Goal: Transaction & Acquisition: Purchase product/service

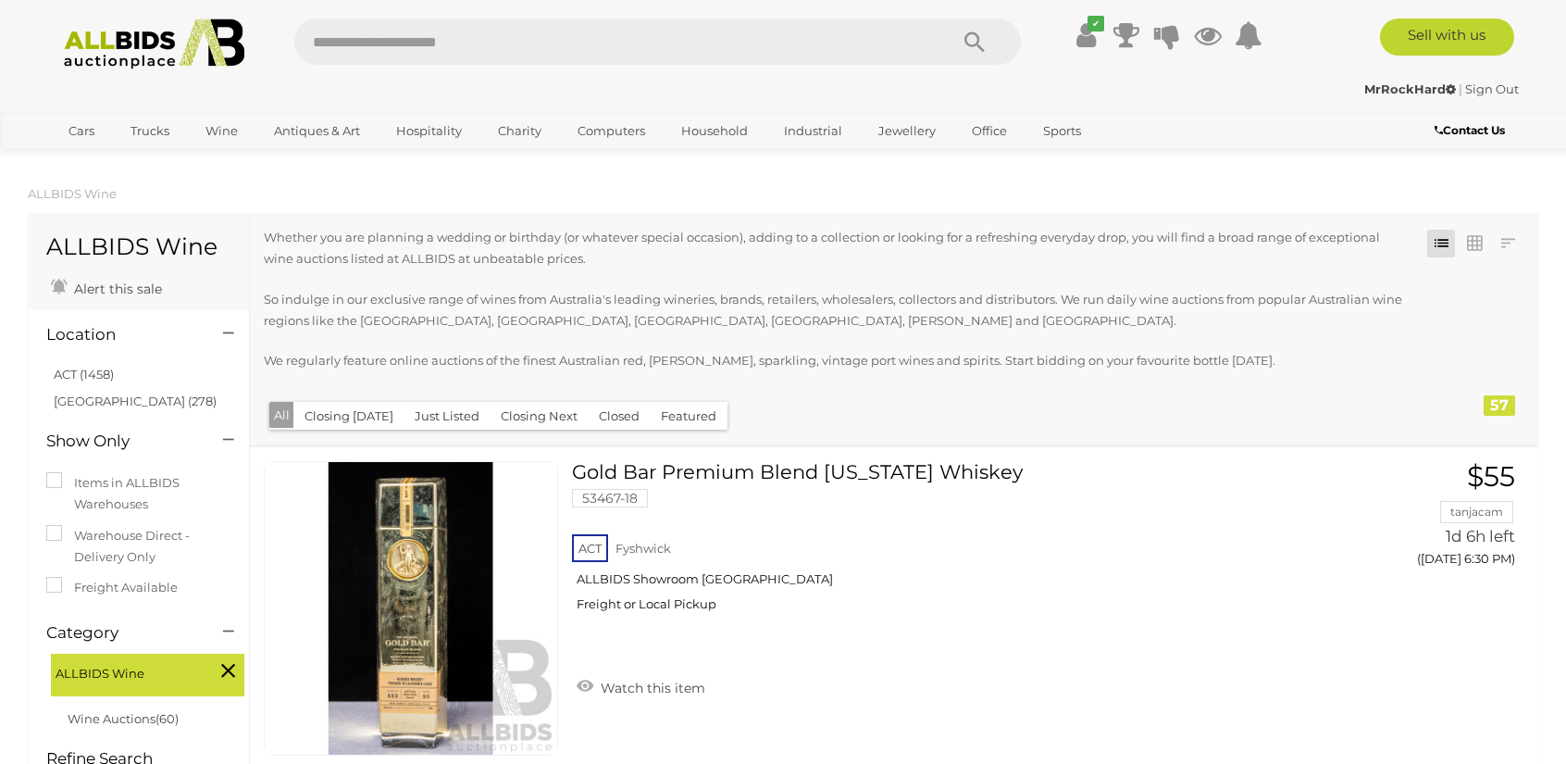
click at [1490, 241] on li at bounding box center [1474, 244] width 33 height 28
click at [1498, 225] on div "Closing First Closing Last Lowest Bid Highest Bid Item Name A-Z Item Name Z-A A…" at bounding box center [894, 328] width 1289 height 231
click at [1511, 244] on link at bounding box center [1508, 244] width 28 height 28
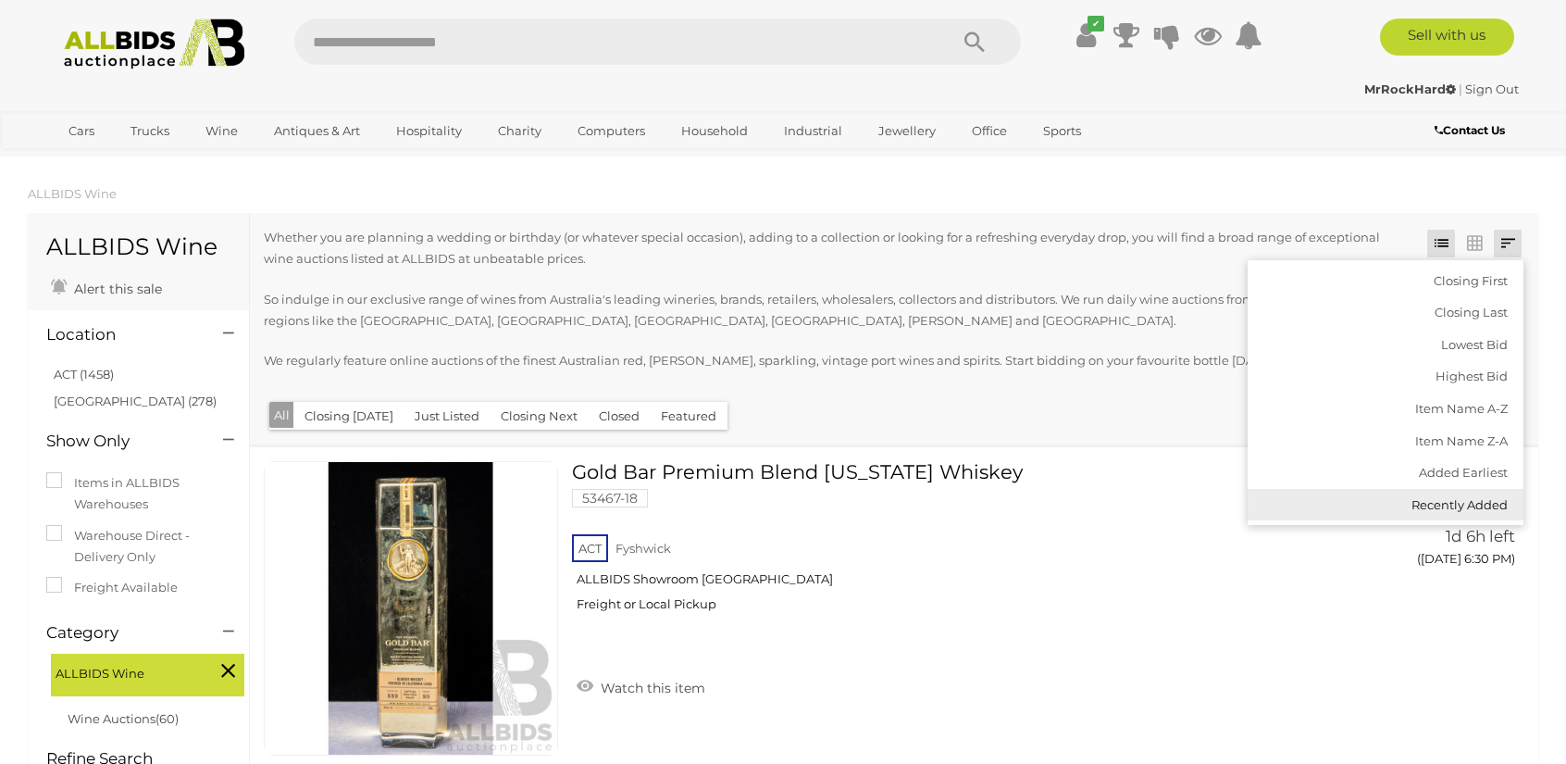
click at [1466, 505] on link "Recently Added" at bounding box center [1386, 505] width 276 height 32
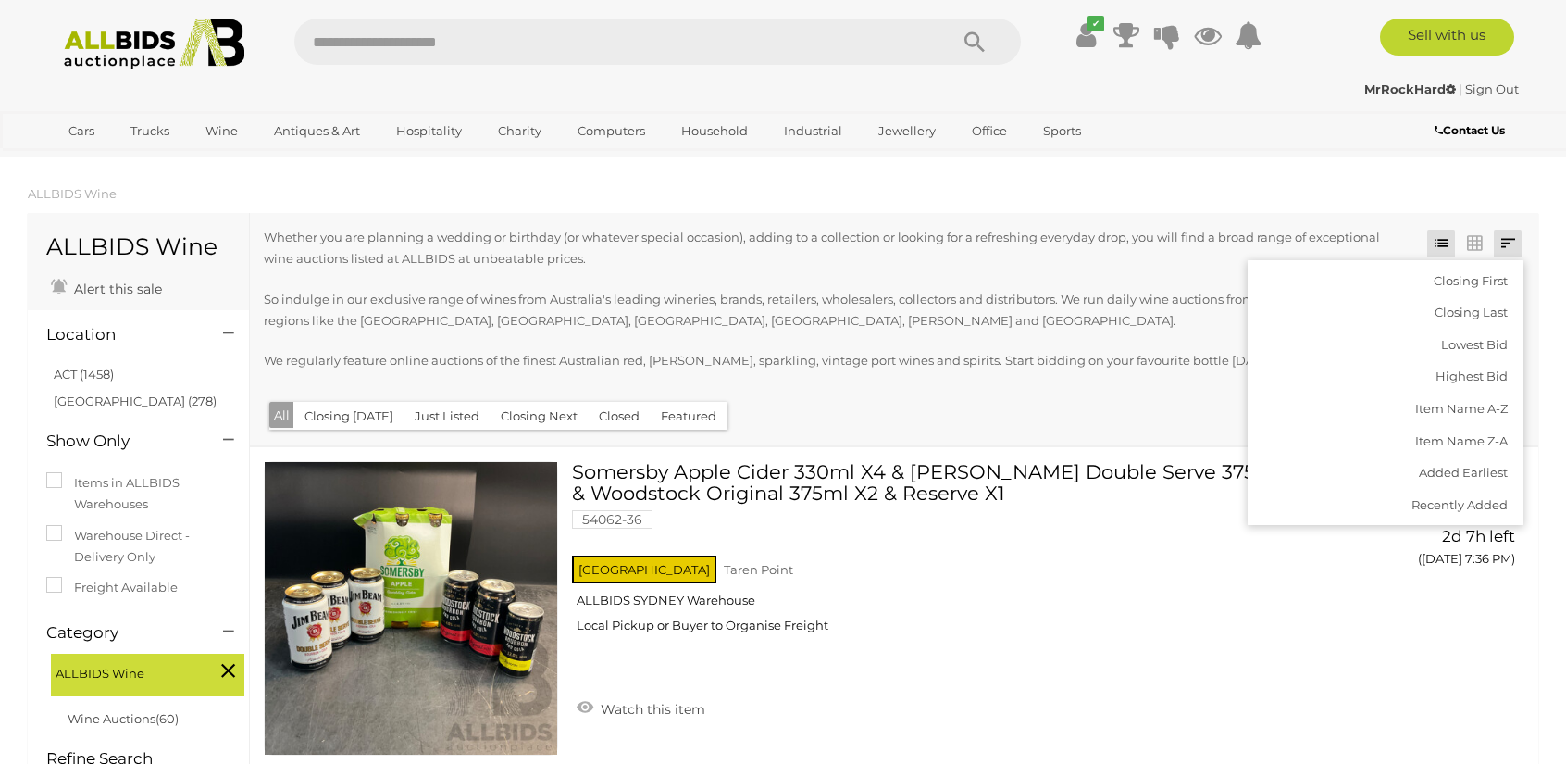
click at [1044, 330] on p "So indulge in our exclusive range of wines from Australia's leading wineries, b…" at bounding box center [835, 311] width 1142 height 44
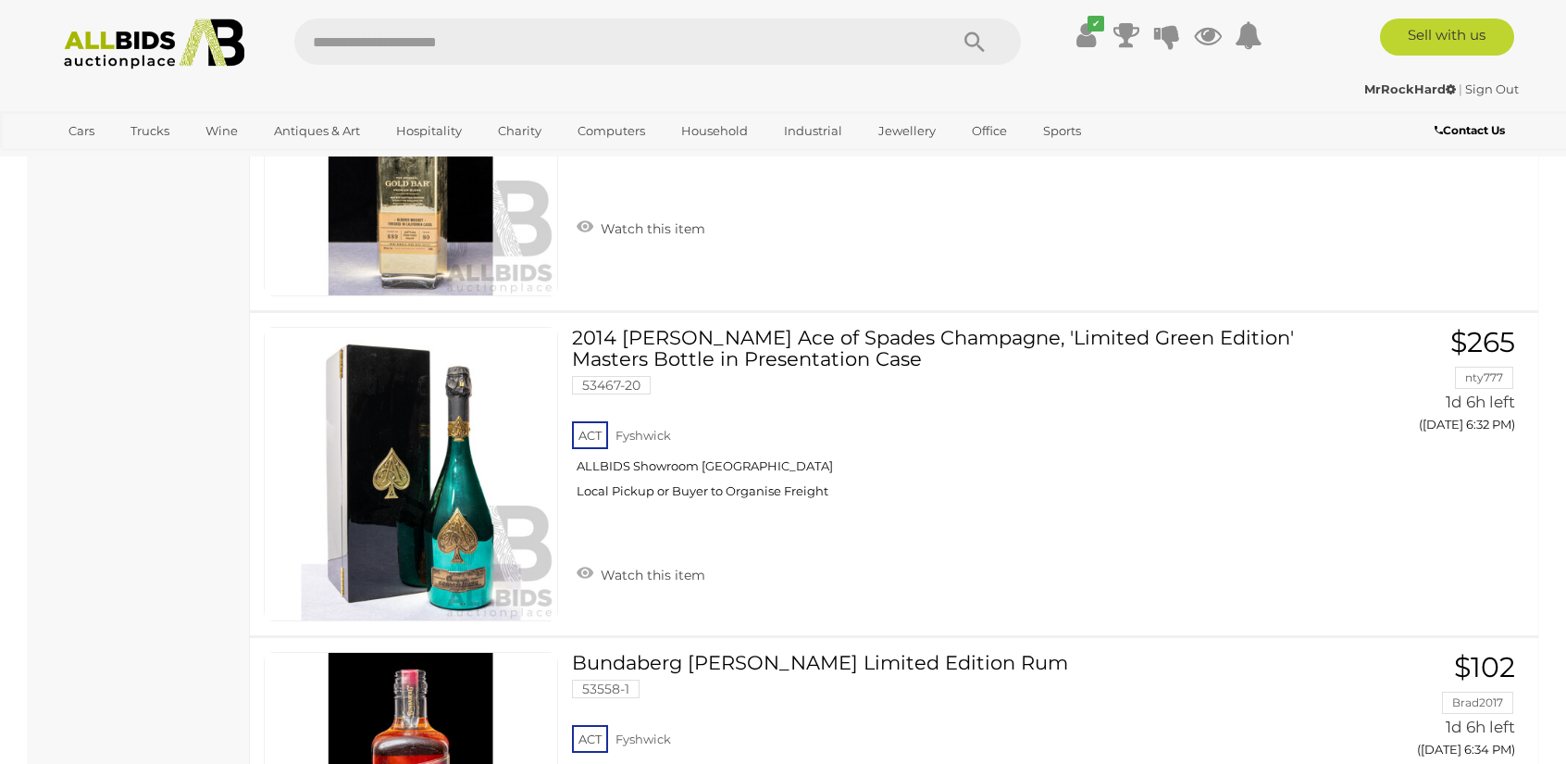
scroll to position [2129, 0]
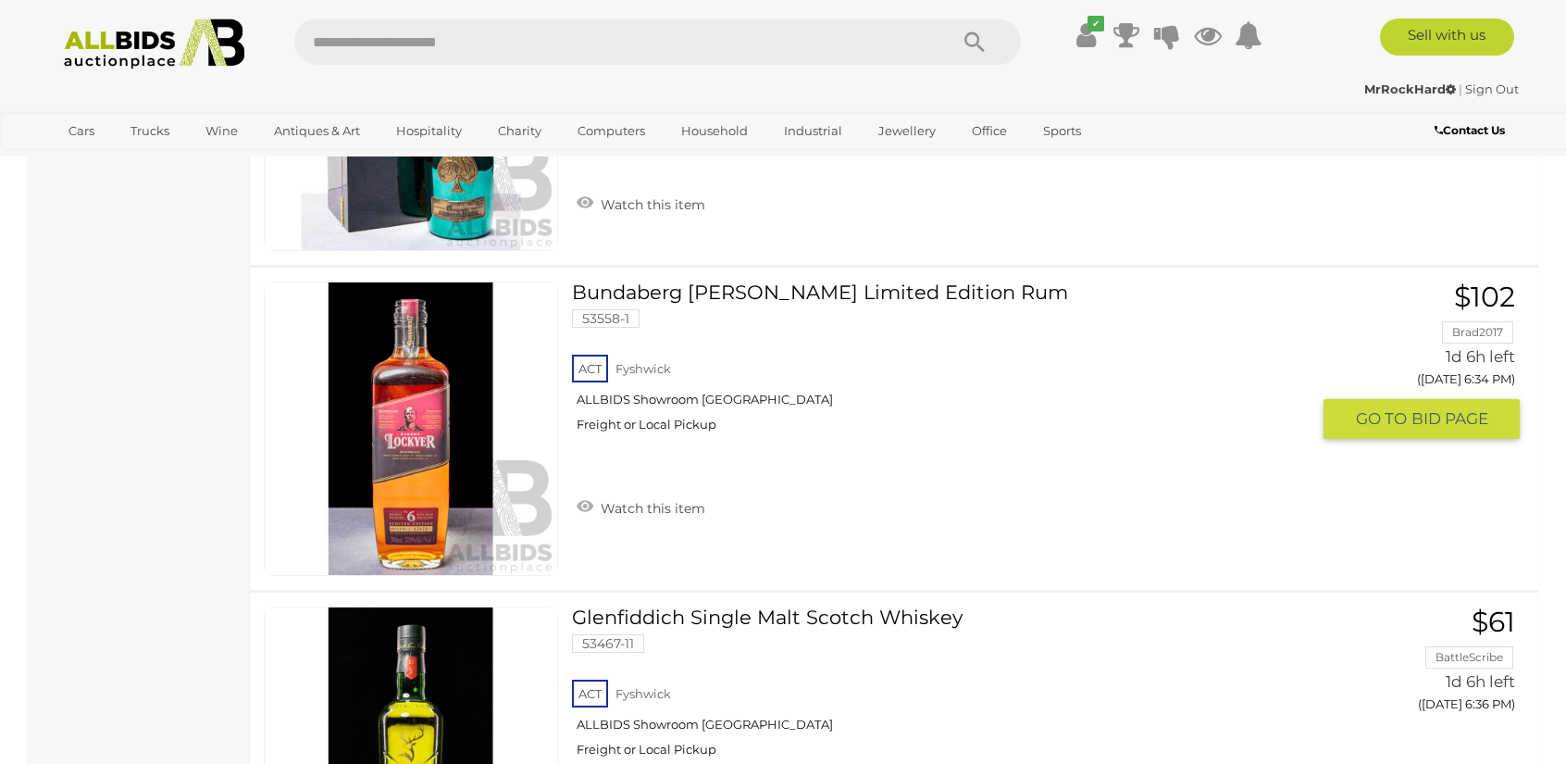
drag, startPoint x: 976, startPoint y: 310, endPoint x: 974, endPoint y: 281, distance: 29.7
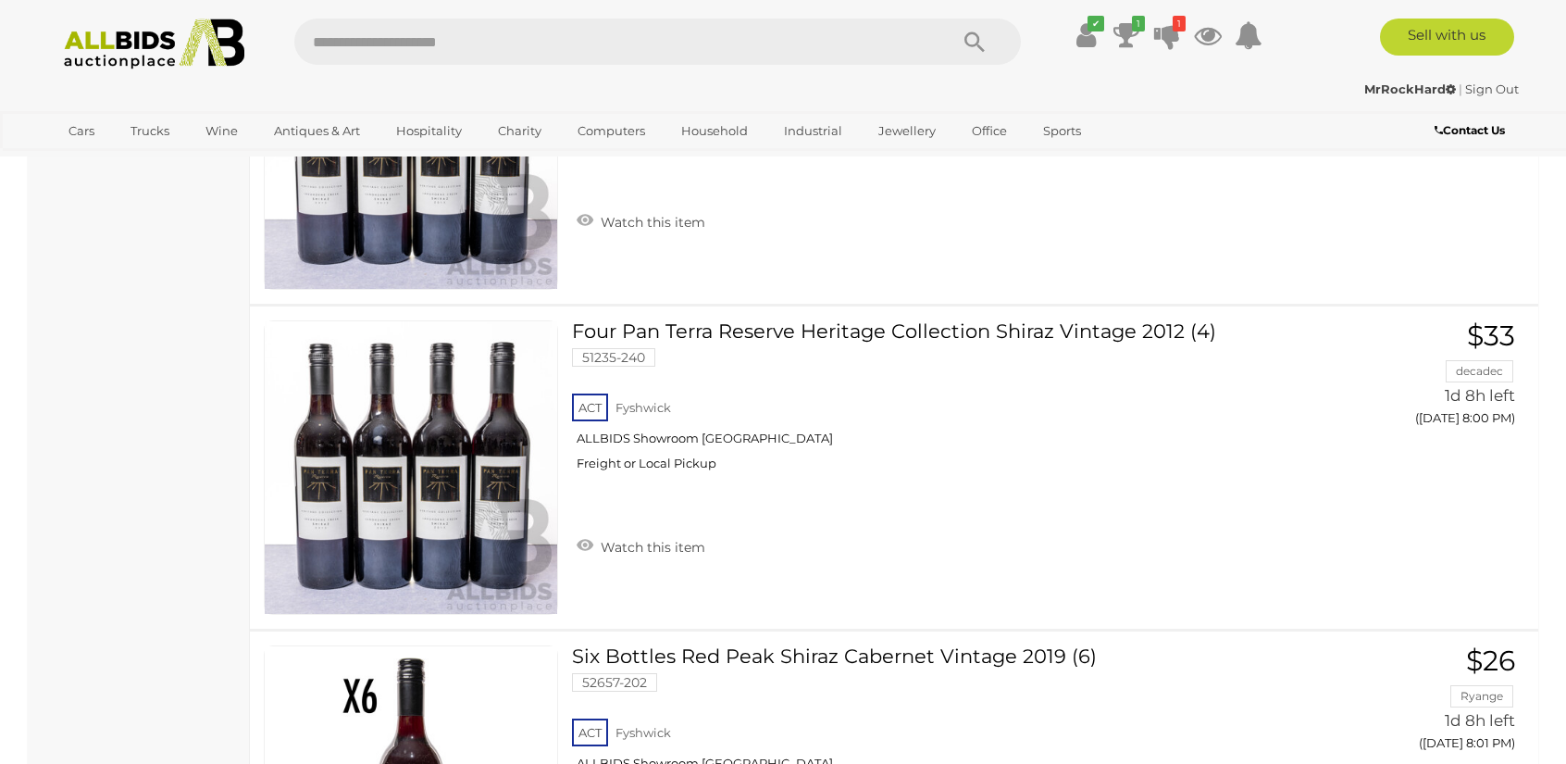
scroll to position [16202, 0]
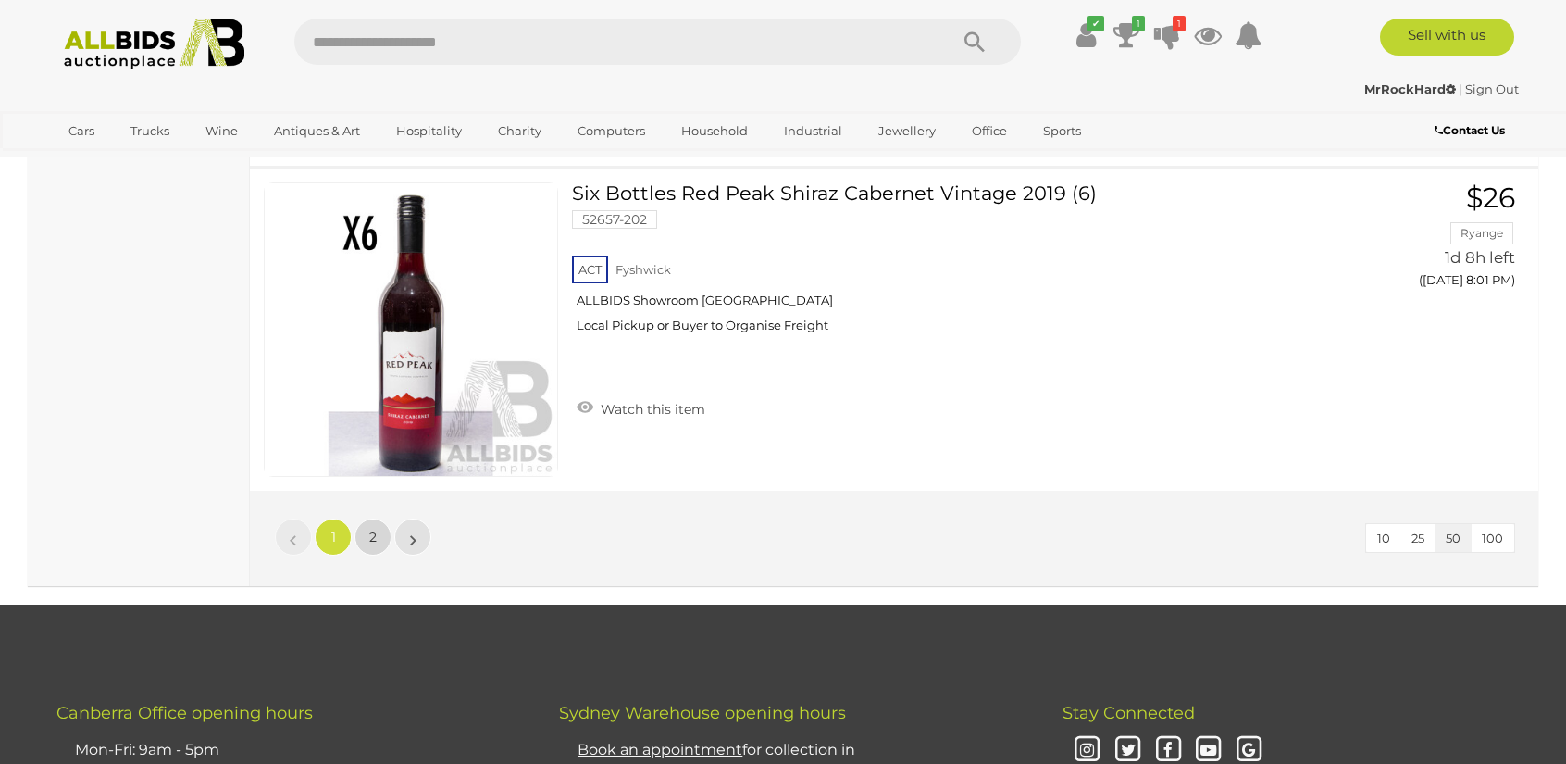
click at [365, 523] on link "2" at bounding box center [373, 536] width 37 height 37
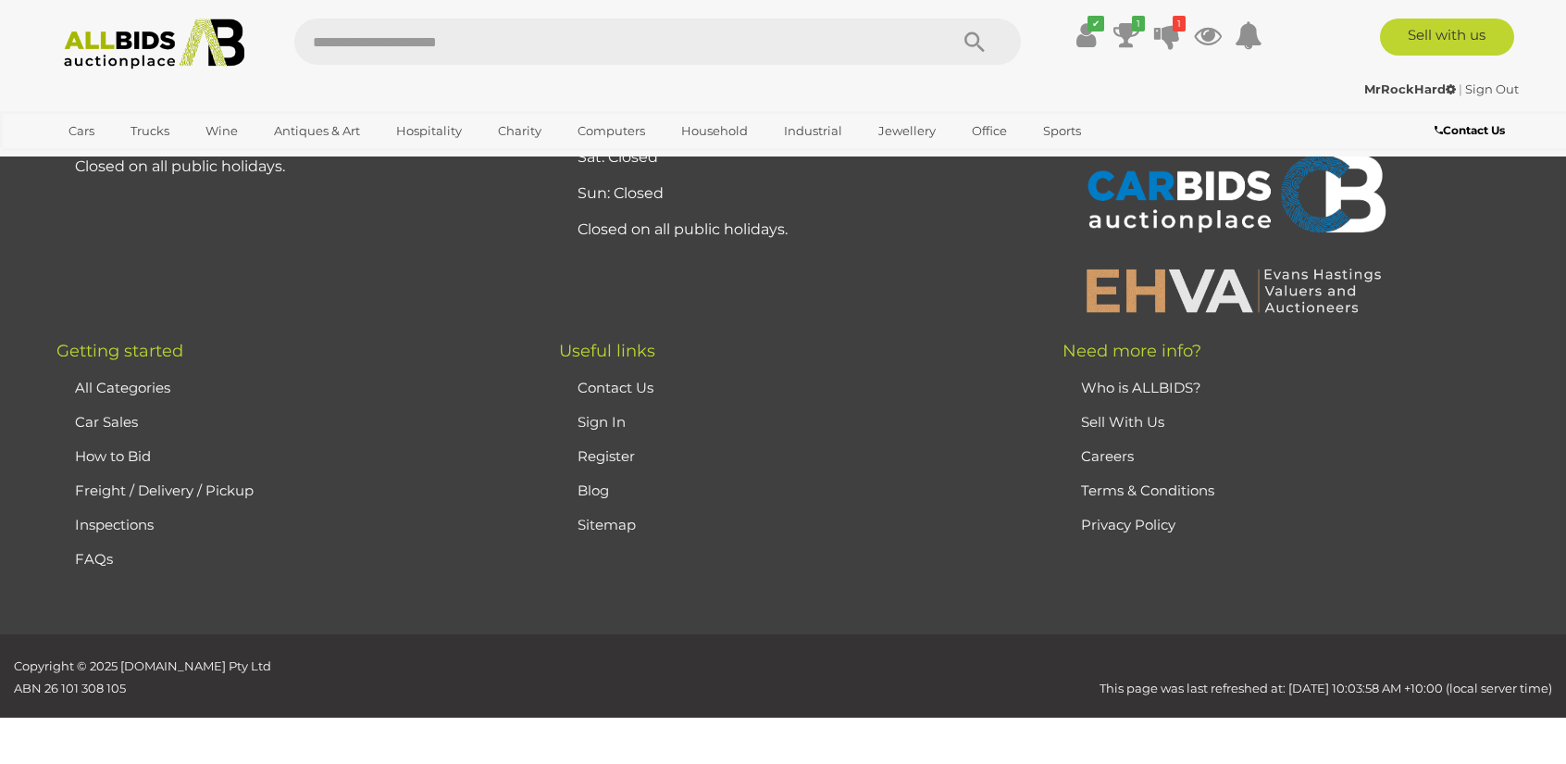
scroll to position [259, 0]
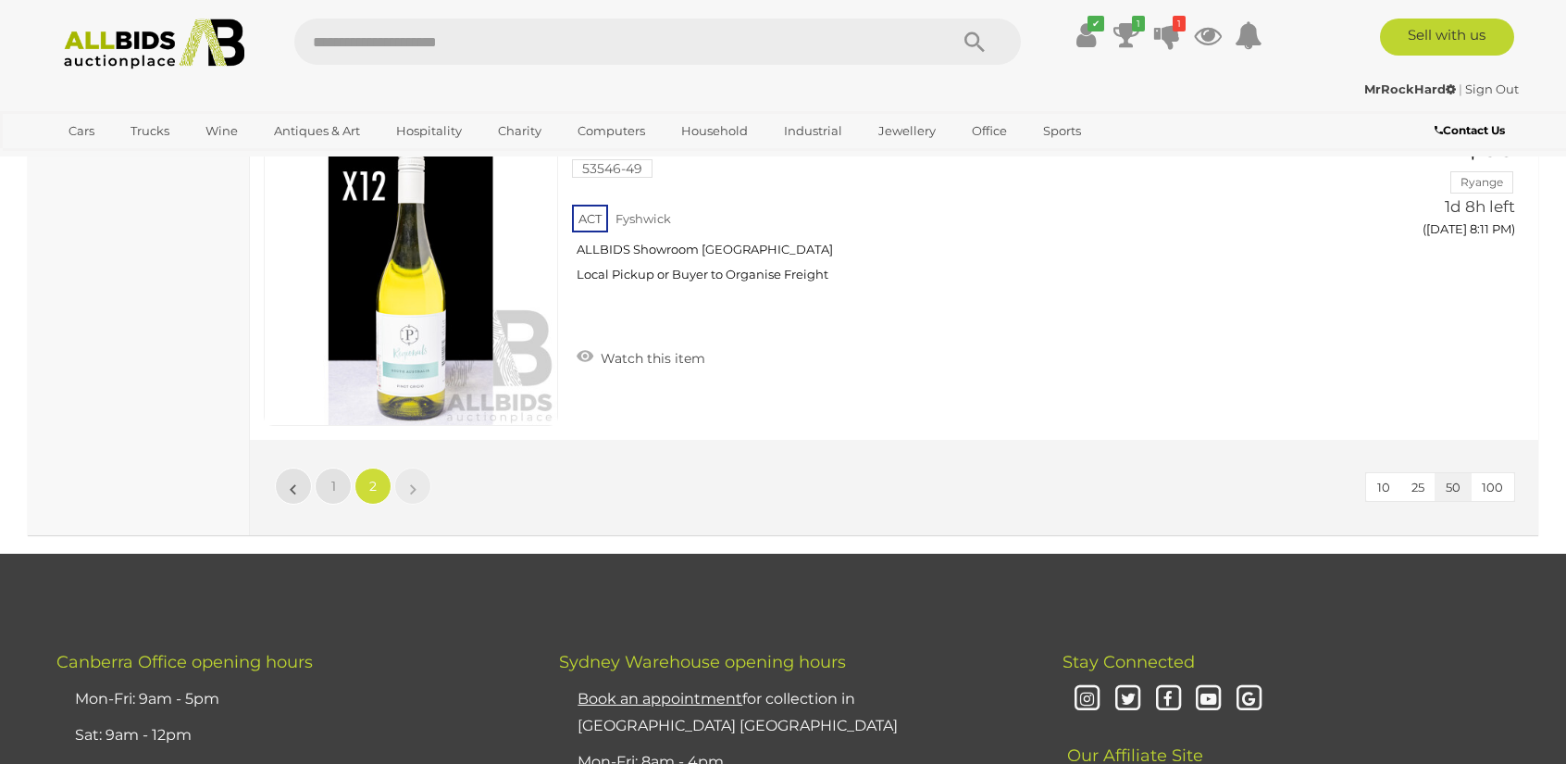
scroll to position [2296, 0]
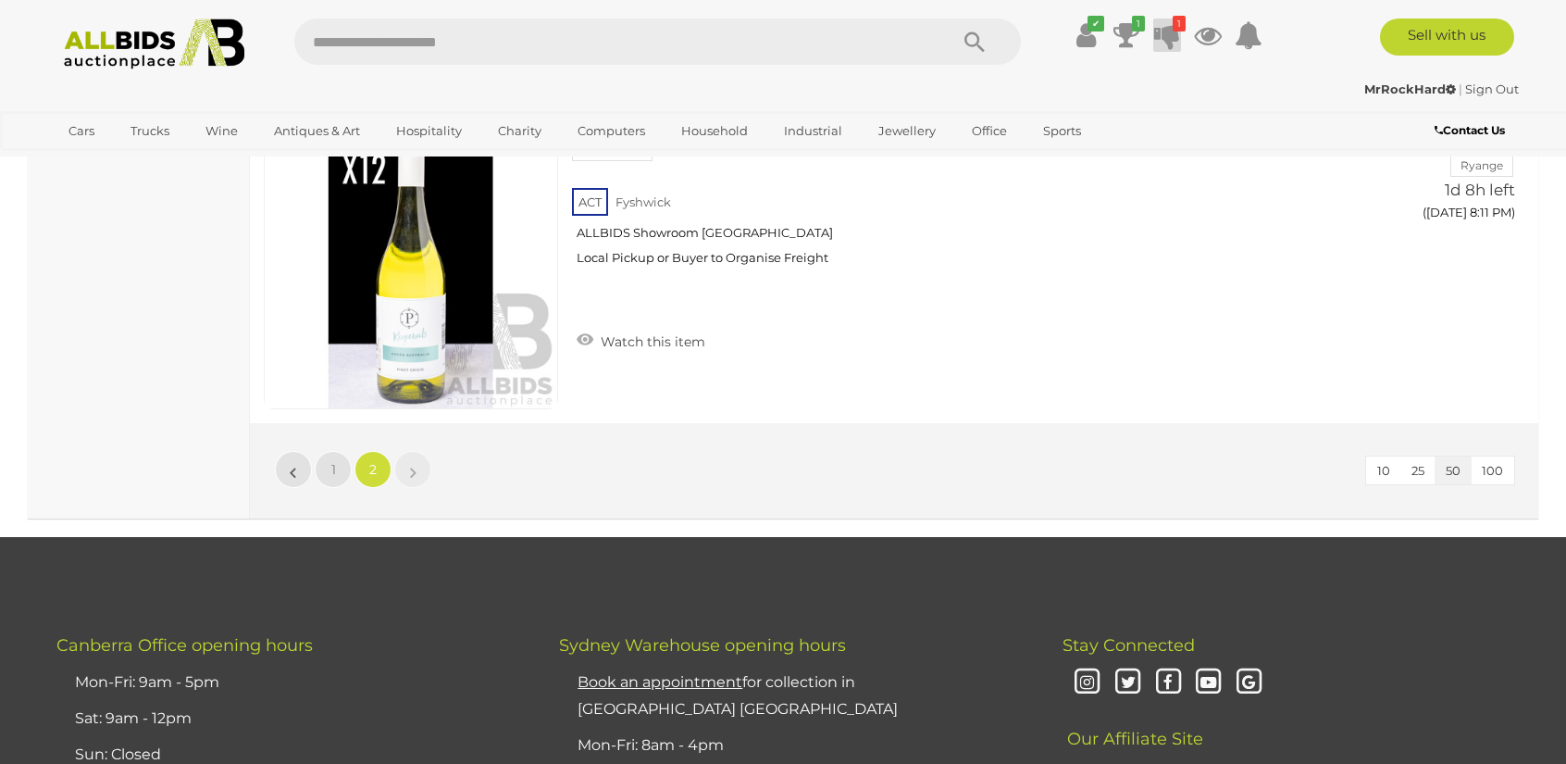
click at [1174, 24] on icon "1" at bounding box center [1179, 24] width 13 height 16
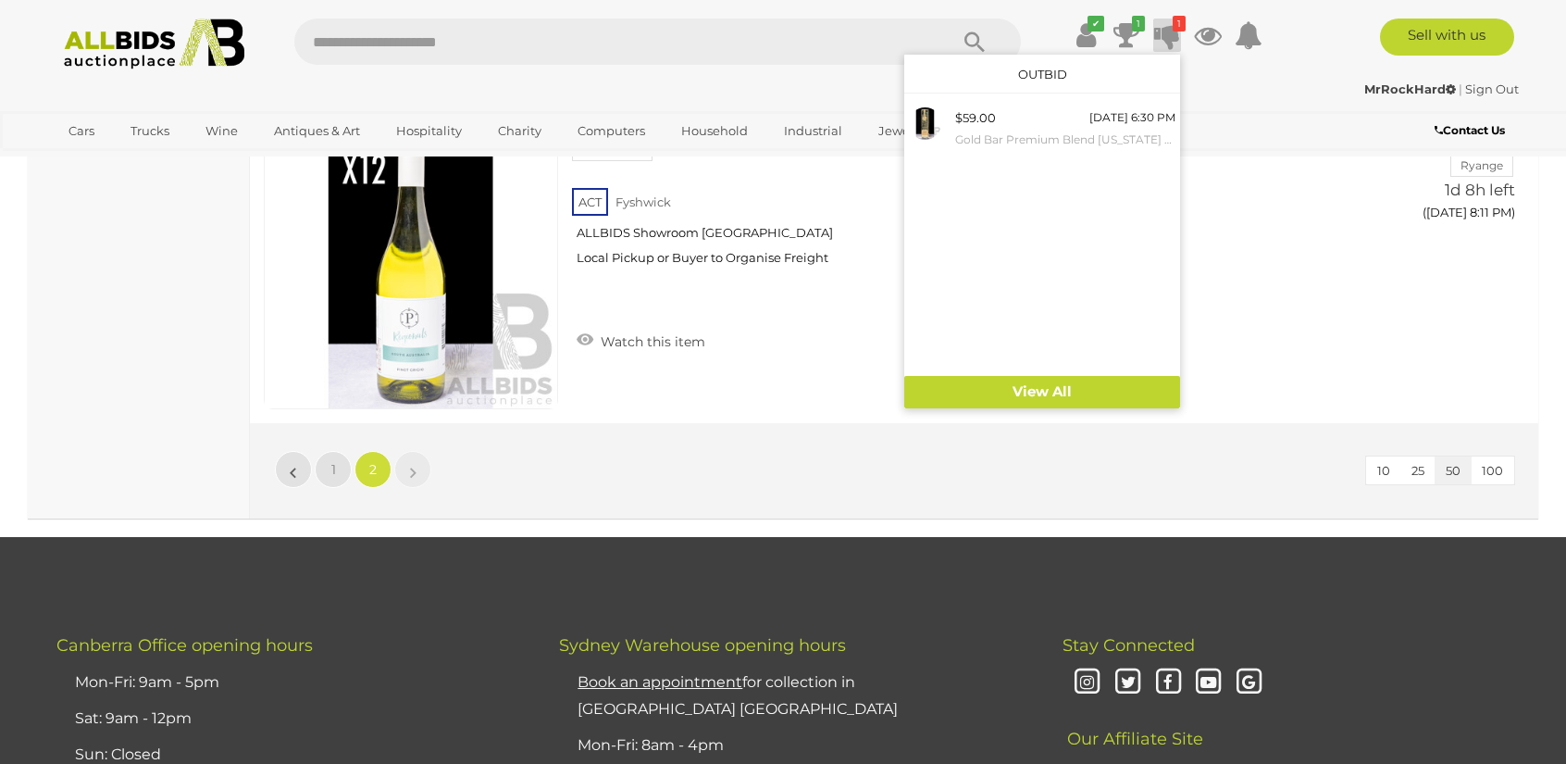
click at [1174, 24] on icon "1" at bounding box center [1179, 24] width 13 height 16
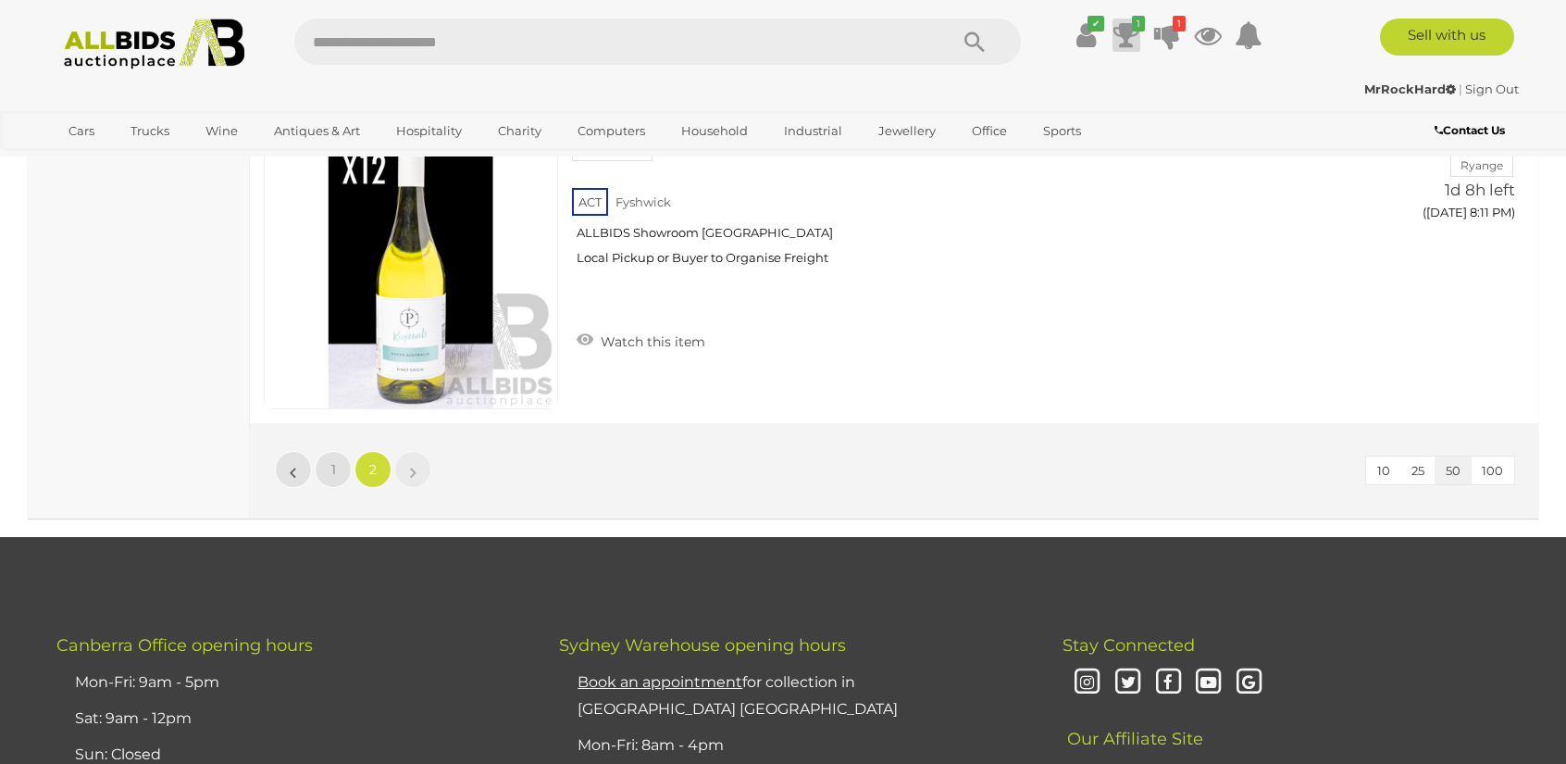
click at [1142, 30] on icon "1" at bounding box center [1138, 24] width 13 height 16
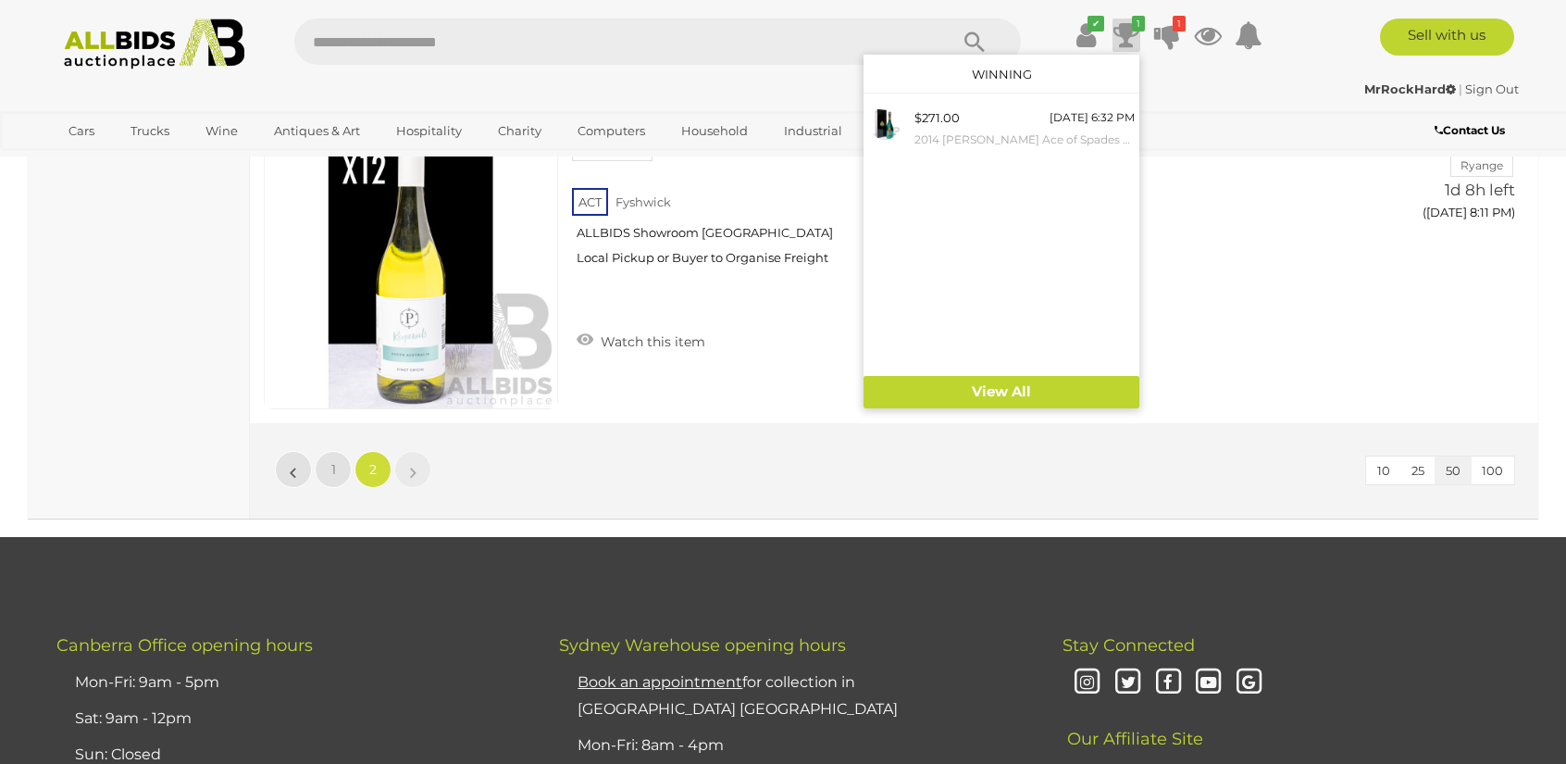
click at [1142, 30] on icon "1" at bounding box center [1138, 24] width 13 height 16
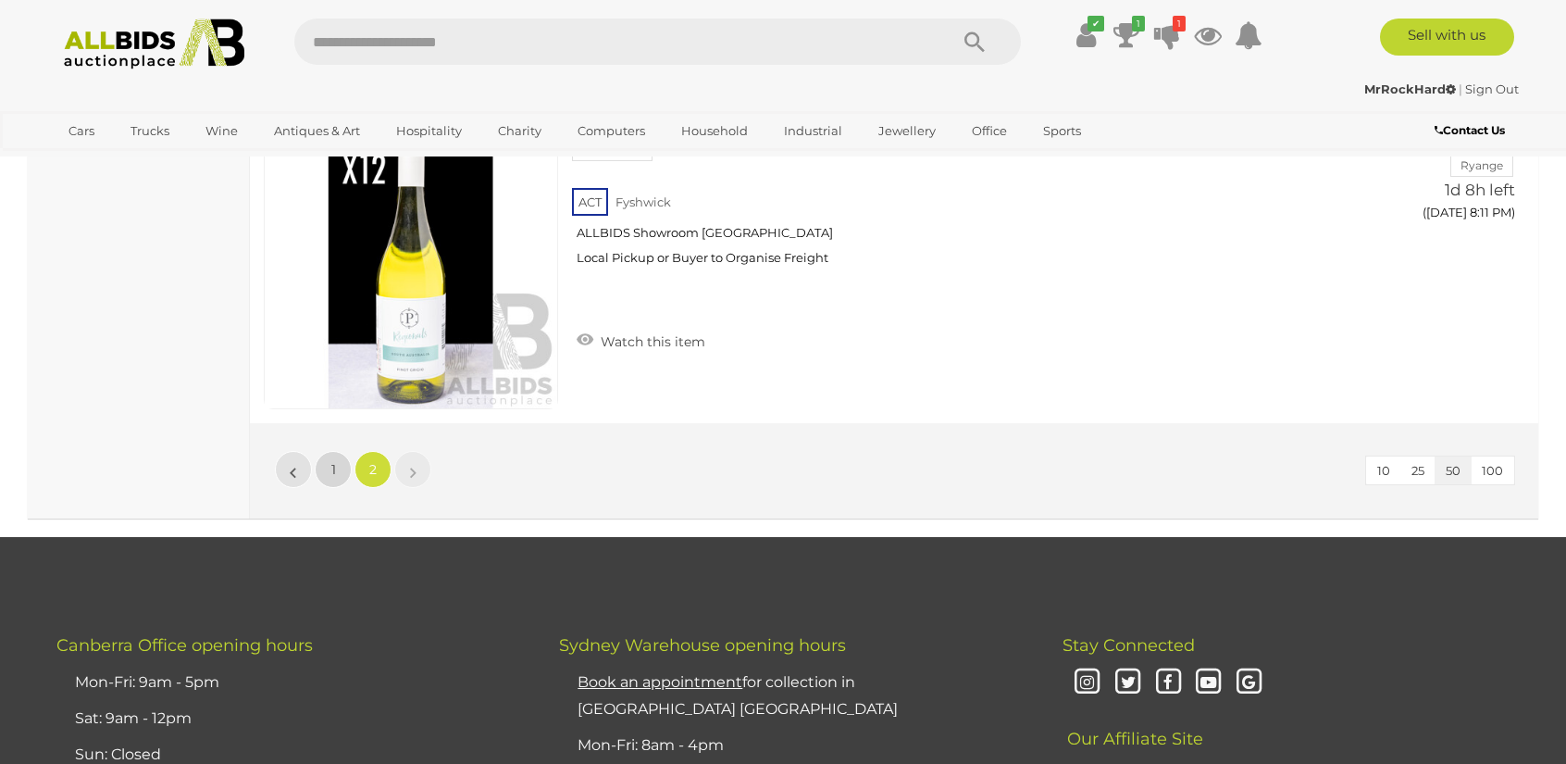
click at [335, 466] on span "1" at bounding box center [333, 469] width 5 height 17
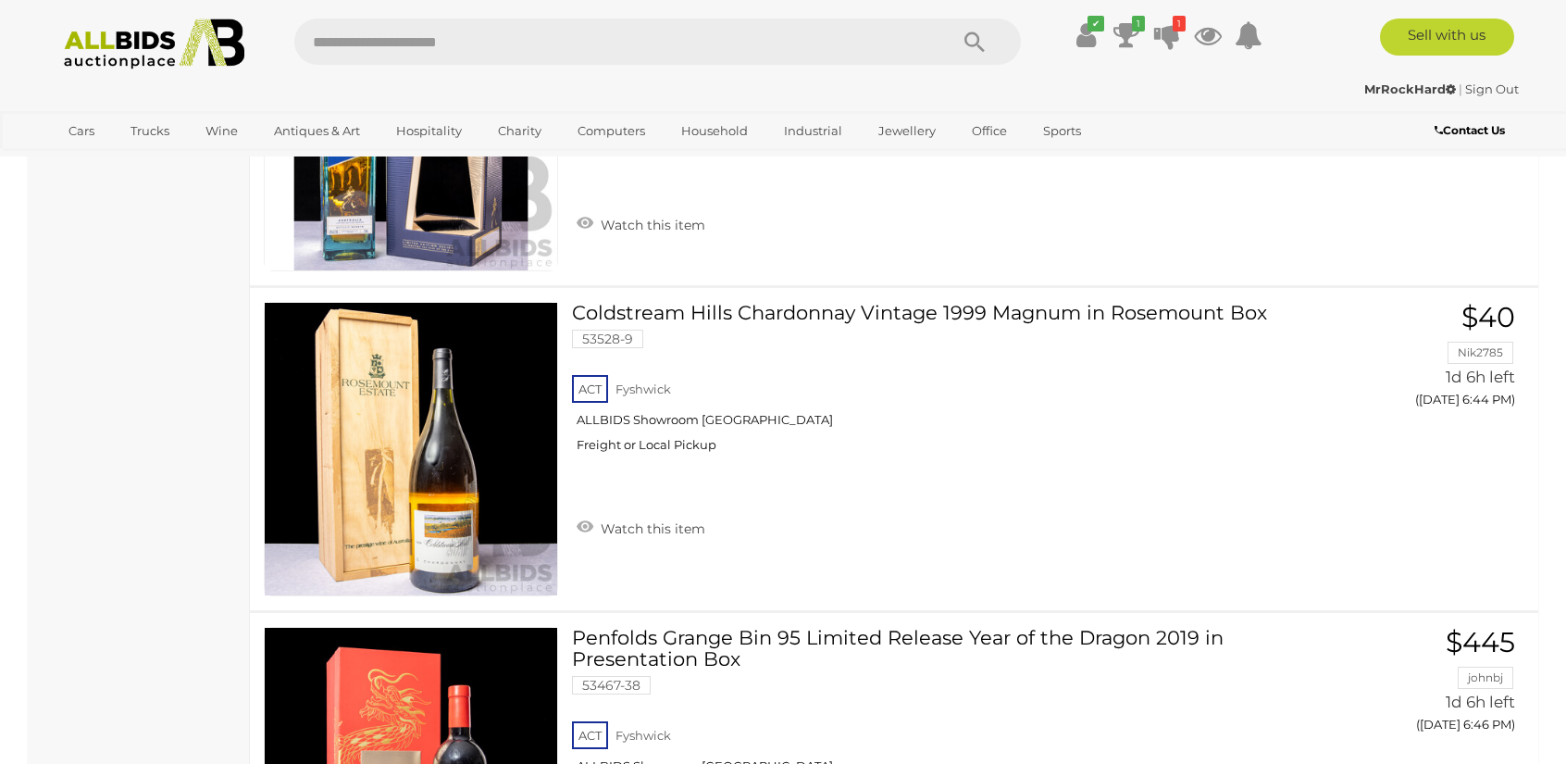
scroll to position [1045, 0]
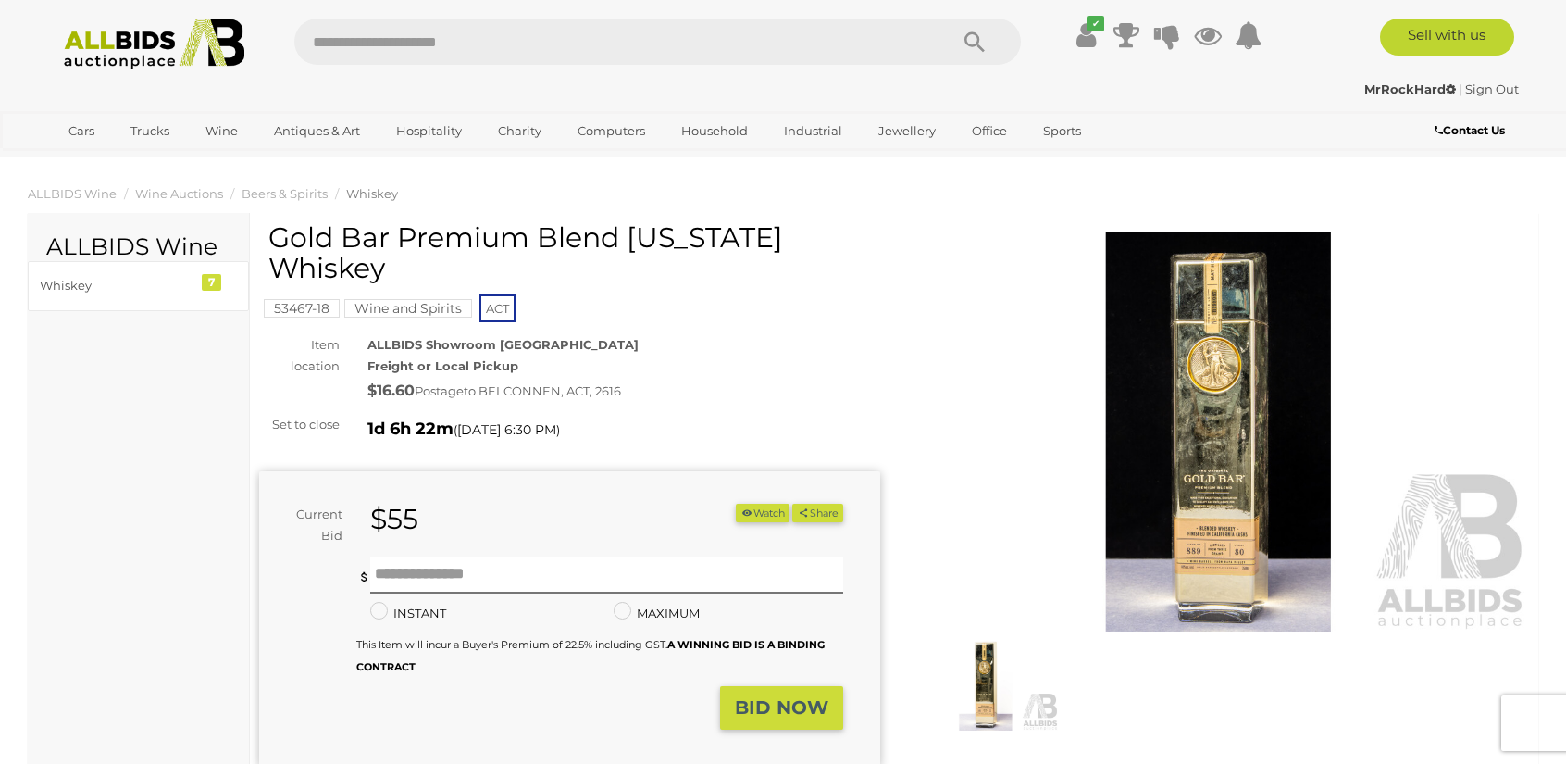
click at [1154, 553] on img at bounding box center [1218, 431] width 621 height 400
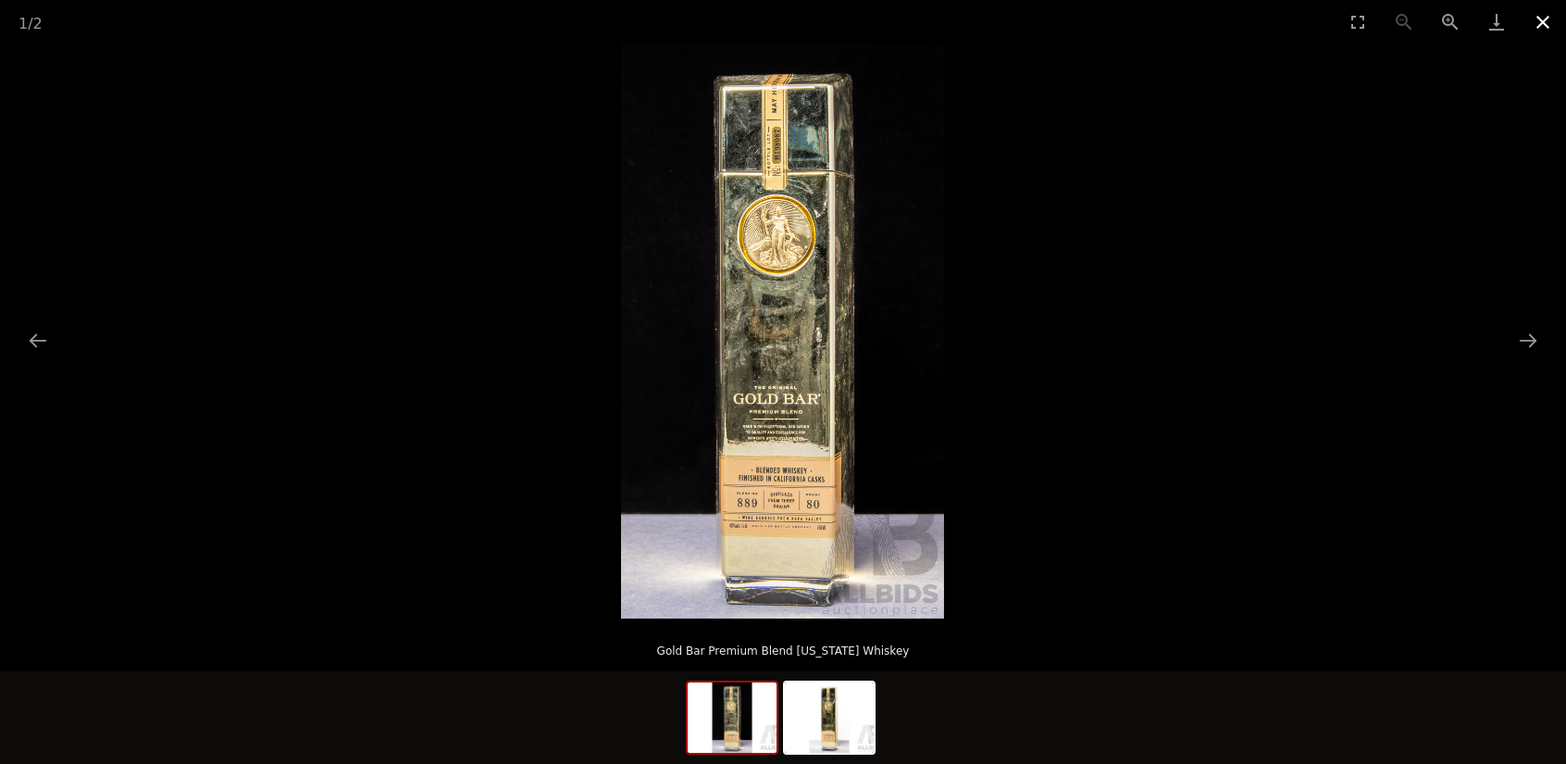
click at [1554, 1] on button "Close gallery" at bounding box center [1543, 22] width 46 height 44
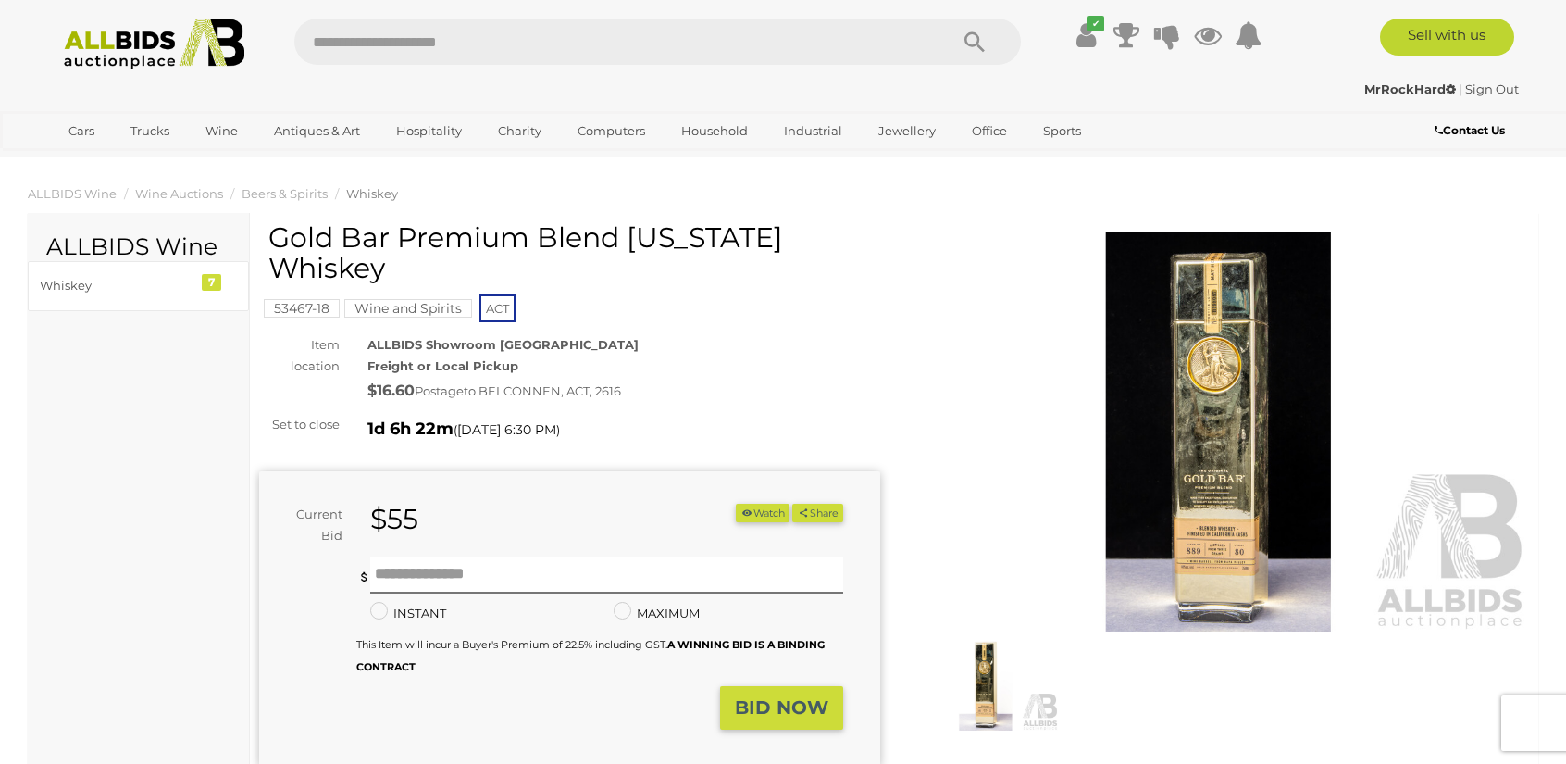
drag, startPoint x: 415, startPoint y: 256, endPoint x: 272, endPoint y: 245, distance: 143.0
click at [272, 245] on h1 "Gold Bar Premium Blend [US_STATE] Whiskey" at bounding box center [571, 252] width 607 height 61
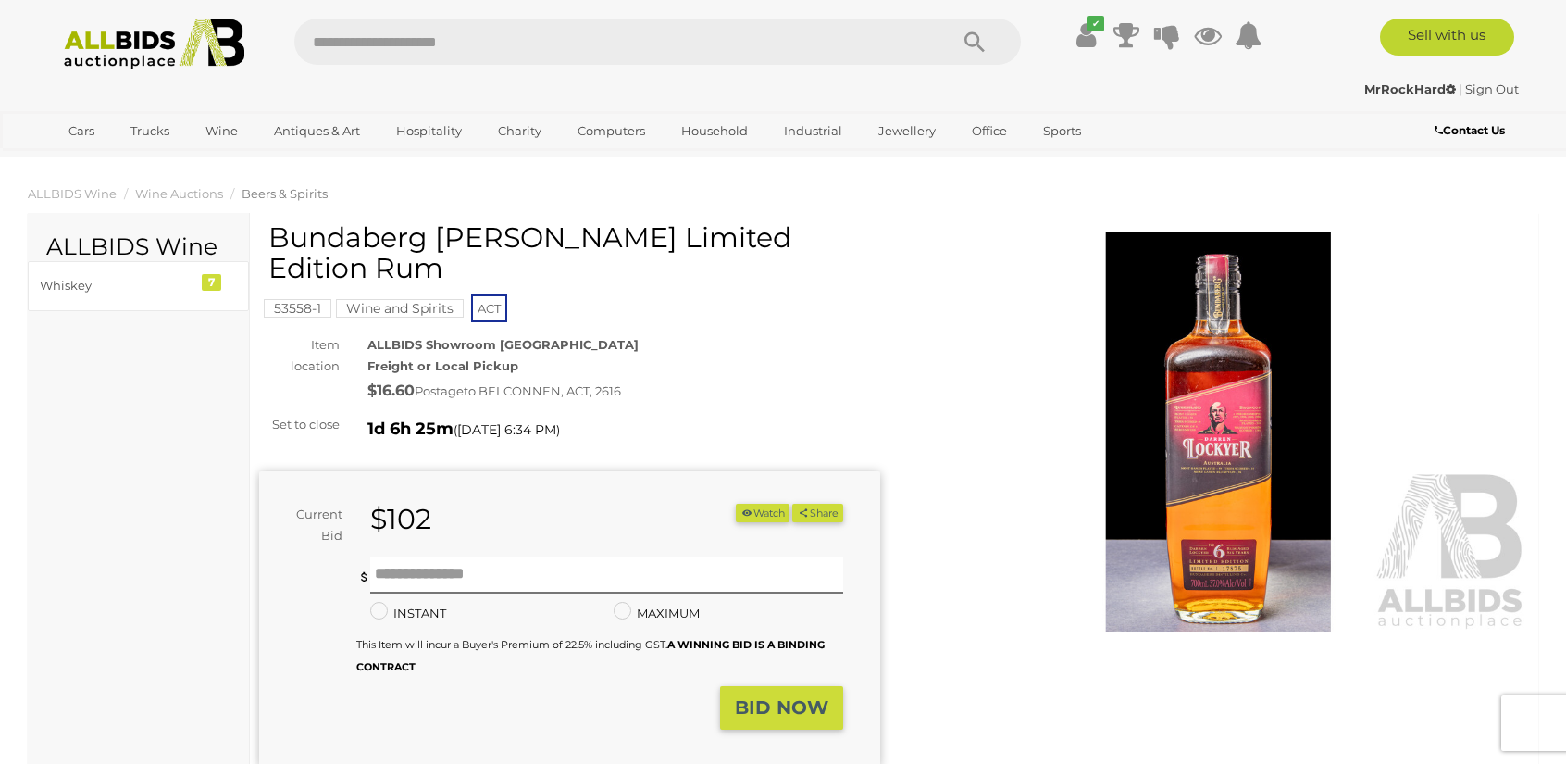
drag, startPoint x: 346, startPoint y: 257, endPoint x: 293, endPoint y: 231, distance: 59.6
click at [270, 235] on h1 "Bundaberg [PERSON_NAME] Limited Edition Rum" at bounding box center [571, 252] width 607 height 61
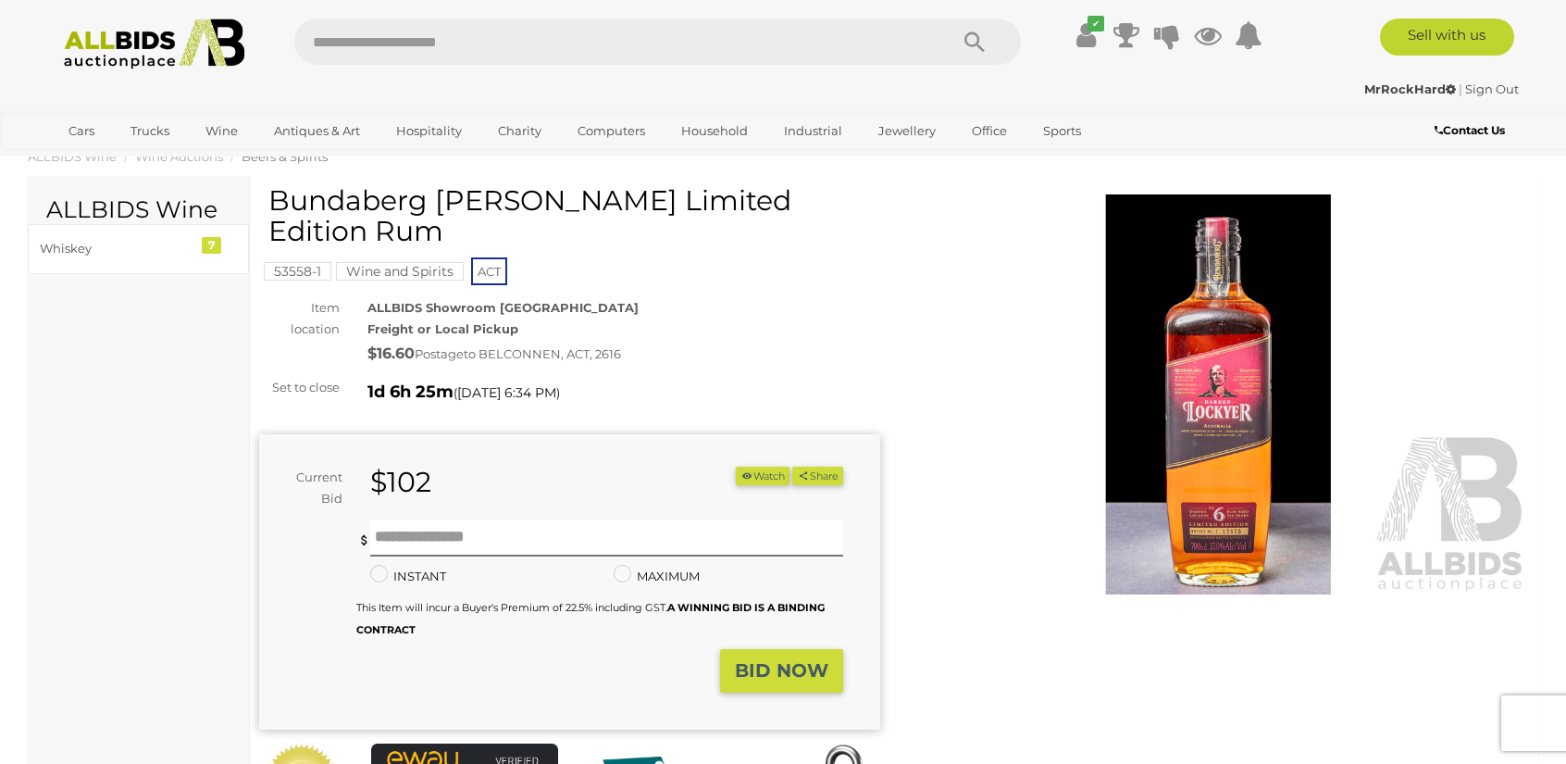
scroll to position [185, 0]
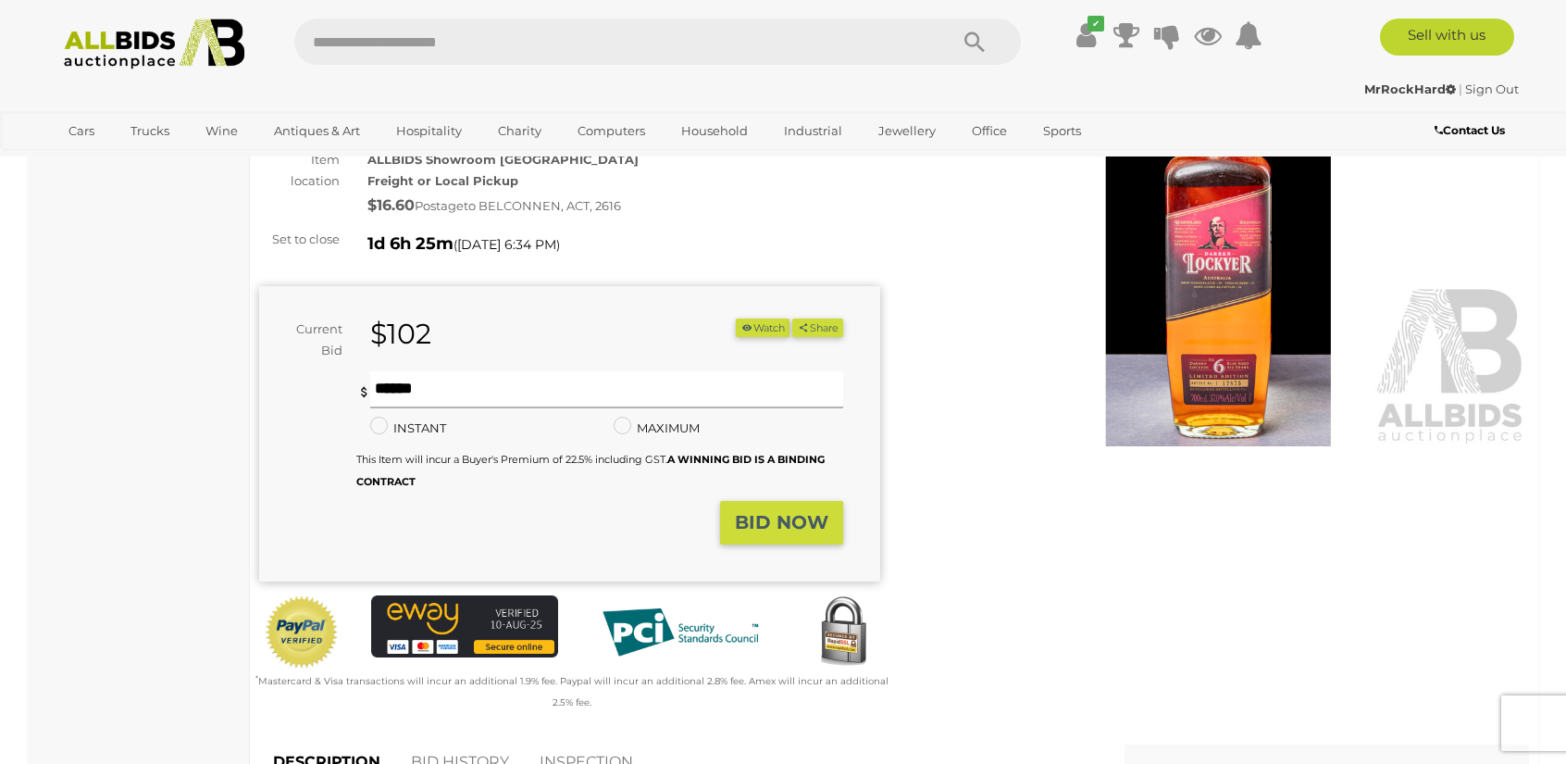
click at [550, 373] on input "text" at bounding box center [606, 389] width 473 height 37
click at [555, 377] on input "text" at bounding box center [606, 389] width 473 height 37
type input "***"
click at [912, 523] on div "Winning Outbid Warranty Charity" at bounding box center [894, 386] width 1298 height 699
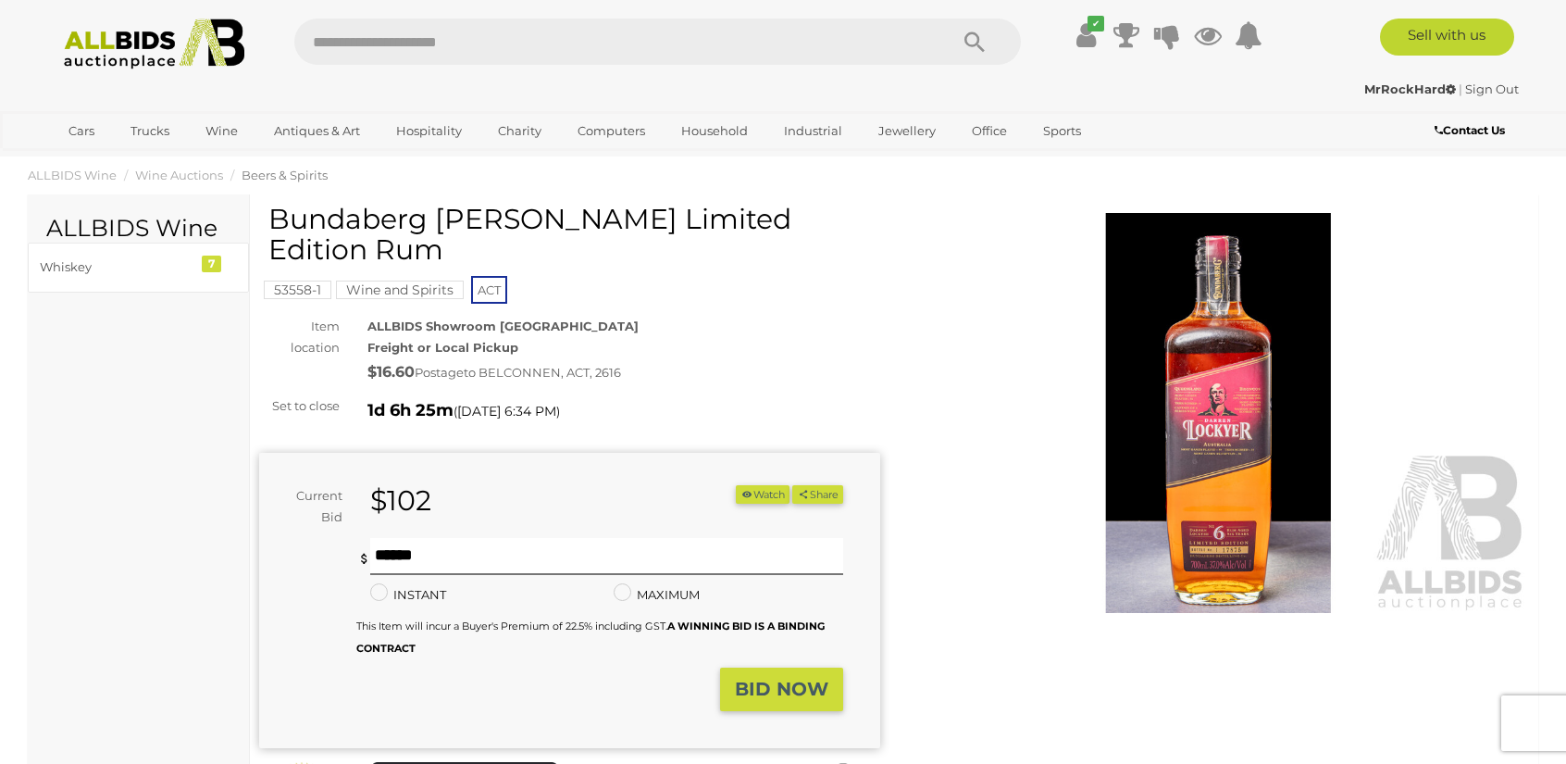
scroll to position [0, 0]
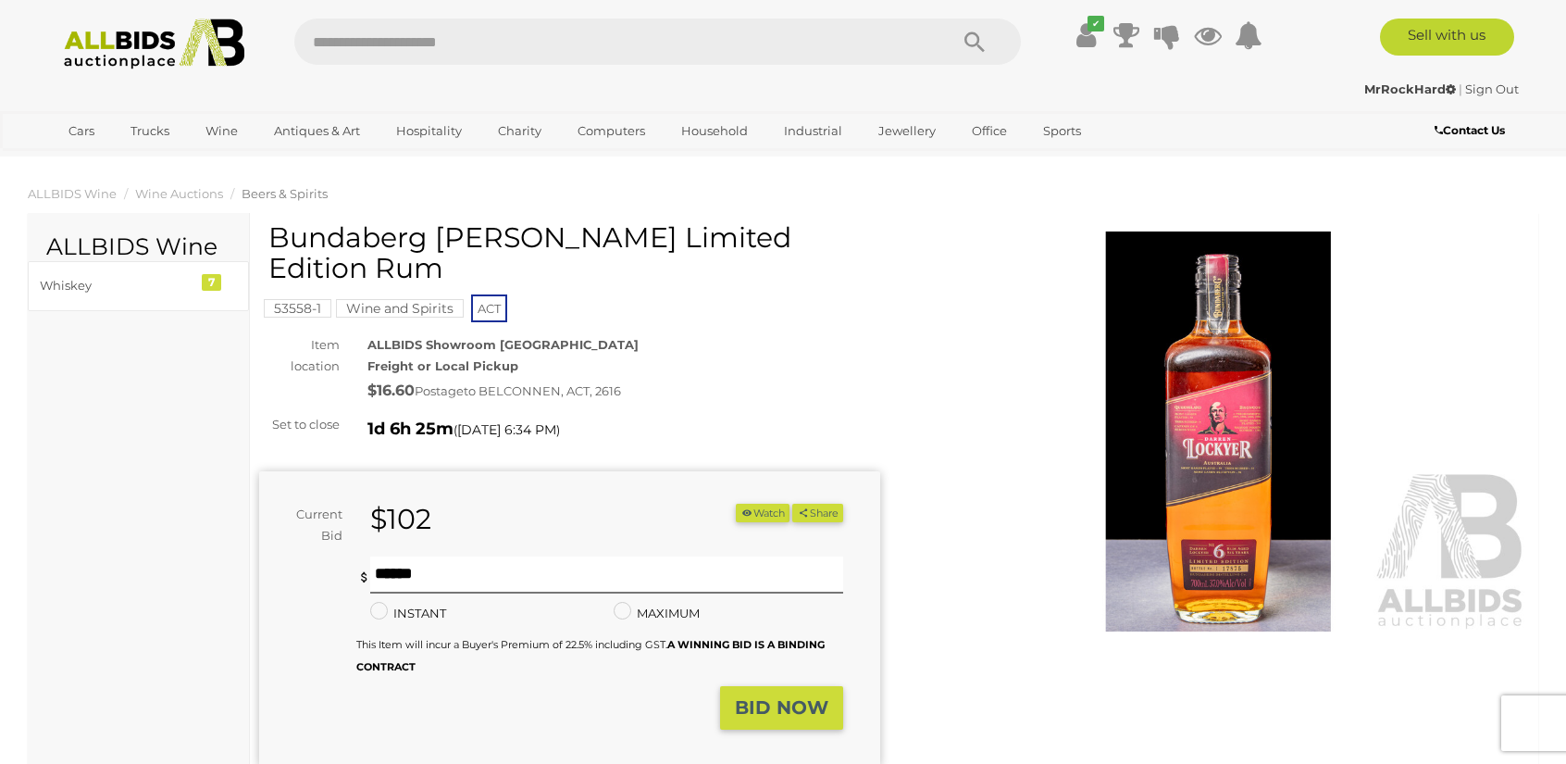
drag, startPoint x: 431, startPoint y: 268, endPoint x: 274, endPoint y: 229, distance: 161.4
click at [274, 229] on h1 "Bundaberg Darren Lockyer Limited Edition Rum" at bounding box center [571, 252] width 607 height 61
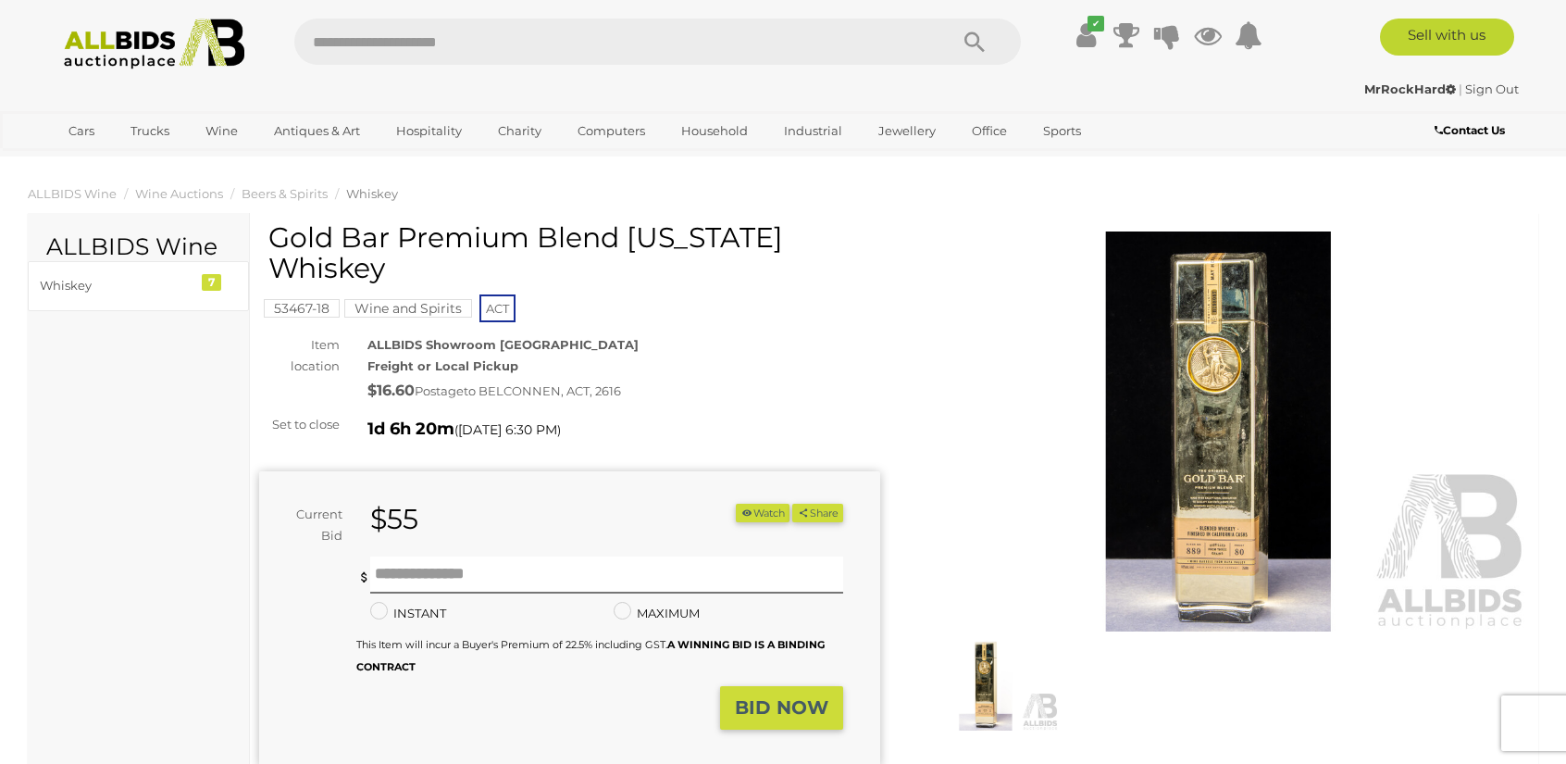
drag, startPoint x: 452, startPoint y: 266, endPoint x: 284, endPoint y: 236, distance: 170.2
click at [276, 234] on h1 "Gold Bar Premium Blend [US_STATE] Whiskey" at bounding box center [571, 252] width 607 height 61
click at [437, 585] on input "text" at bounding box center [606, 574] width 473 height 37
type input "**"
click at [705, 686] on div "BID NOW" at bounding box center [746, 708] width 194 height 44
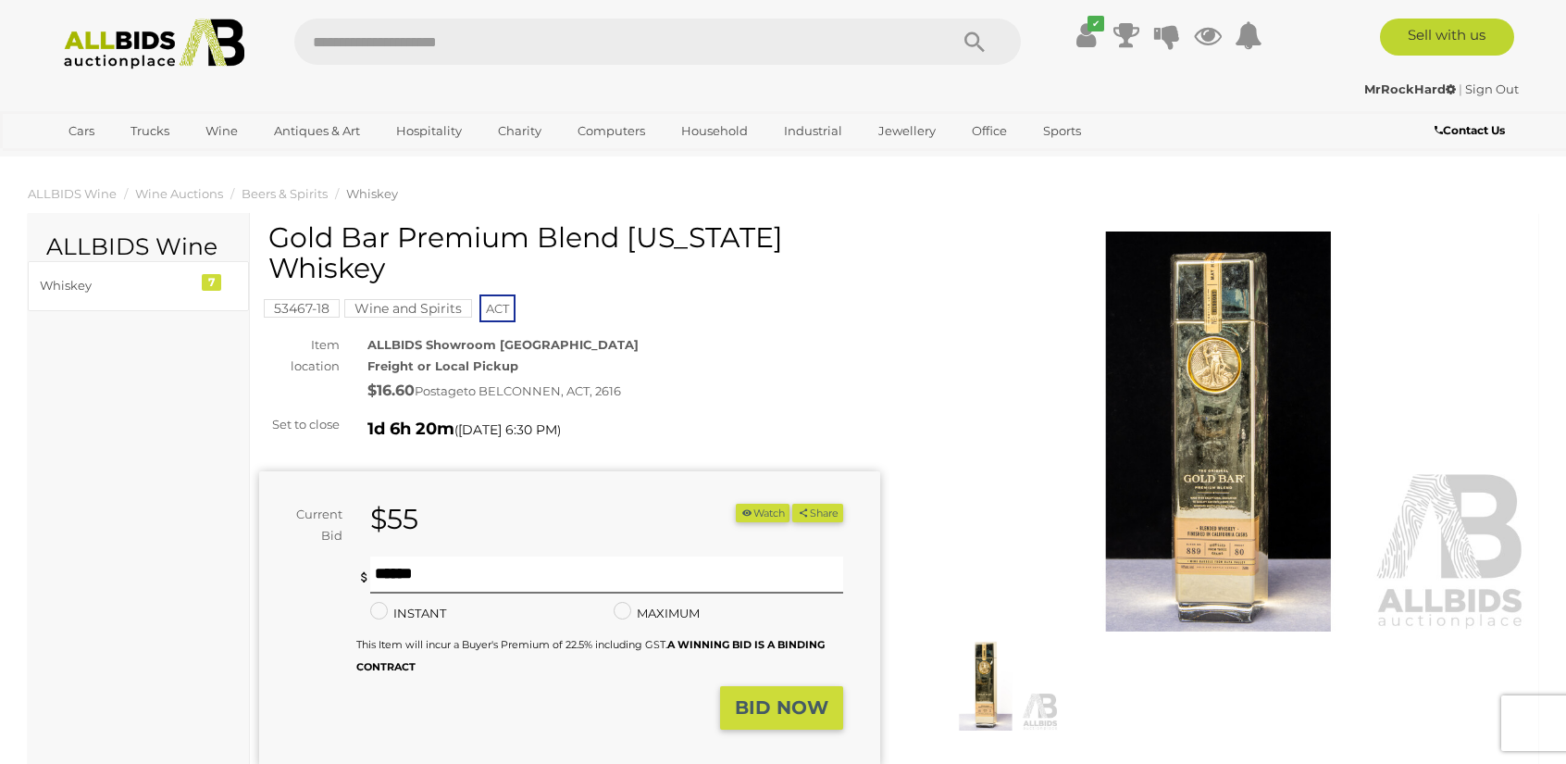
click at [727, 701] on button "BID NOW" at bounding box center [781, 708] width 123 height 44
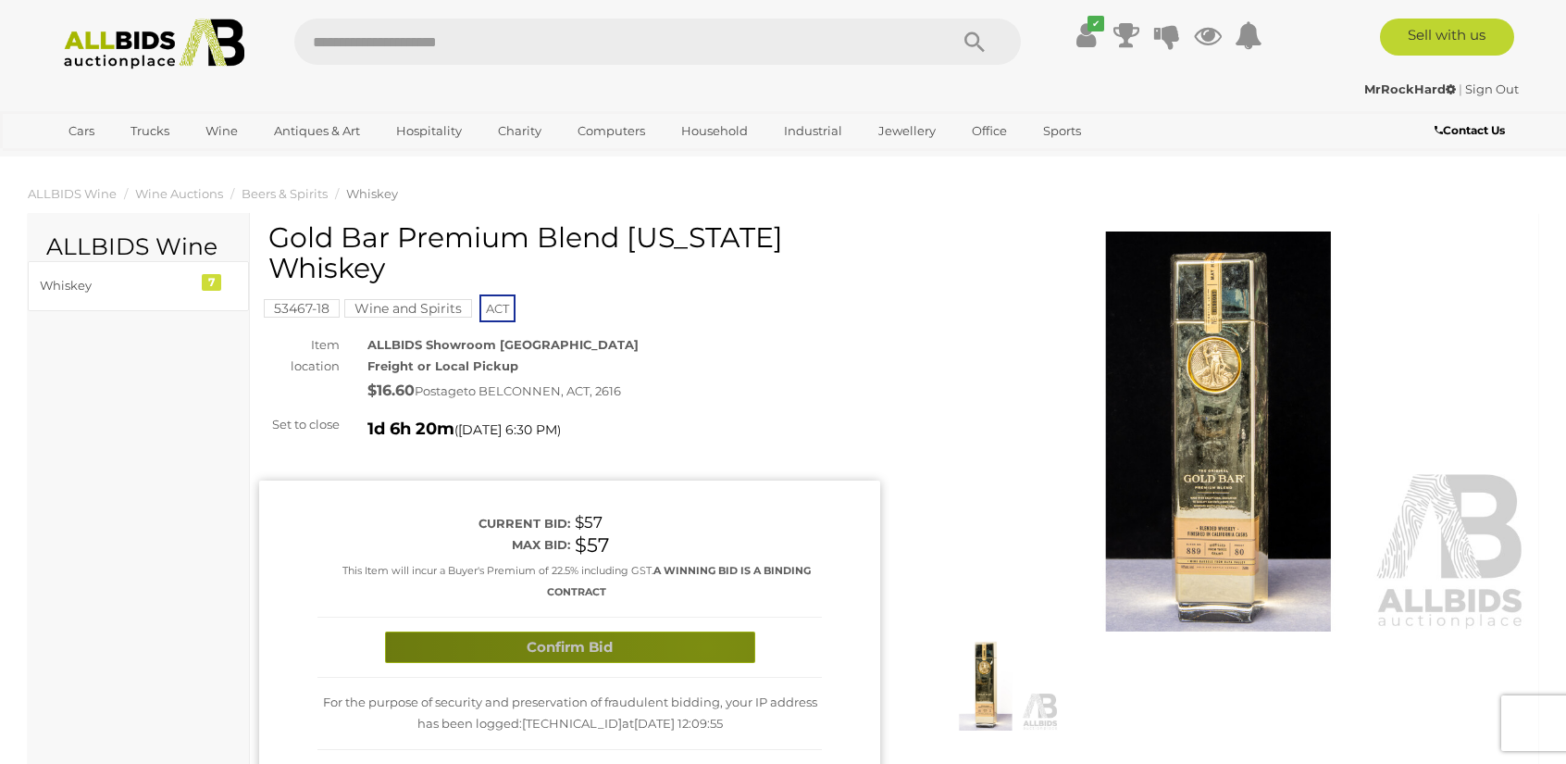
click at [706, 645] on button "Confirm Bid" at bounding box center [570, 647] width 370 height 32
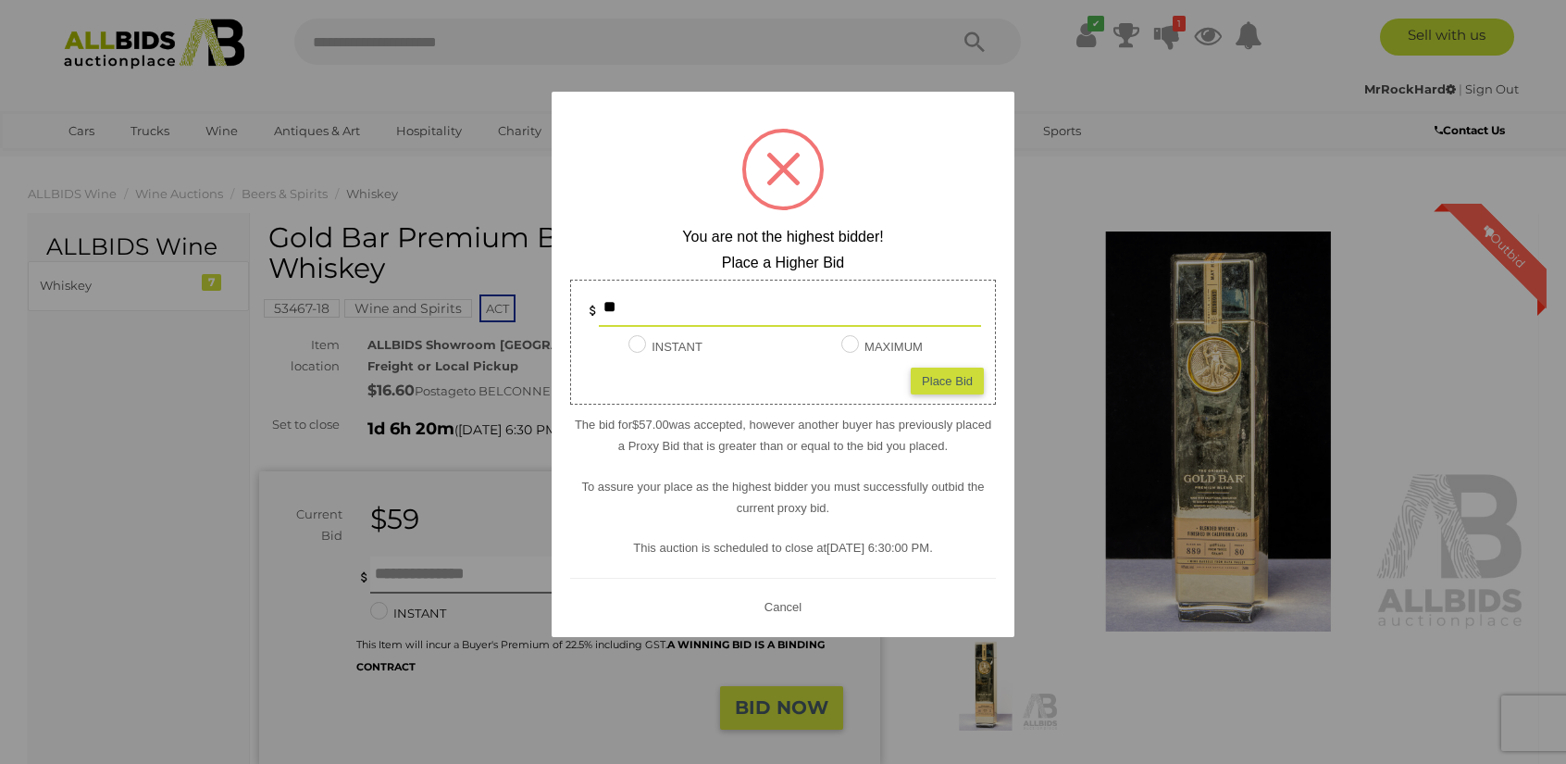
click at [1039, 293] on div at bounding box center [783, 382] width 1566 height 764
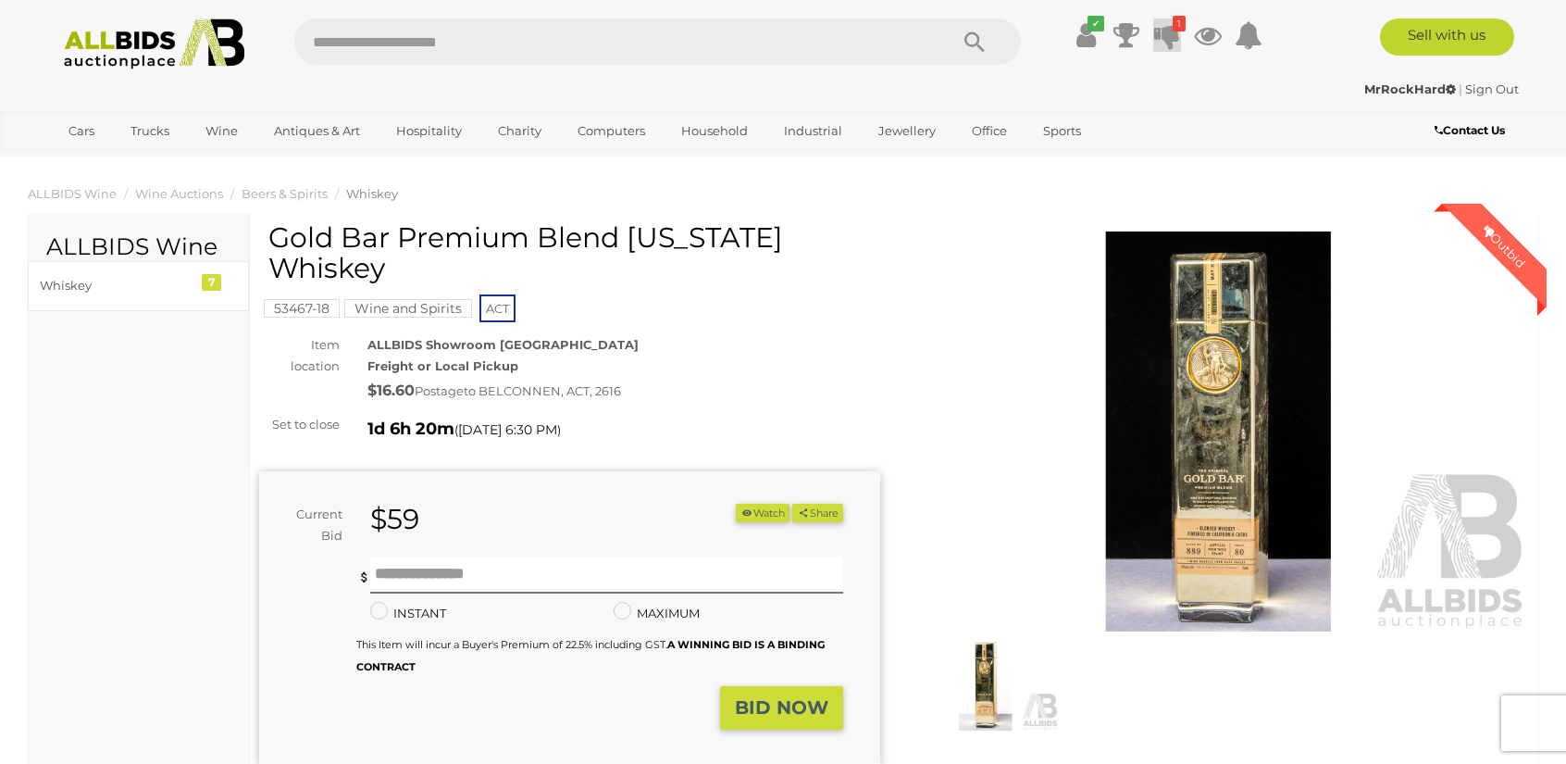
click at [1172, 32] on icon at bounding box center [1167, 35] width 26 height 33
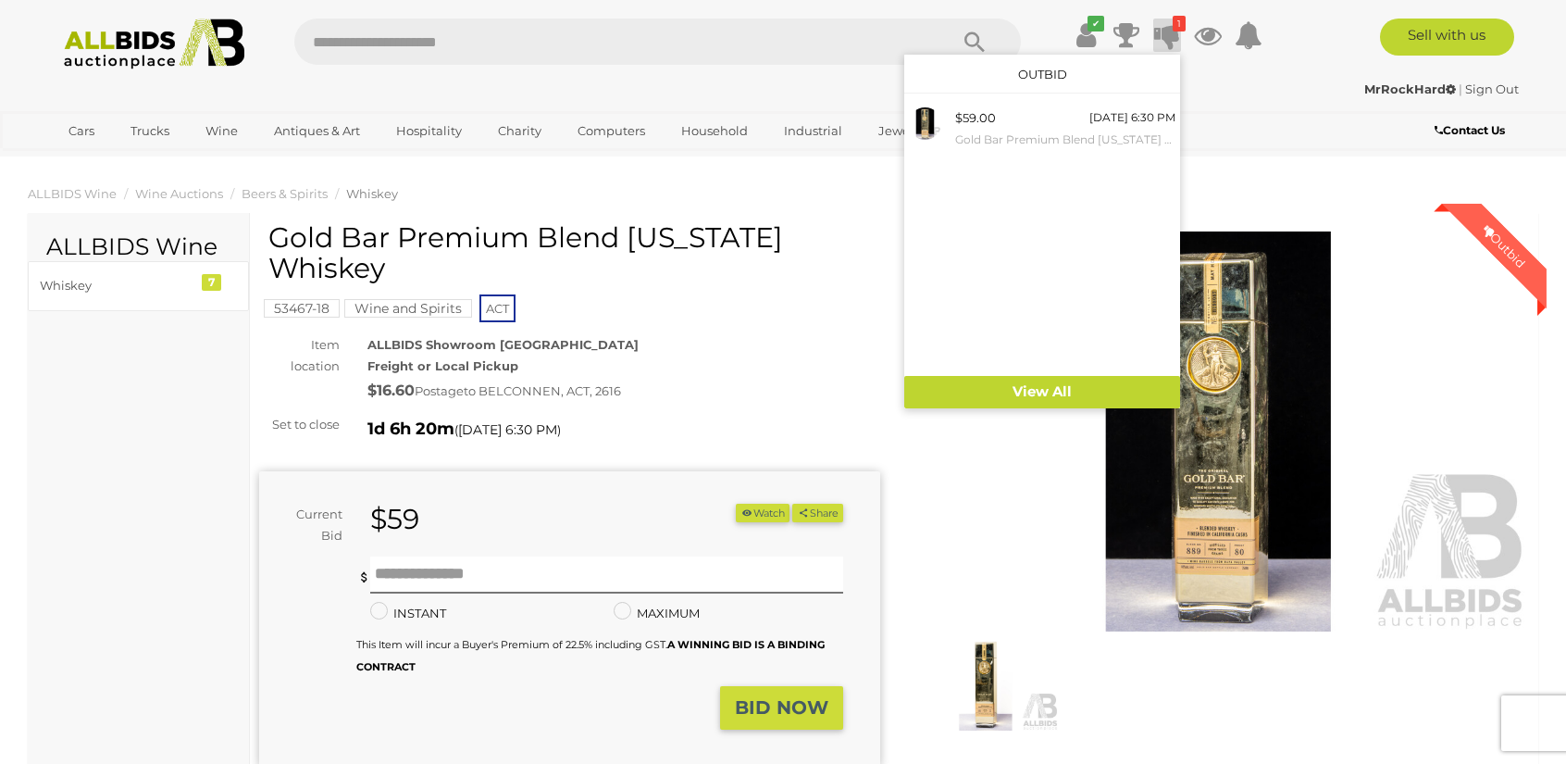
click at [802, 340] on div "ALLBIDS Showroom Fyshwick Freight or Local Pickup $16.60 Postage to BELCONNEN, …" at bounding box center [624, 369] width 541 height 70
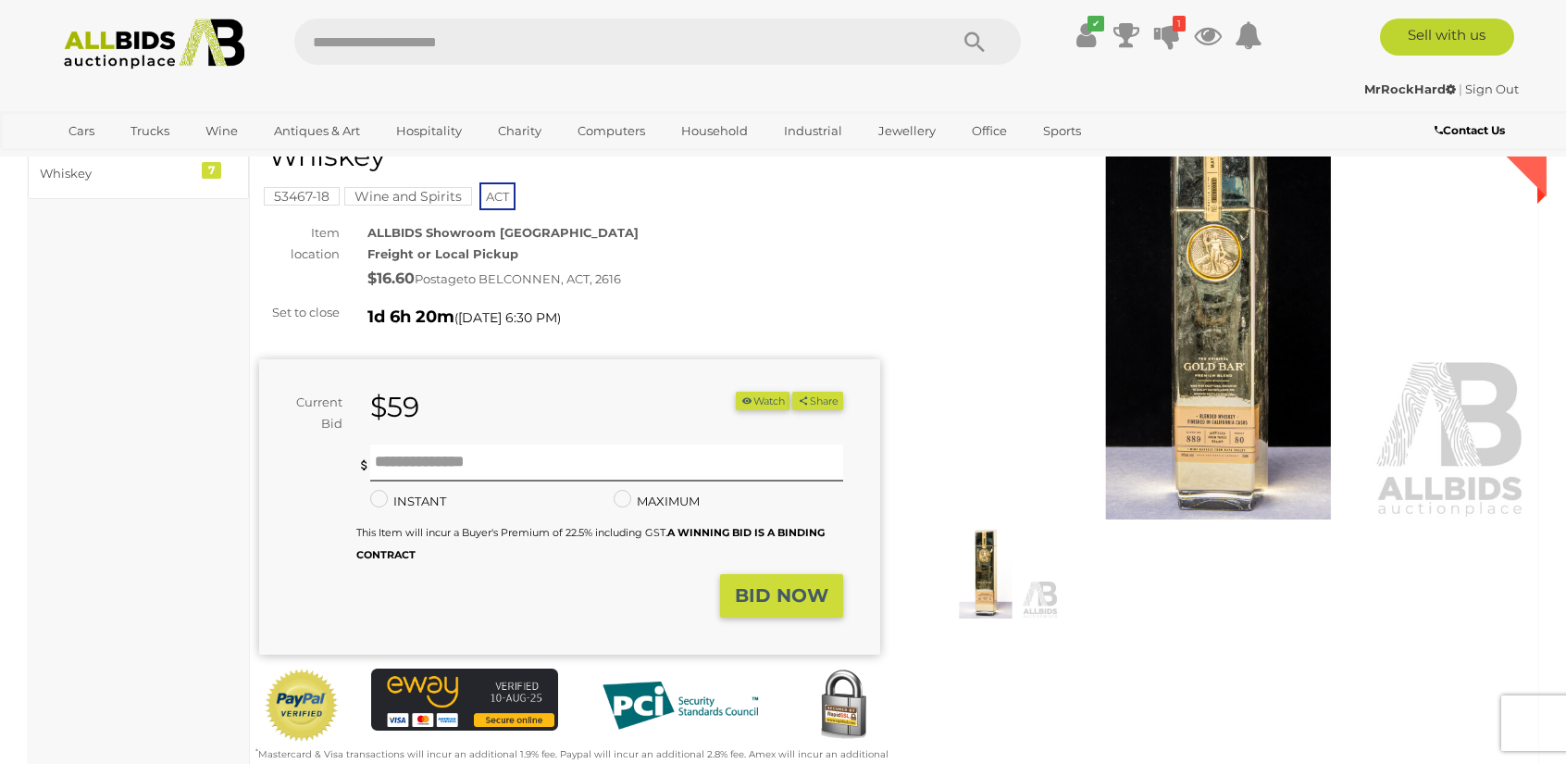
scroll to position [370, 0]
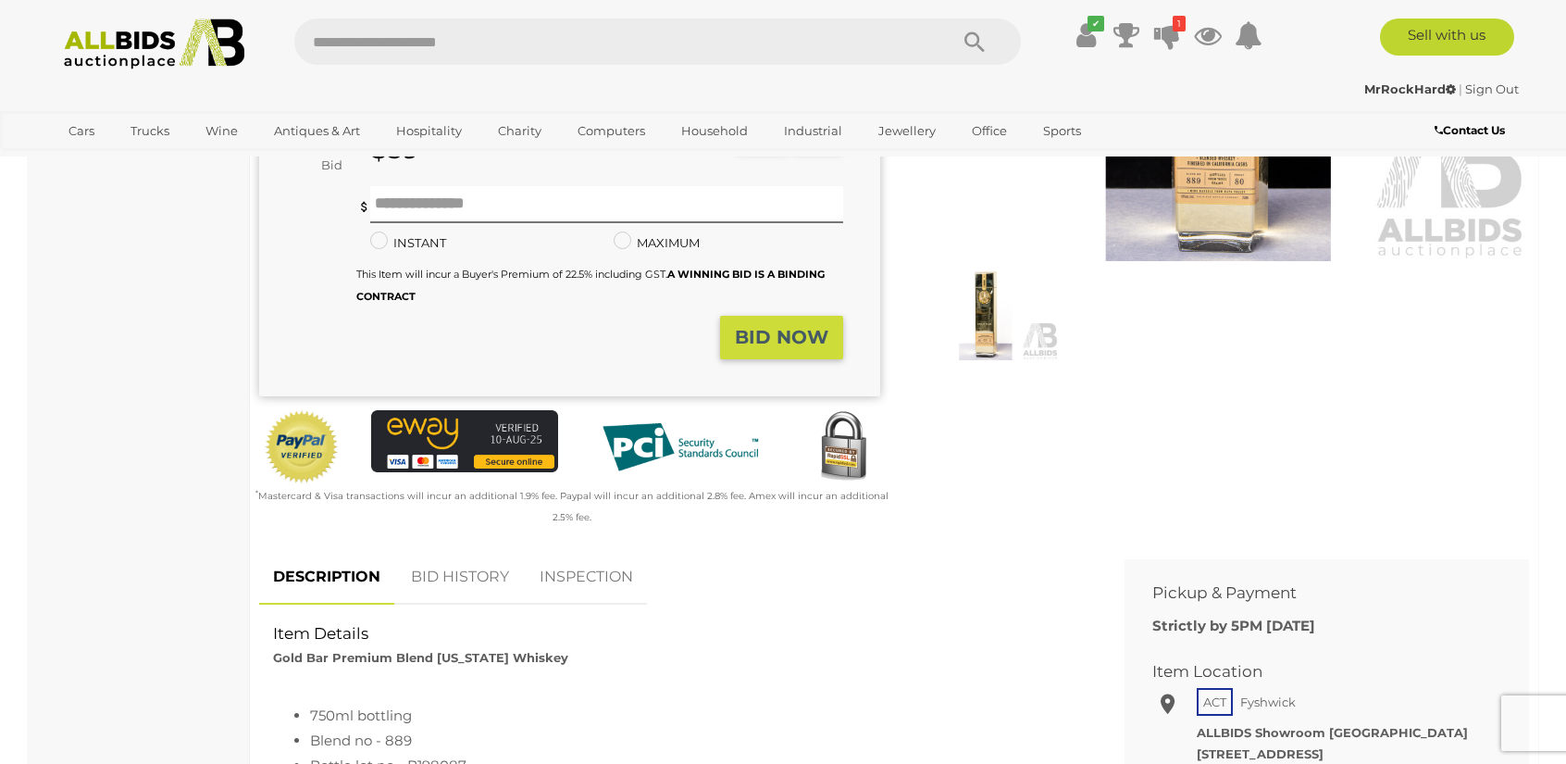
click at [515, 568] on link "BID HISTORY" at bounding box center [460, 577] width 126 height 55
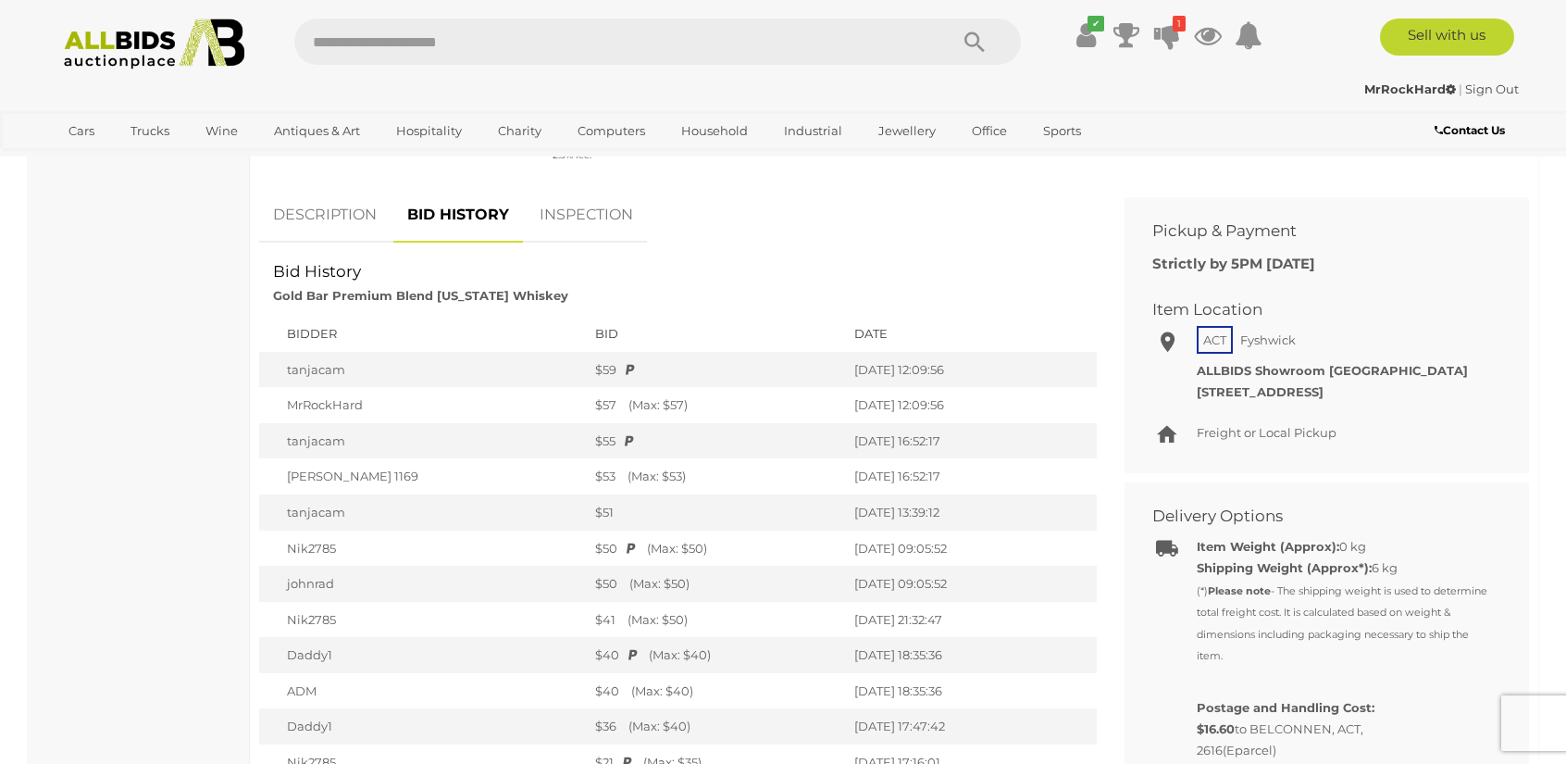
scroll to position [741, 0]
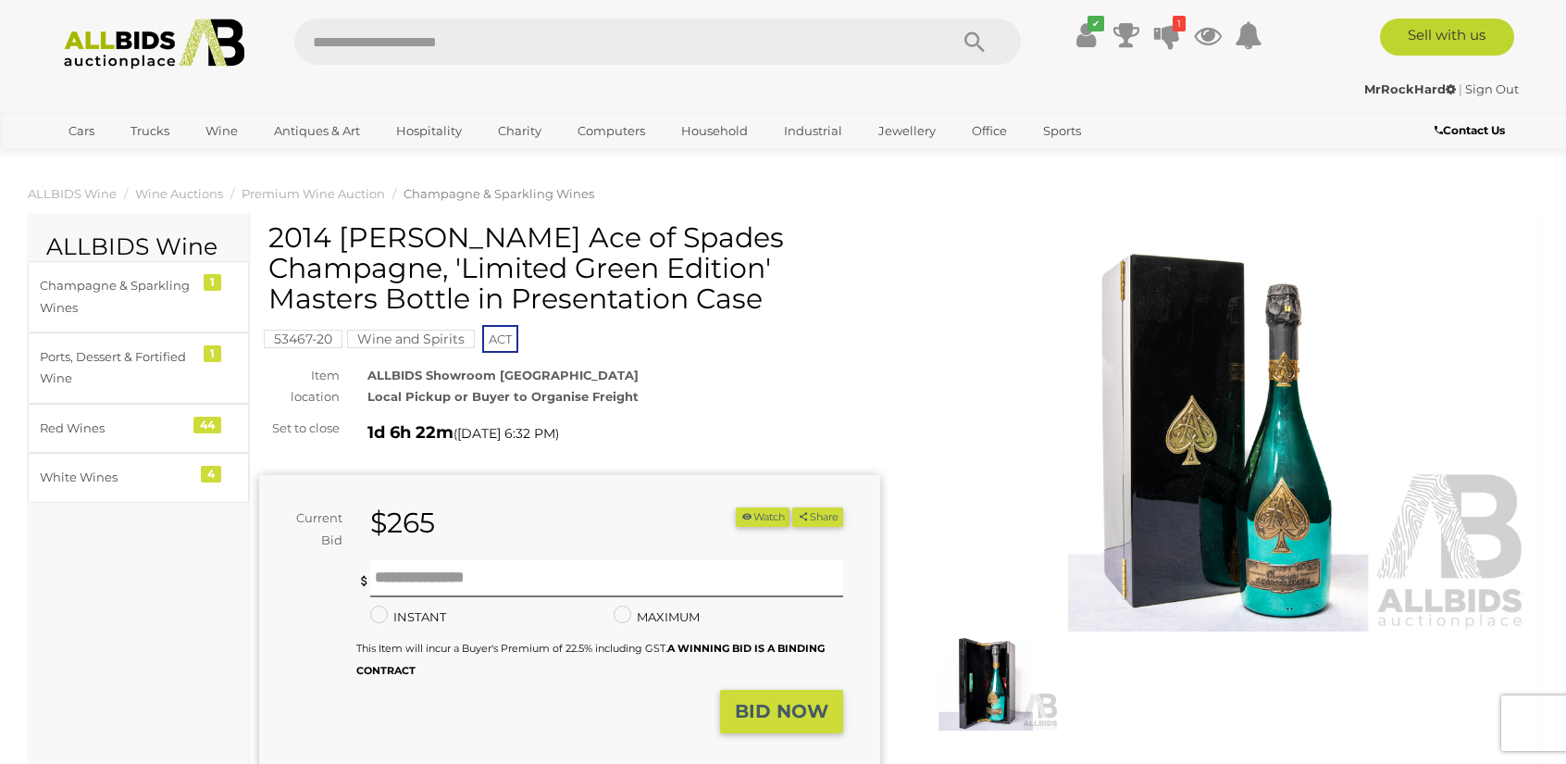
drag, startPoint x: 760, startPoint y: 301, endPoint x: 258, endPoint y: 219, distance: 508.4
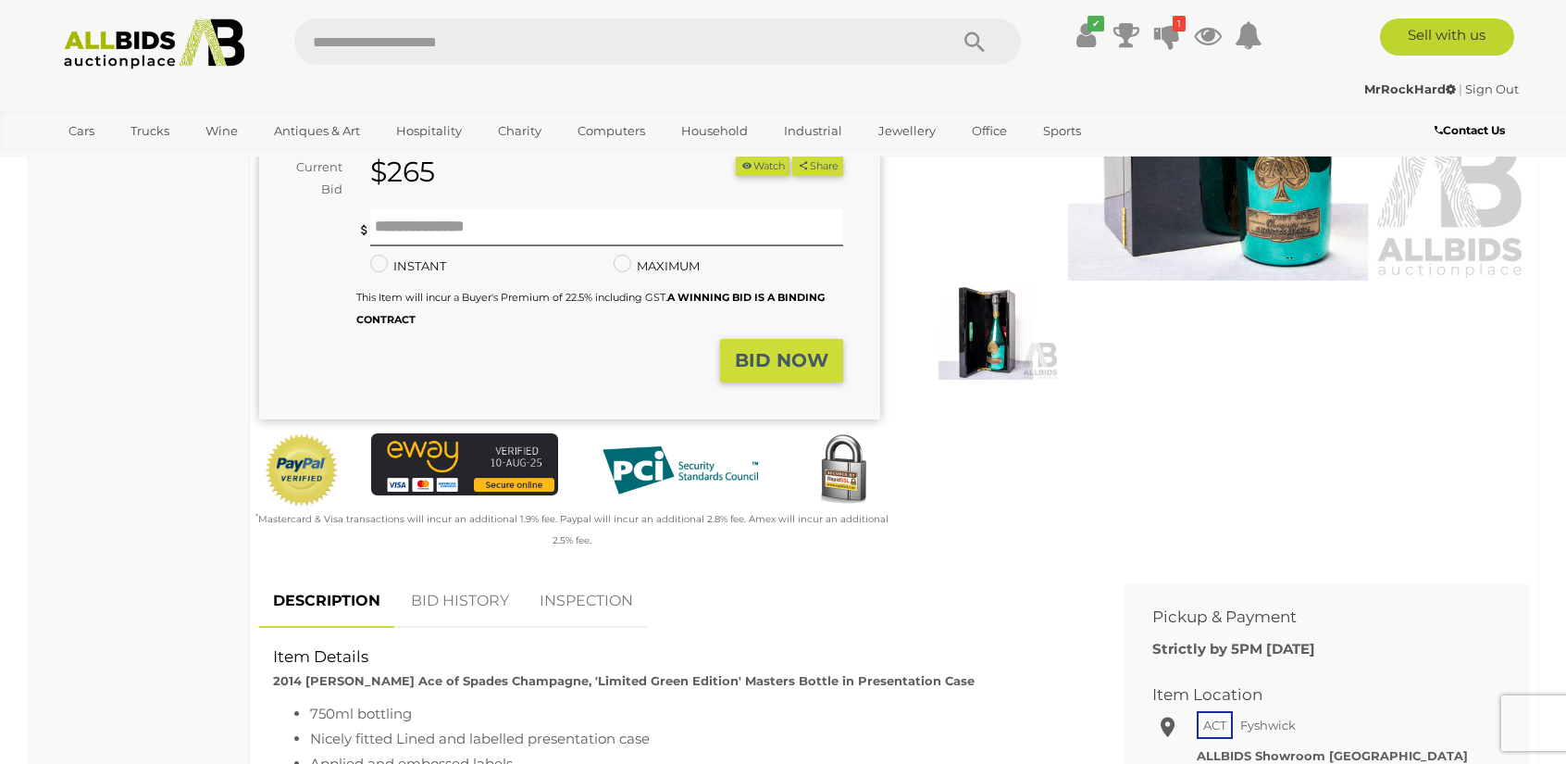
scroll to position [185, 0]
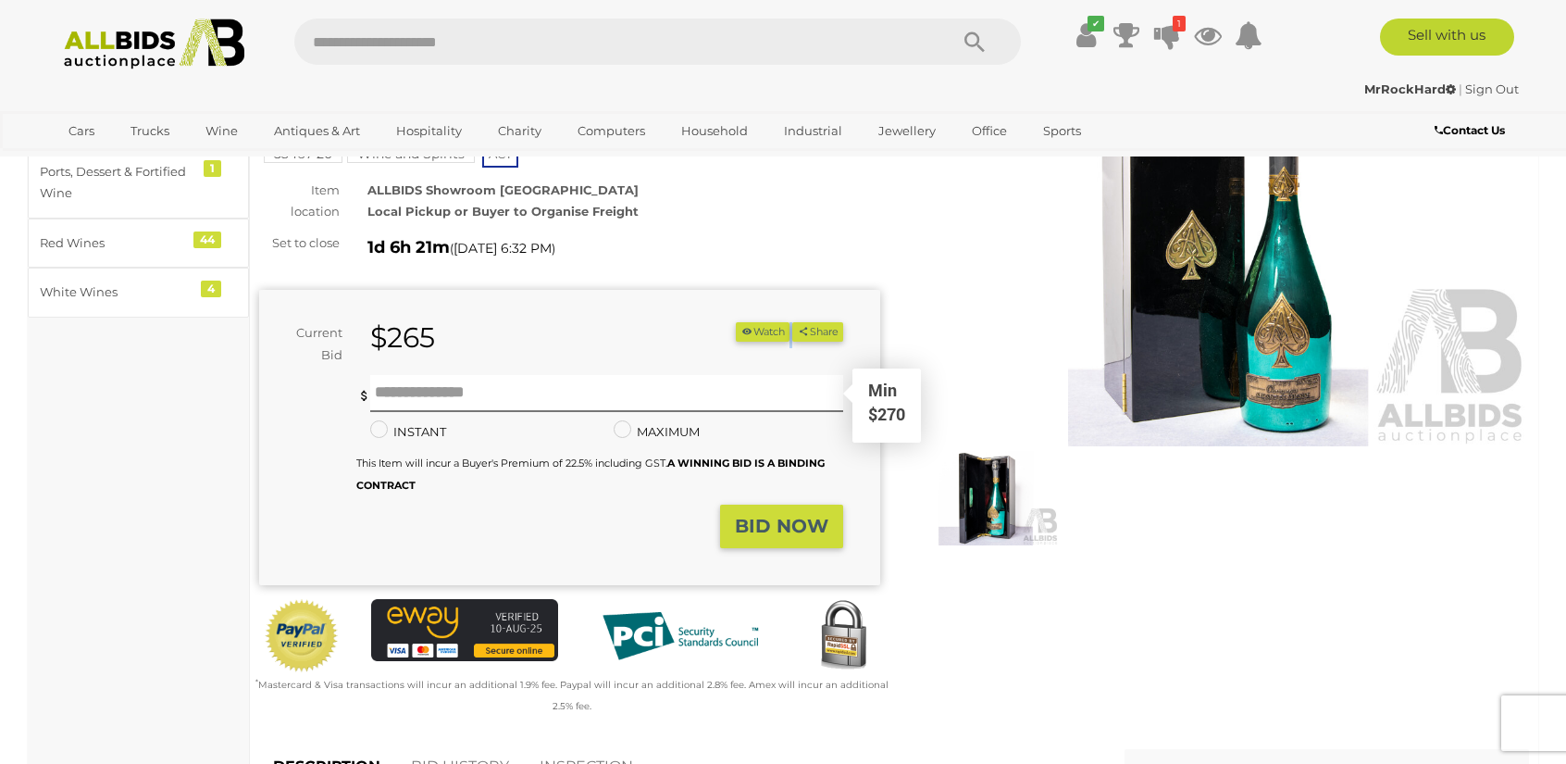
drag, startPoint x: 493, startPoint y: 356, endPoint x: 503, endPoint y: 375, distance: 20.7
click at [503, 375] on form "Current Bid $265 (Min $270) $265 Share Facebook Twitter" at bounding box center [551, 435] width 556 height 226
click at [511, 385] on input "text" at bounding box center [606, 393] width 473 height 37
type input "***"
click at [748, 535] on strong "BID NOW" at bounding box center [782, 526] width 94 height 22
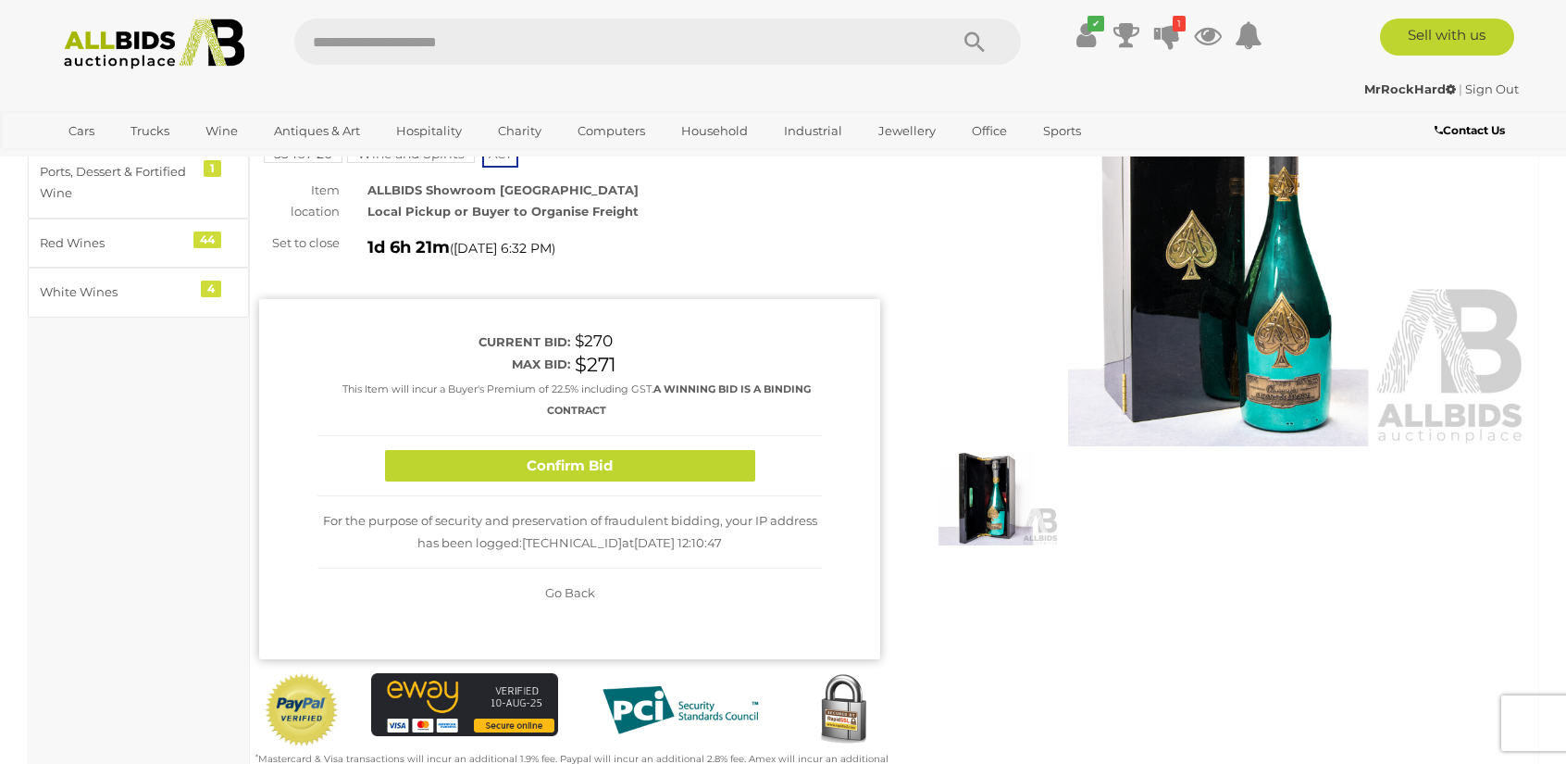
click at [690, 482] on div "Confirm Bid" at bounding box center [570, 466] width 505 height 61
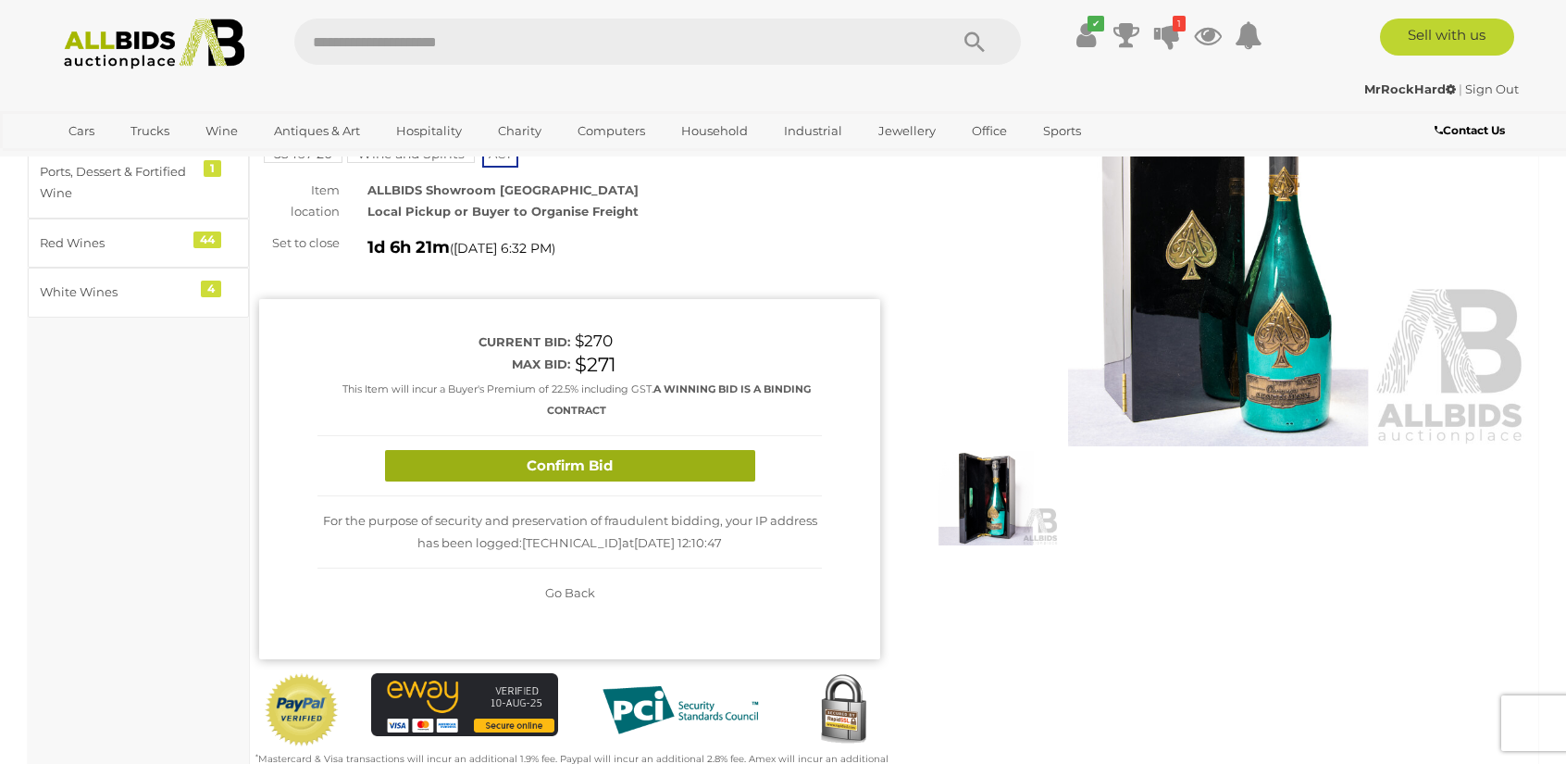
click at [690, 471] on button "Confirm Bid" at bounding box center [570, 466] width 370 height 32
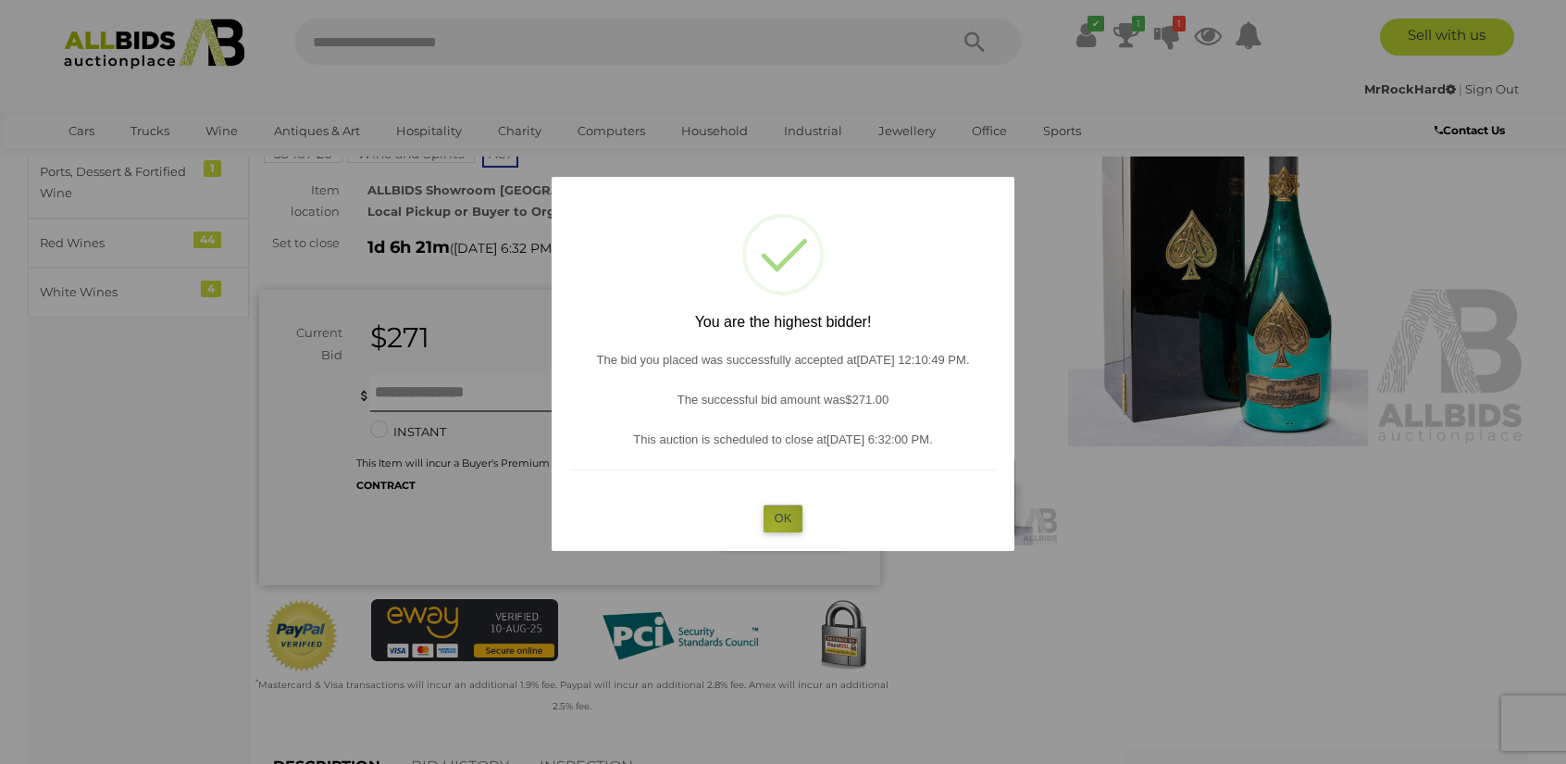
click at [775, 529] on button "OK" at bounding box center [784, 518] width 40 height 27
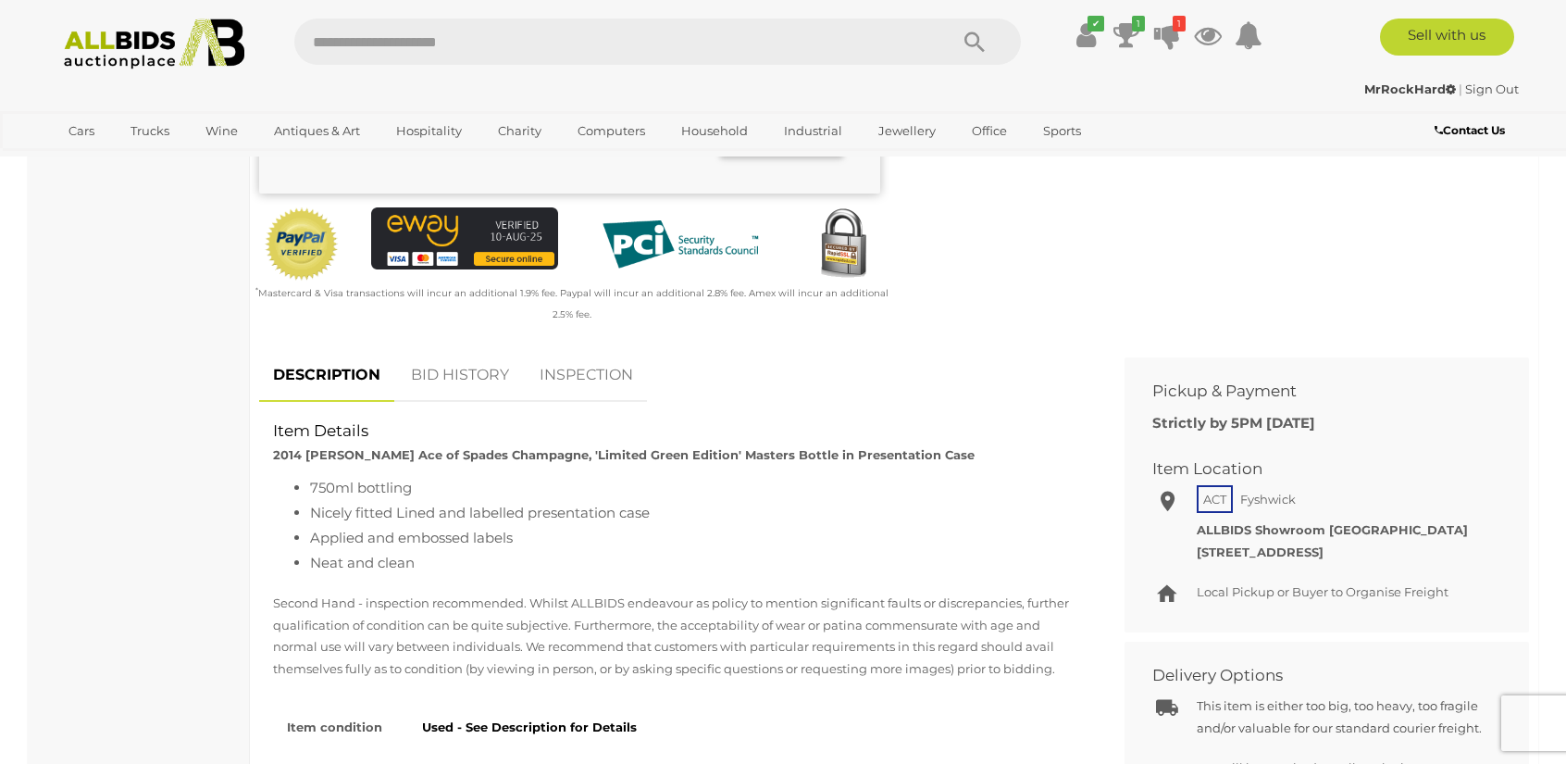
scroll to position [648, 0]
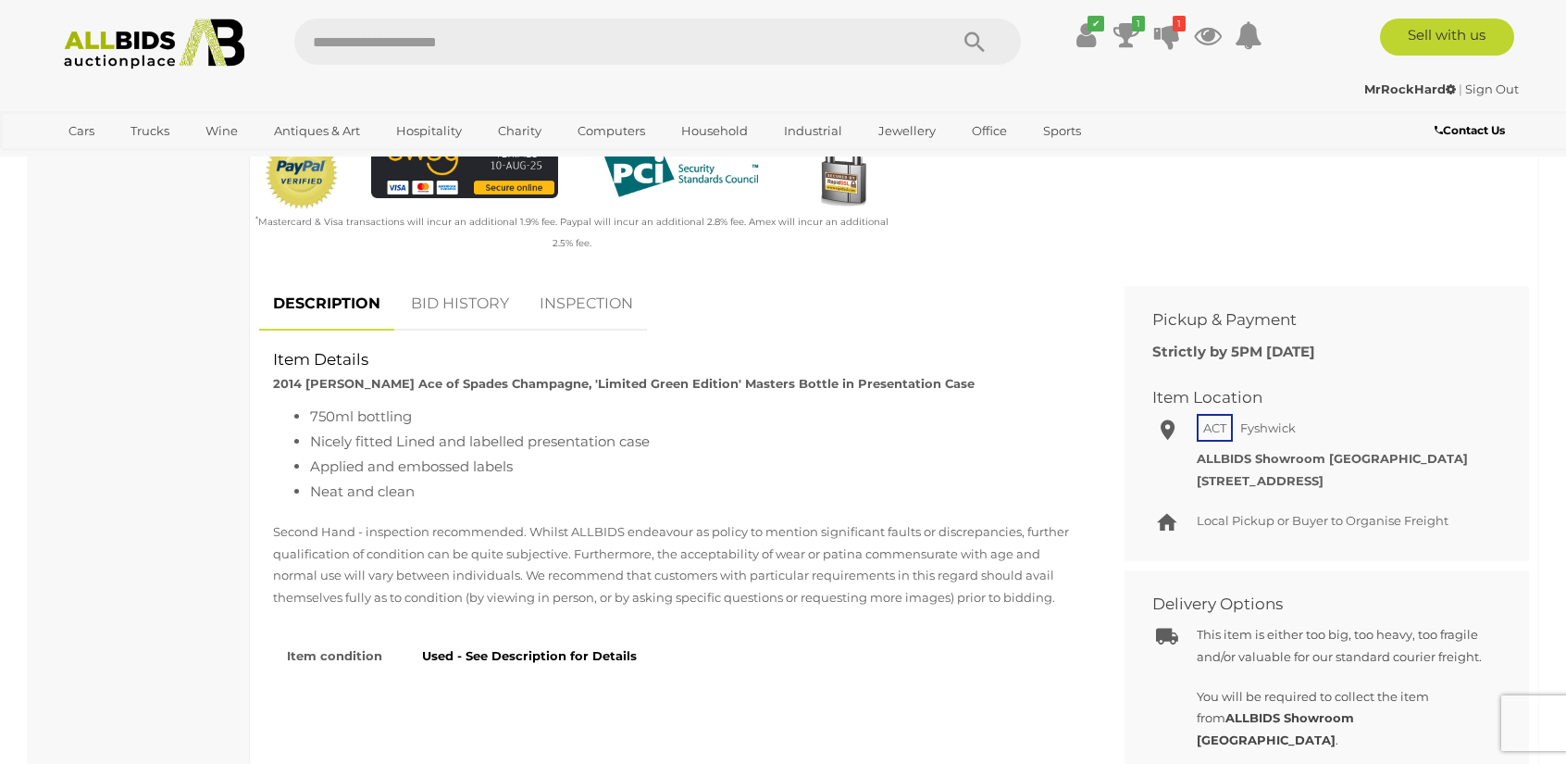
click at [463, 300] on link "BID HISTORY" at bounding box center [460, 304] width 126 height 55
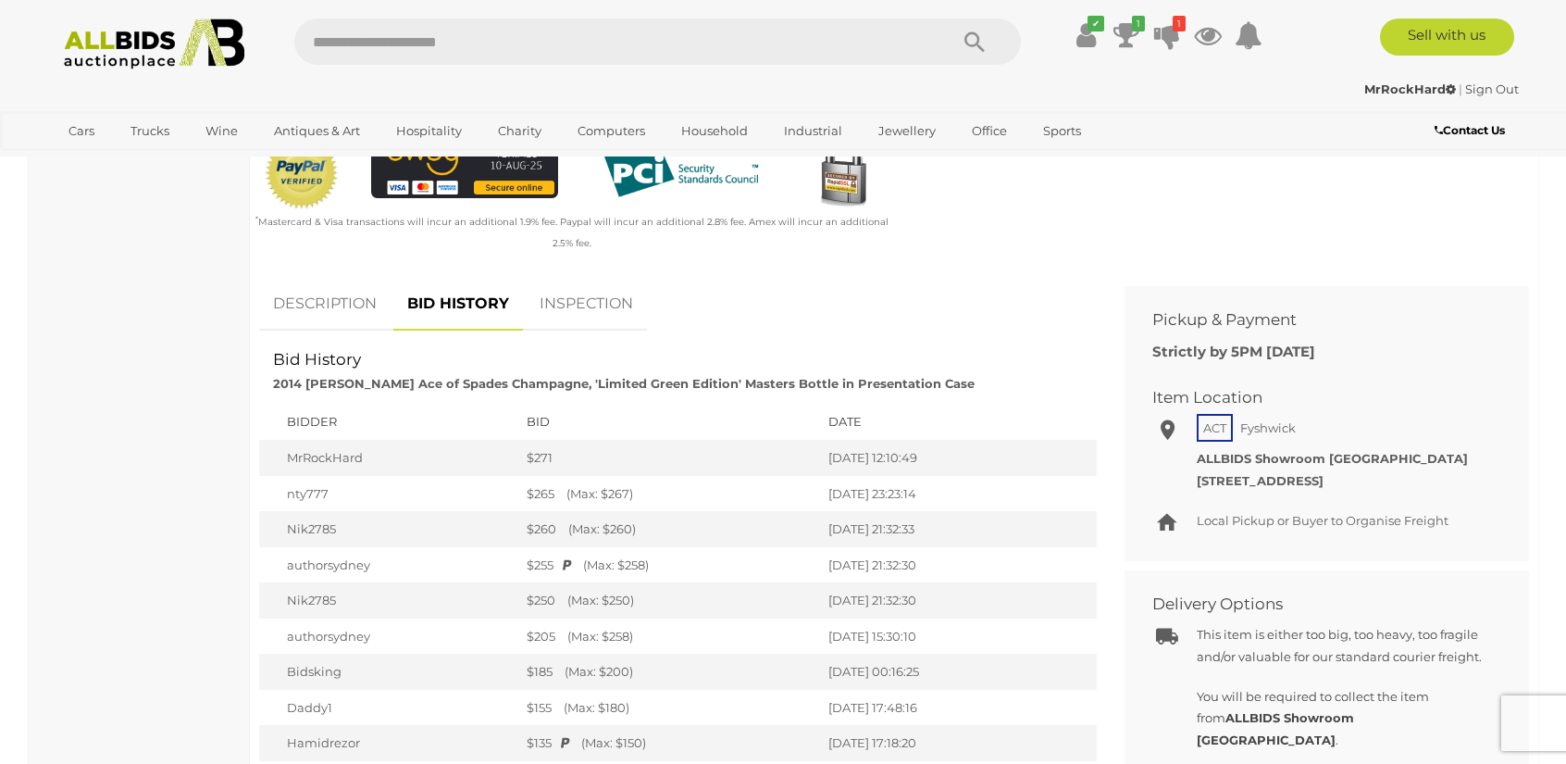
click at [363, 291] on link "DESCRIPTION" at bounding box center [324, 304] width 131 height 55
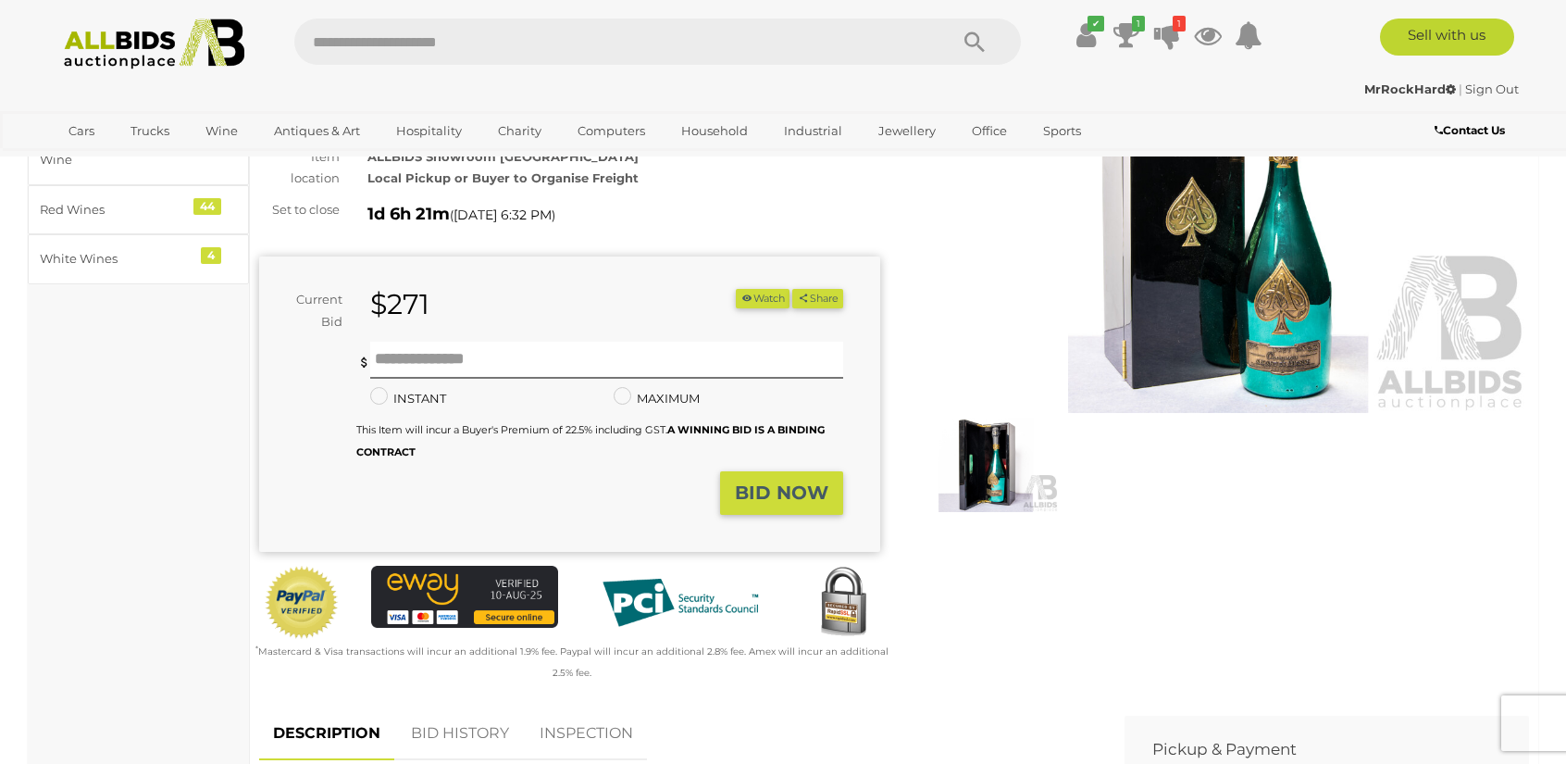
scroll to position [463, 0]
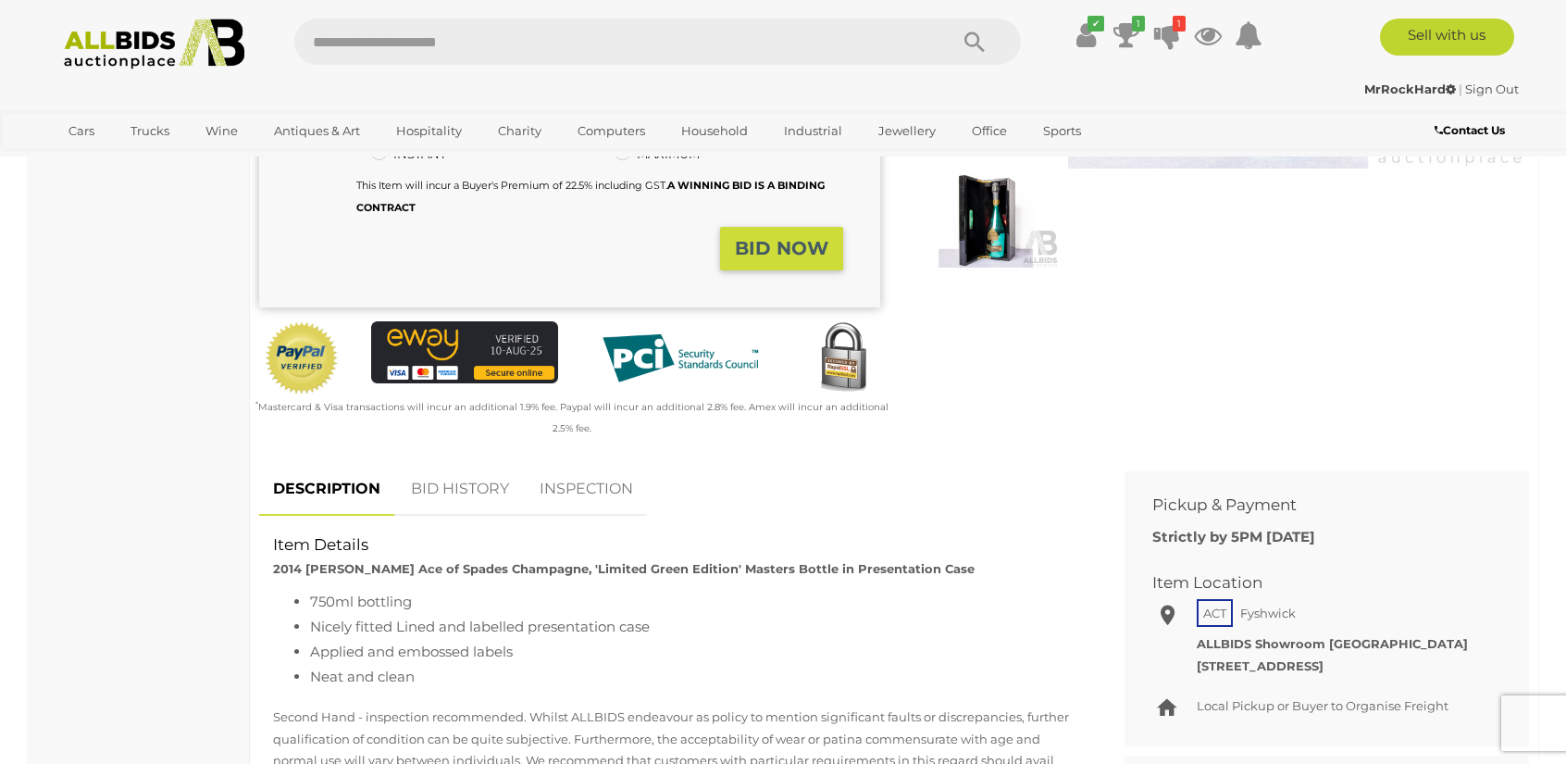
click at [476, 493] on link "BID HISTORY" at bounding box center [460, 489] width 126 height 55
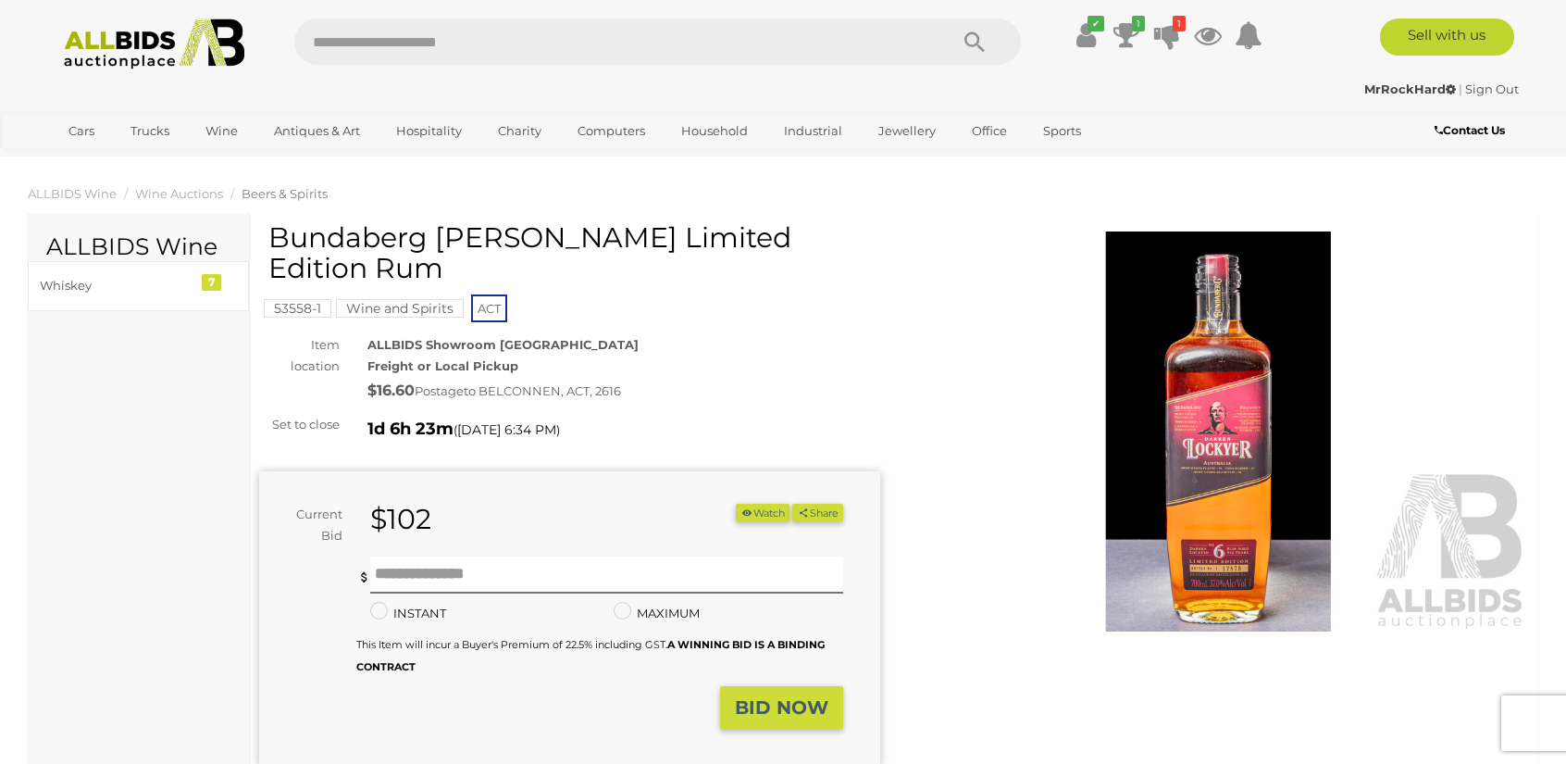
drag, startPoint x: 356, startPoint y: 273, endPoint x: 272, endPoint y: 229, distance: 94.4
click at [272, 229] on h1 "Bundaberg [PERSON_NAME] Limited Edition Rum" at bounding box center [571, 252] width 607 height 61
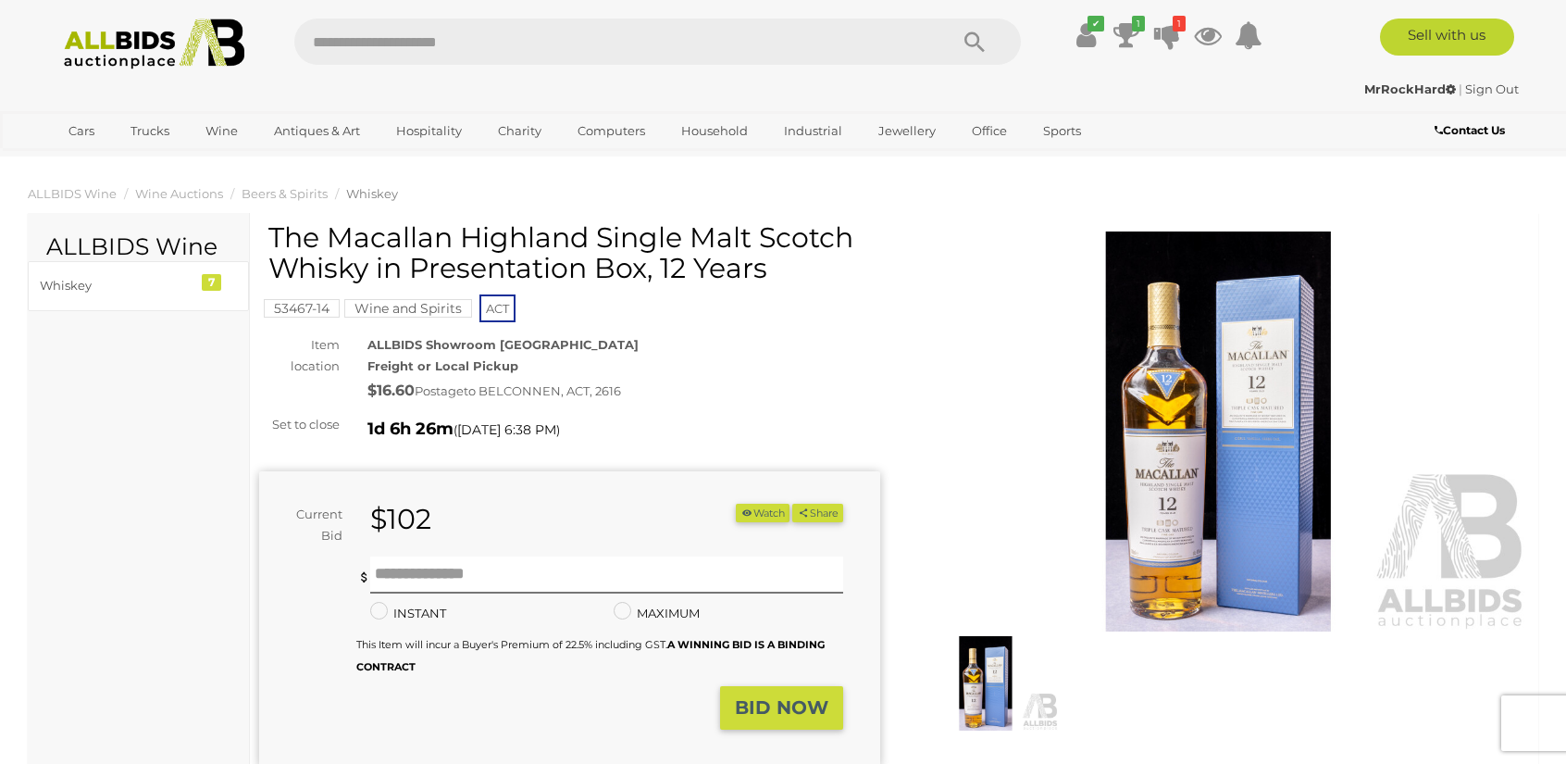
drag, startPoint x: 789, startPoint y: 273, endPoint x: 291, endPoint y: 234, distance: 499.6
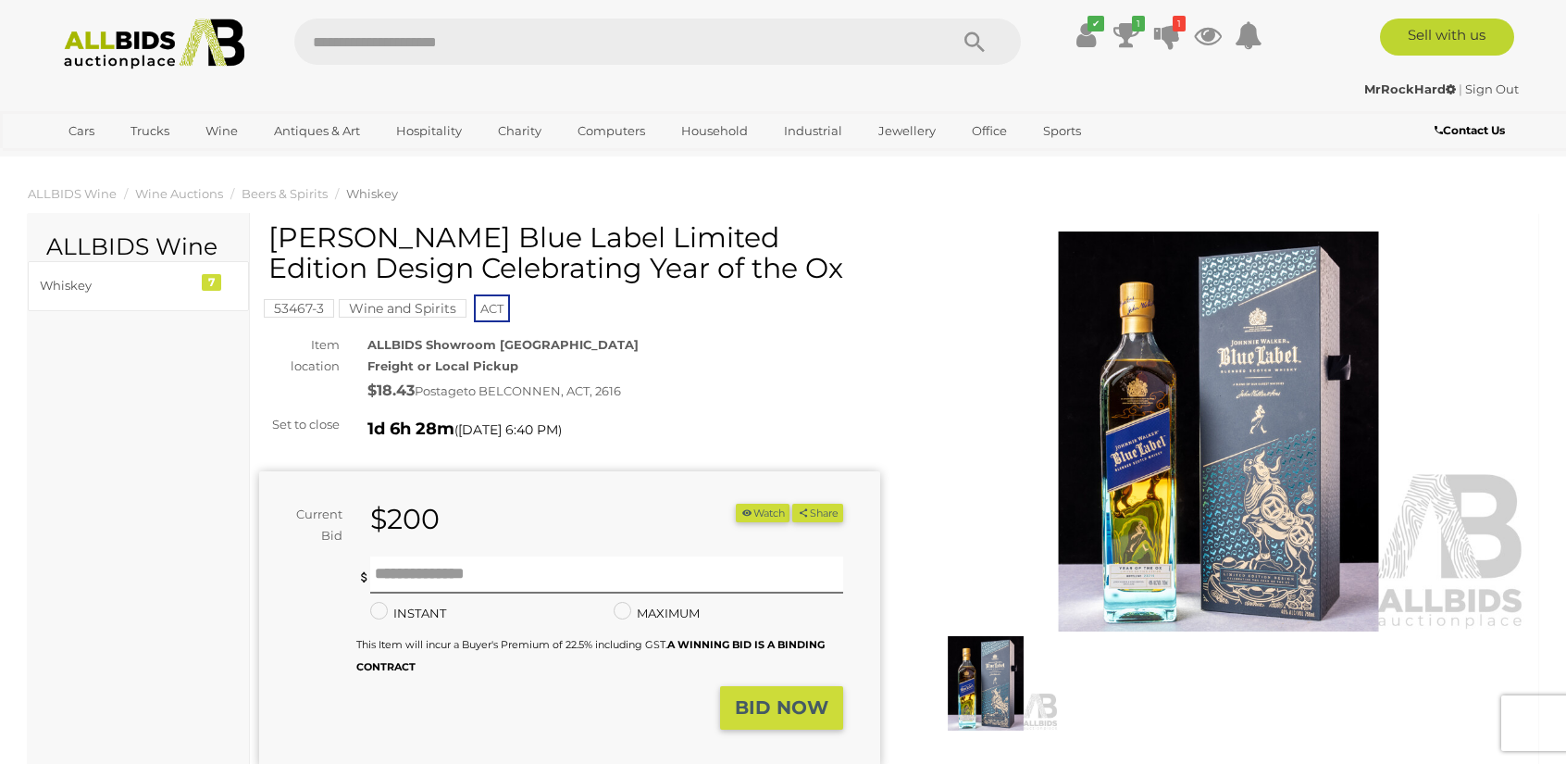
drag, startPoint x: 738, startPoint y: 262, endPoint x: 270, endPoint y: 234, distance: 468.4
click at [270, 234] on h1 "[PERSON_NAME] Blue Label Limited Edition Design Celebrating Year of the Ox" at bounding box center [571, 252] width 607 height 61
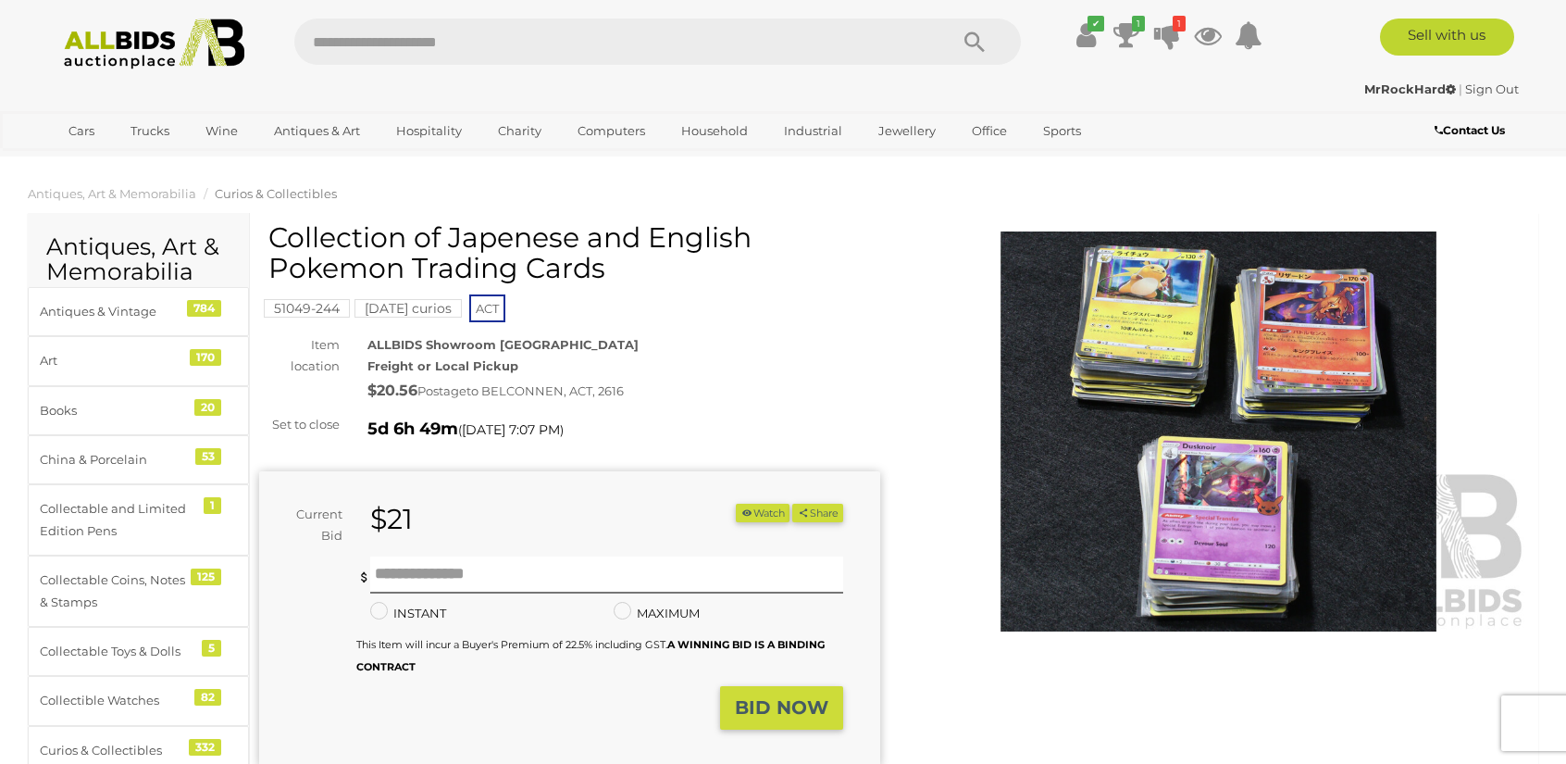
scroll to position [555, 0]
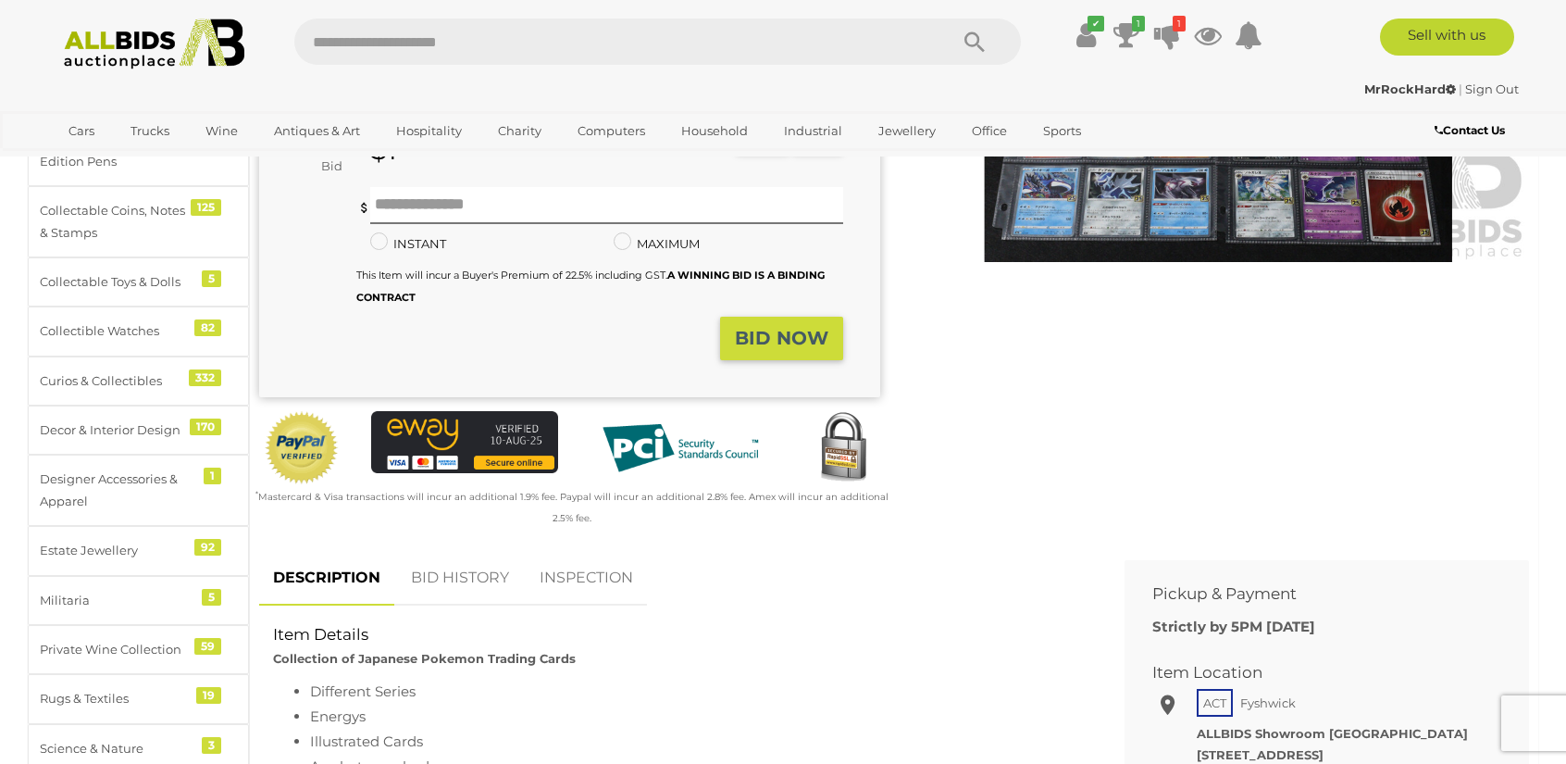
scroll to position [370, 0]
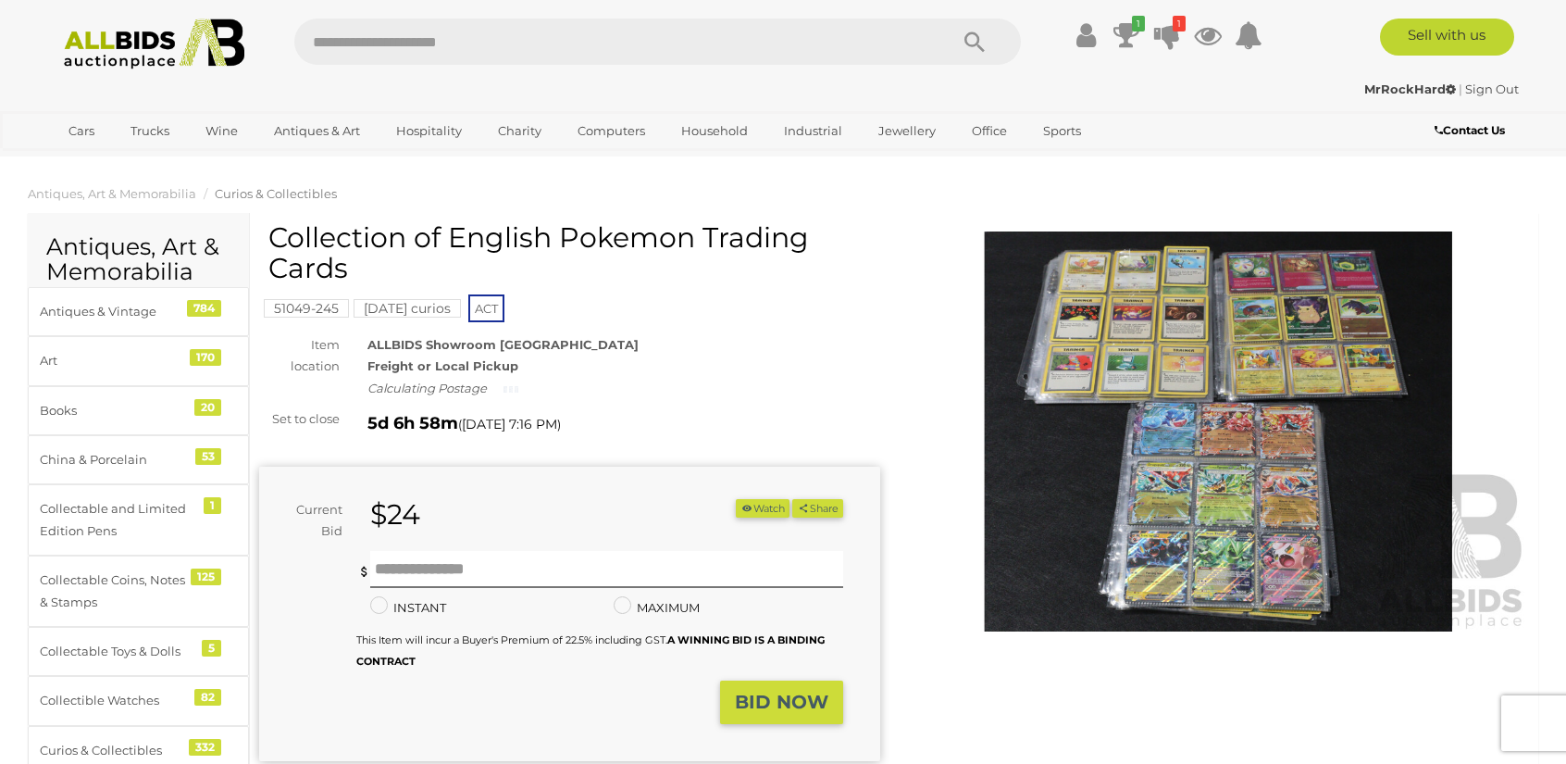
click at [1239, 511] on img at bounding box center [1218, 431] width 621 height 400
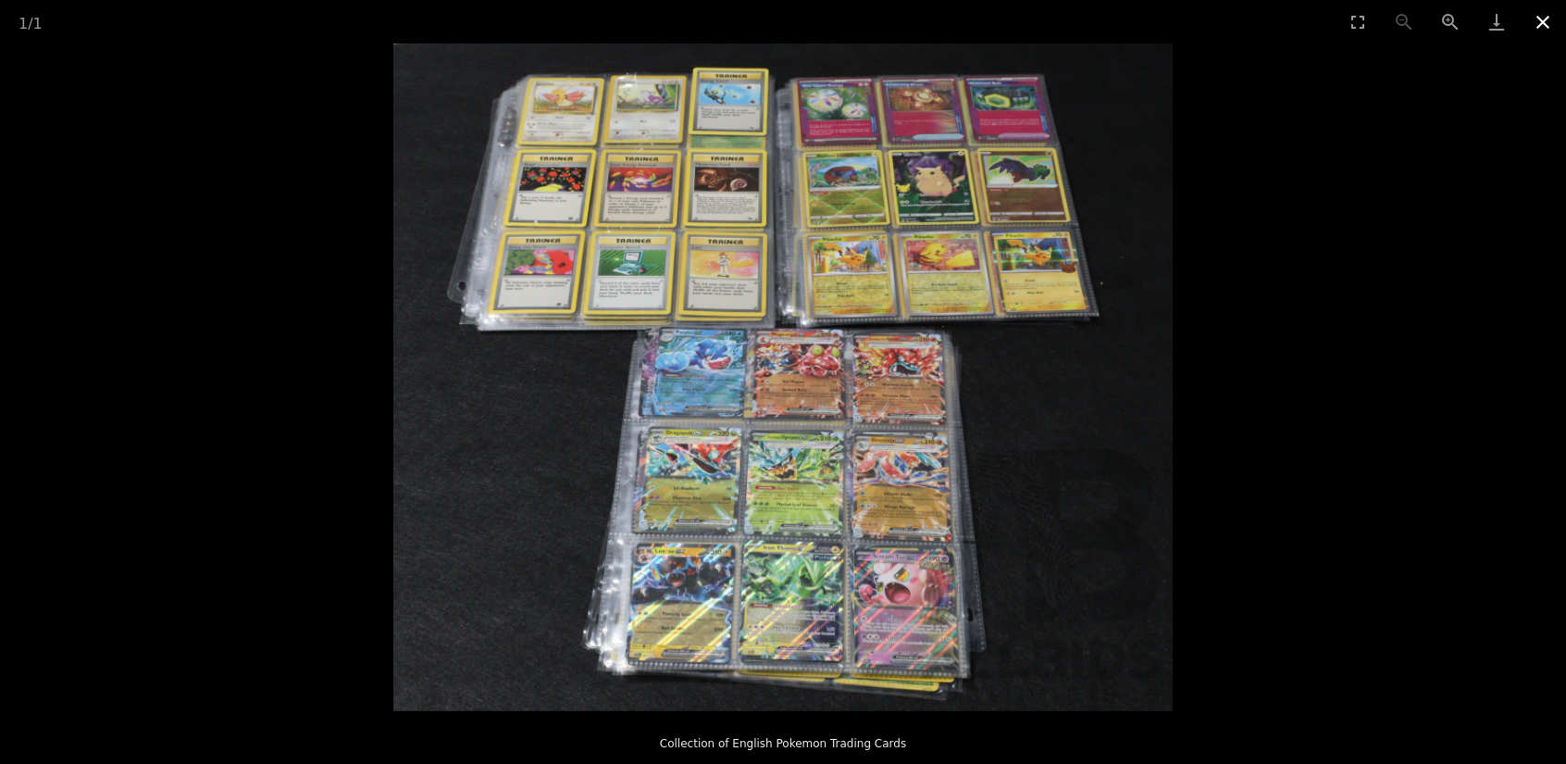
click at [1548, 23] on button "Close gallery" at bounding box center [1543, 22] width 46 height 44
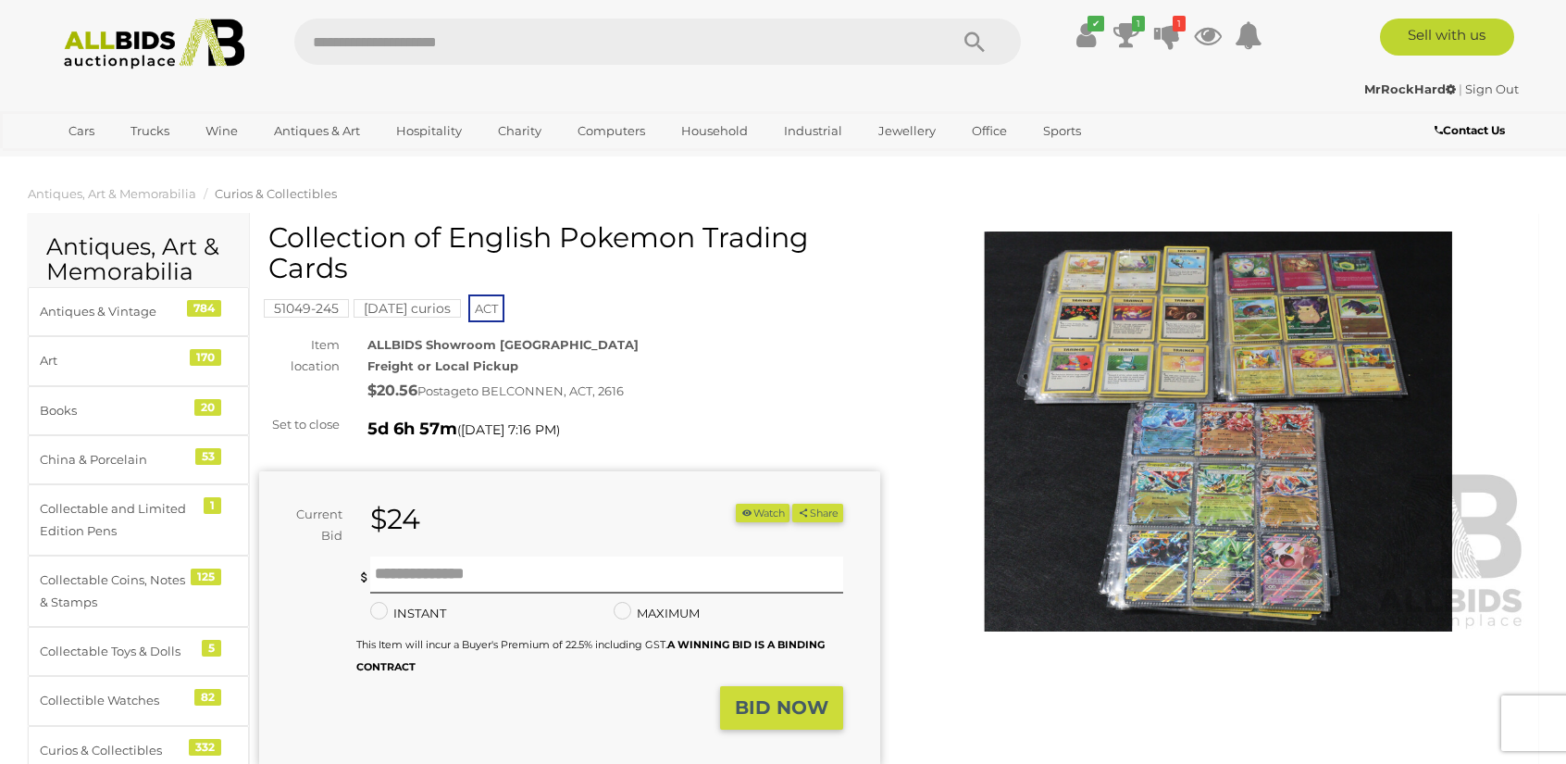
drag, startPoint x: 381, startPoint y: 254, endPoint x: 448, endPoint y: 236, distance: 69.8
click at [448, 236] on h1 "Collection of English Pokemon Trading Cards" at bounding box center [571, 252] width 607 height 61
drag, startPoint x: 442, startPoint y: 234, endPoint x: 831, endPoint y: 264, distance: 390.9
click at [831, 264] on h1 "Collection of English Pokemon Trading Cards" at bounding box center [571, 252] width 607 height 61
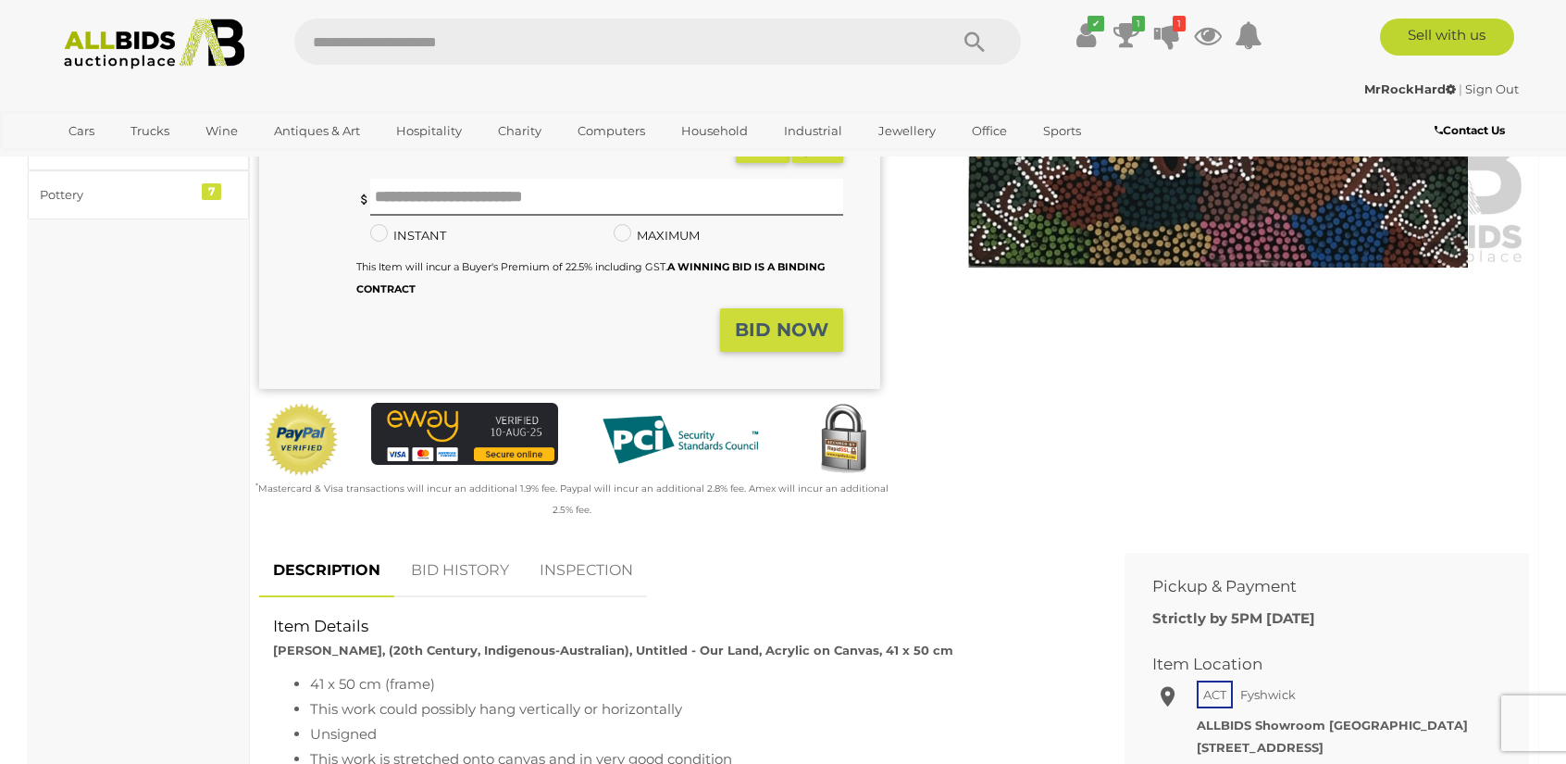
scroll to position [185, 0]
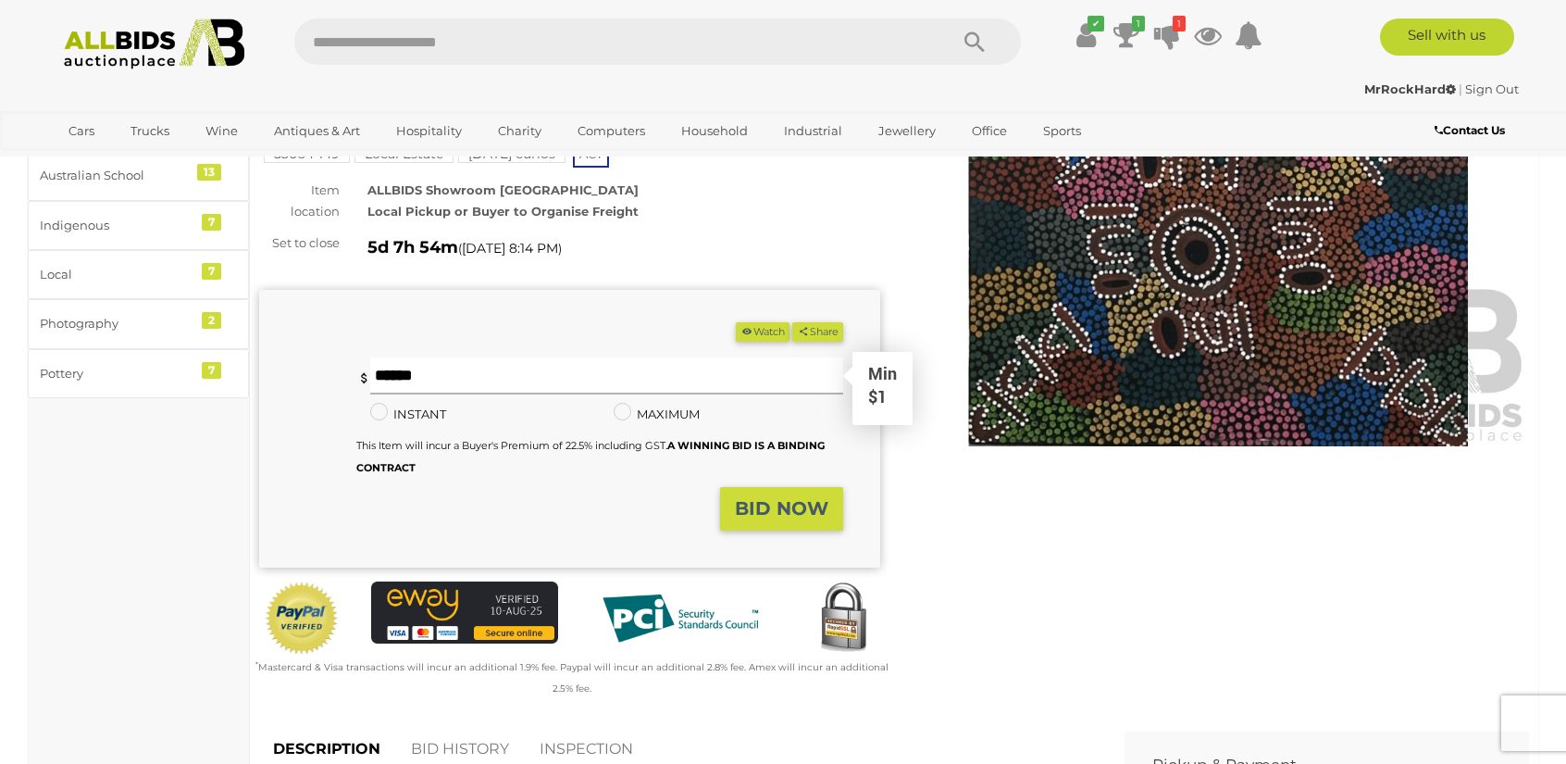
click at [529, 370] on input "text" at bounding box center [606, 375] width 473 height 37
type input "*"
click at [782, 503] on strong "BID NOW" at bounding box center [782, 508] width 94 height 22
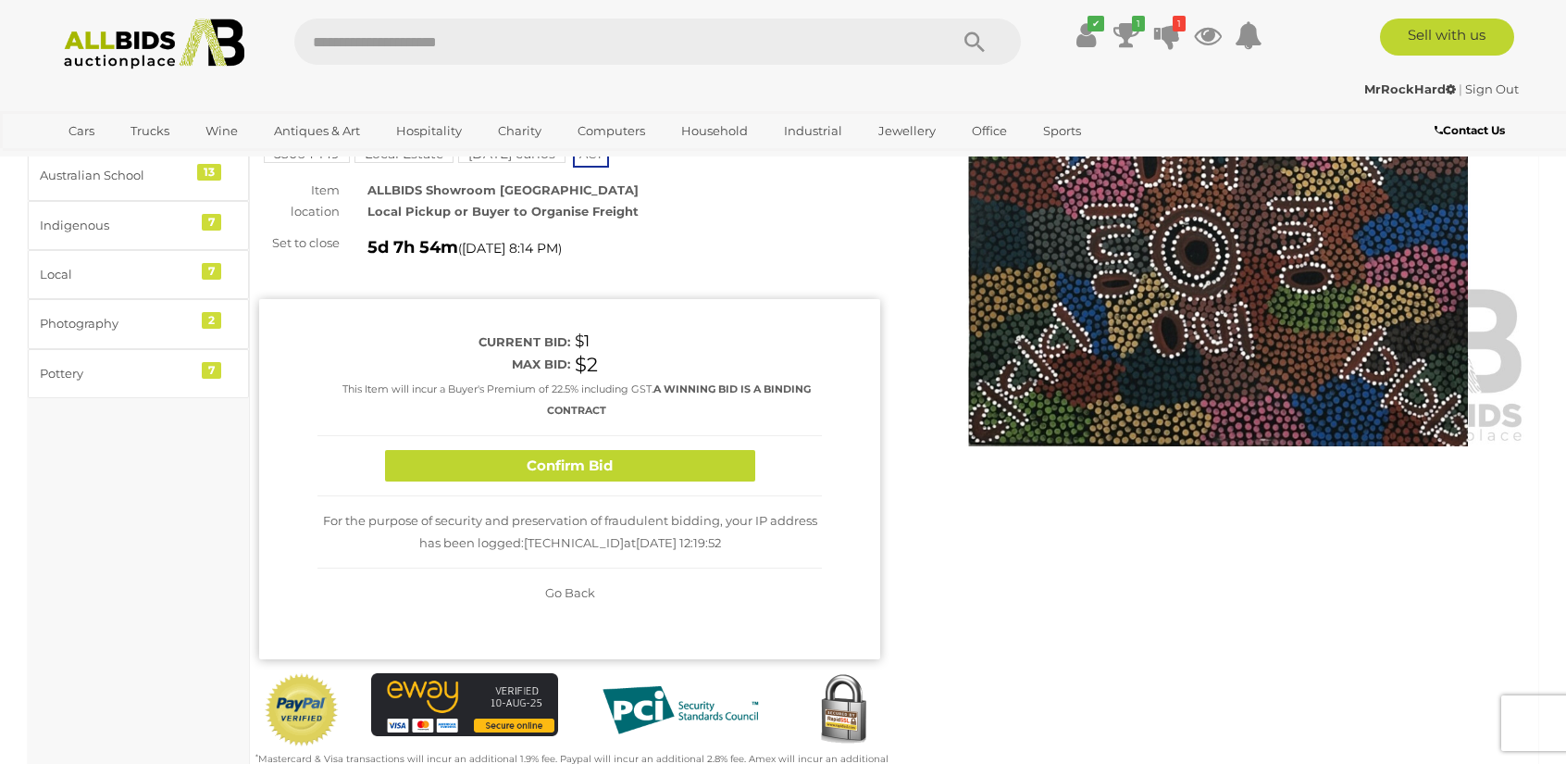
click at [655, 448] on div "Confirm Bid" at bounding box center [570, 466] width 505 height 61
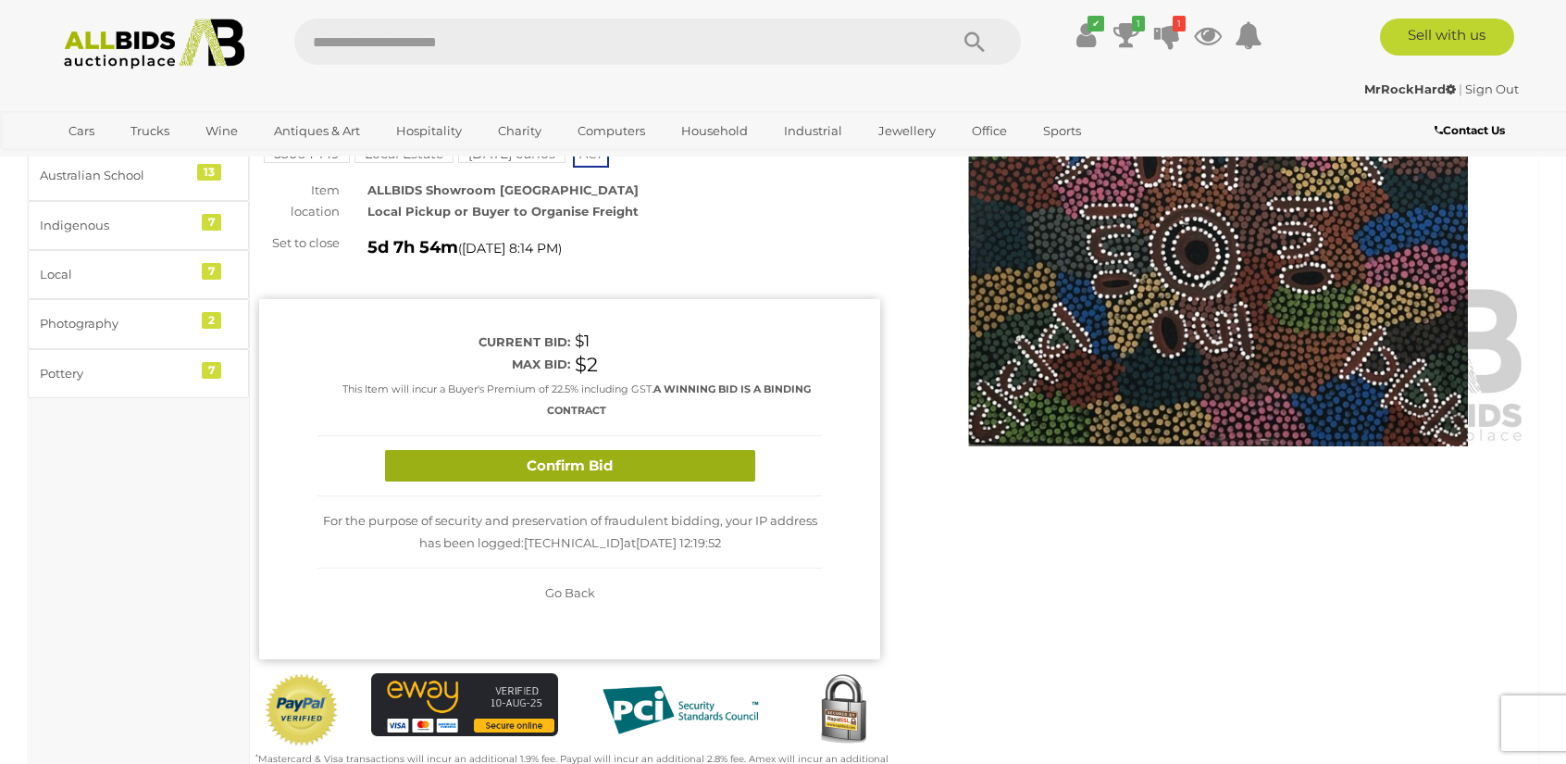
click at [677, 480] on button "Confirm Bid" at bounding box center [570, 466] width 370 height 32
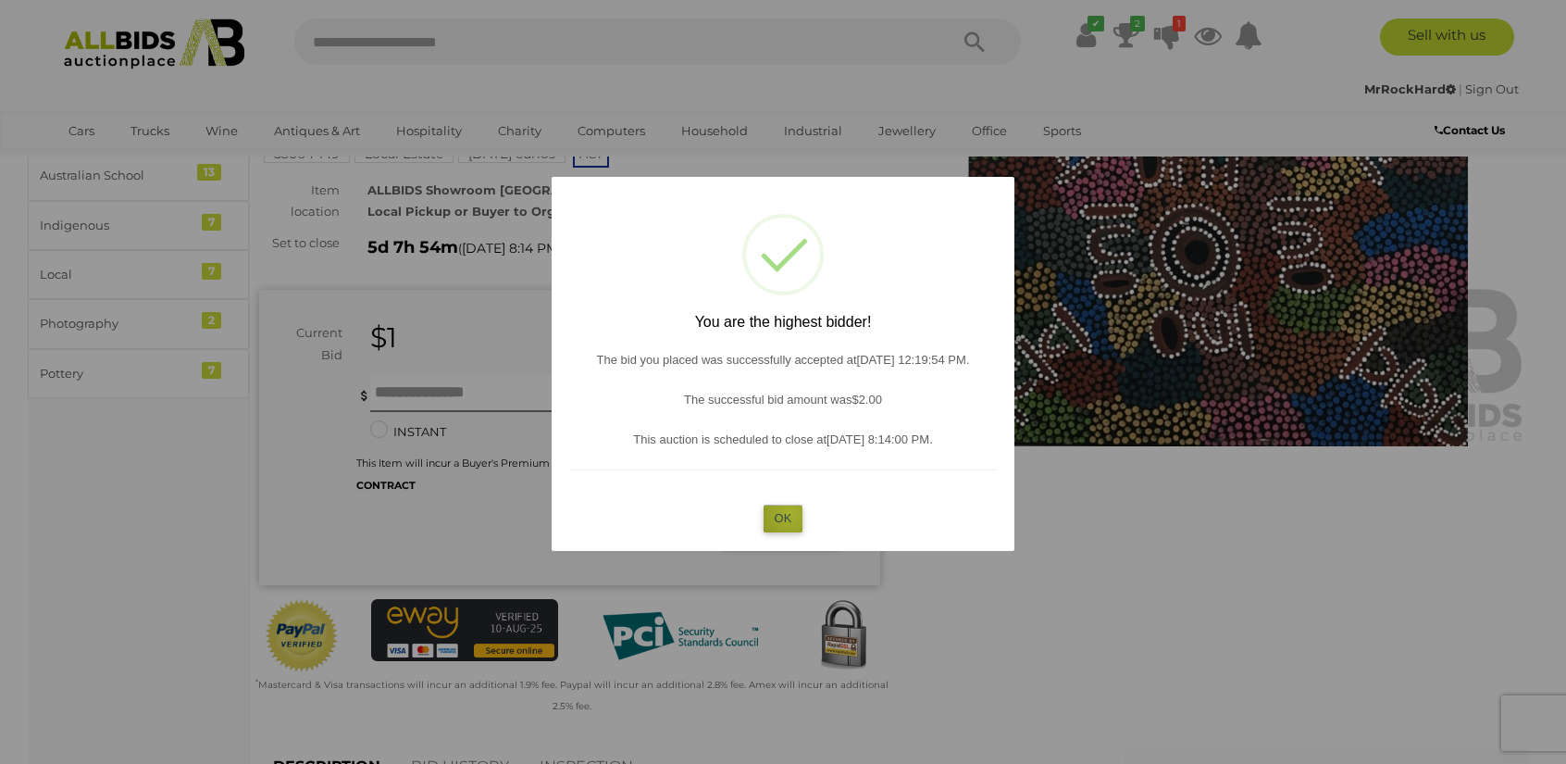
click at [791, 512] on button "OK" at bounding box center [784, 518] width 40 height 27
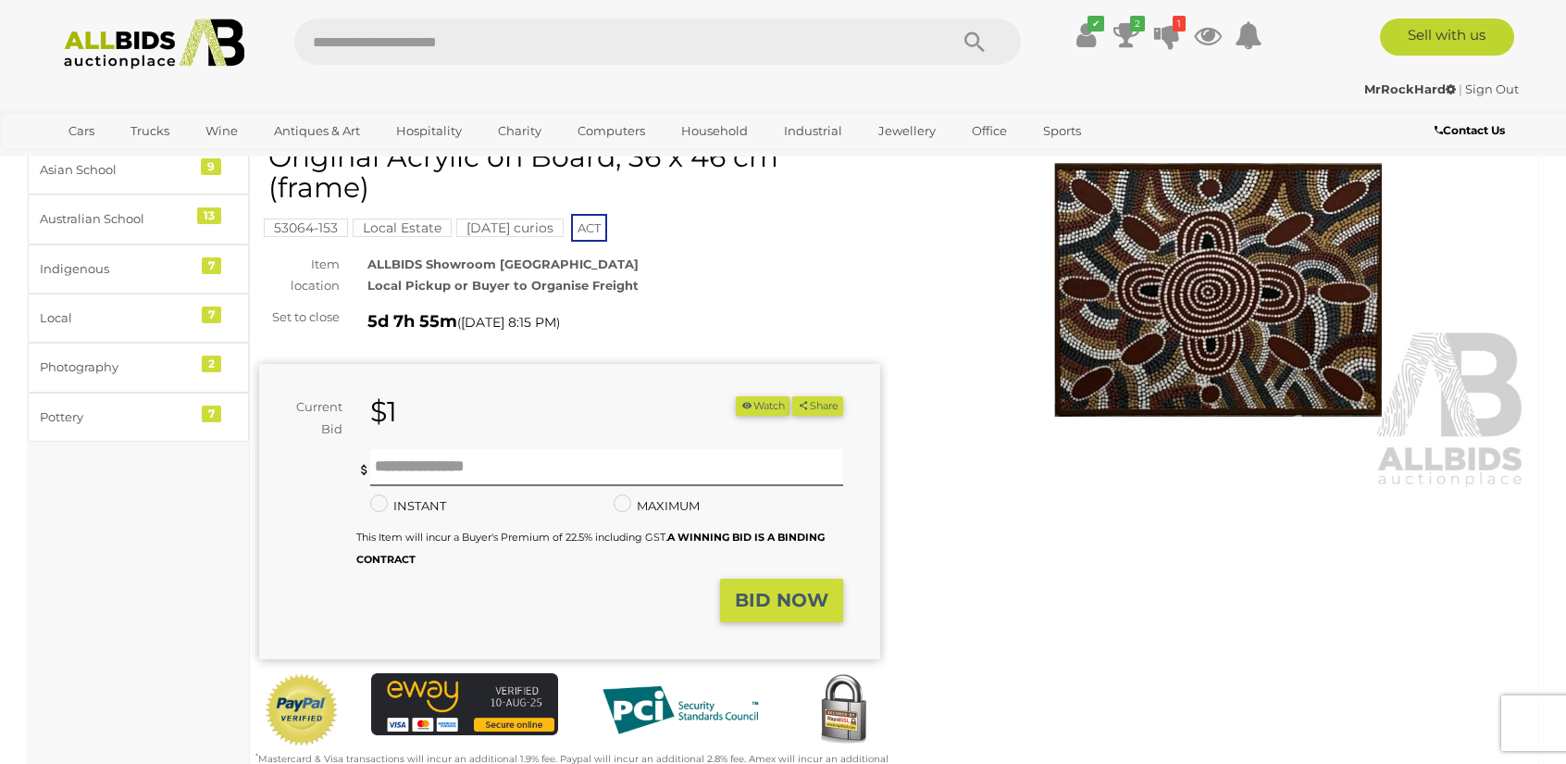
scroll to position [185, 0]
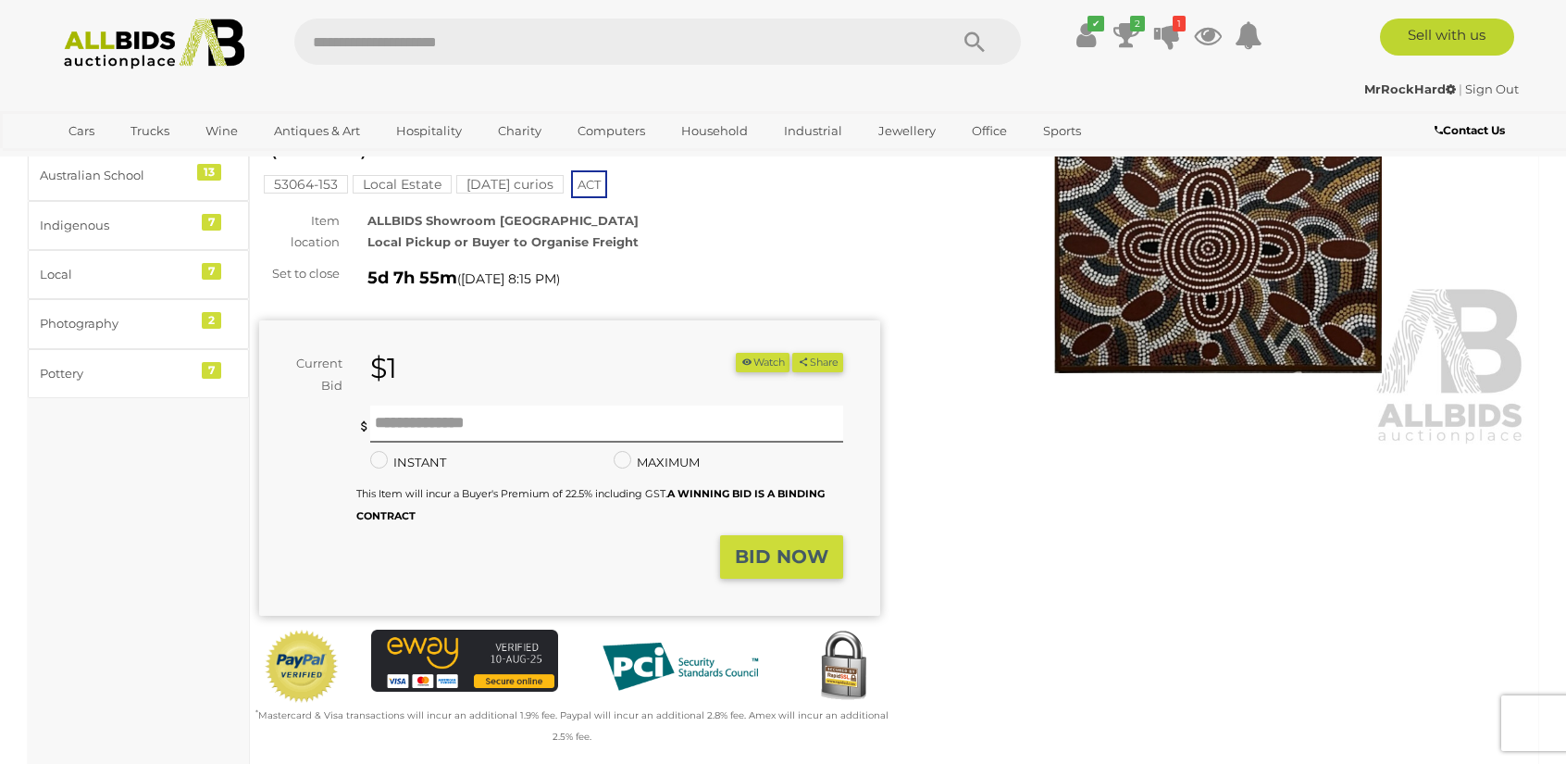
click at [477, 419] on div "Min $2 Minimum bid is $2 INSTANT Instant Bid only for this item MAXIMUM This It…" at bounding box center [599, 466] width 459 height 120
click at [496, 406] on input "text" at bounding box center [606, 424] width 473 height 37
type input "*"
click at [763, 545] on strong "BID NOW" at bounding box center [782, 556] width 94 height 22
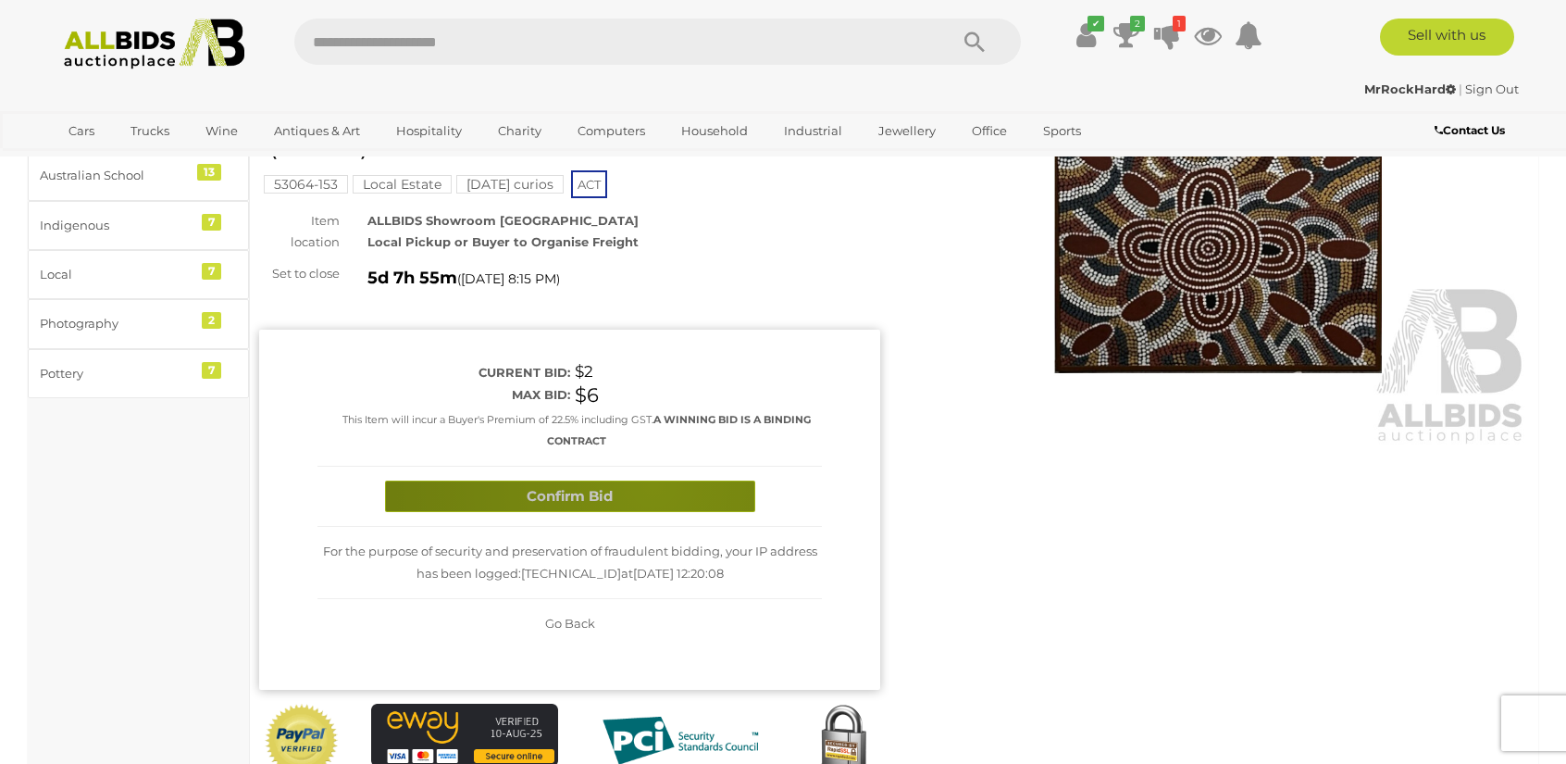
click at [653, 480] on button "Confirm Bid" at bounding box center [570, 496] width 370 height 32
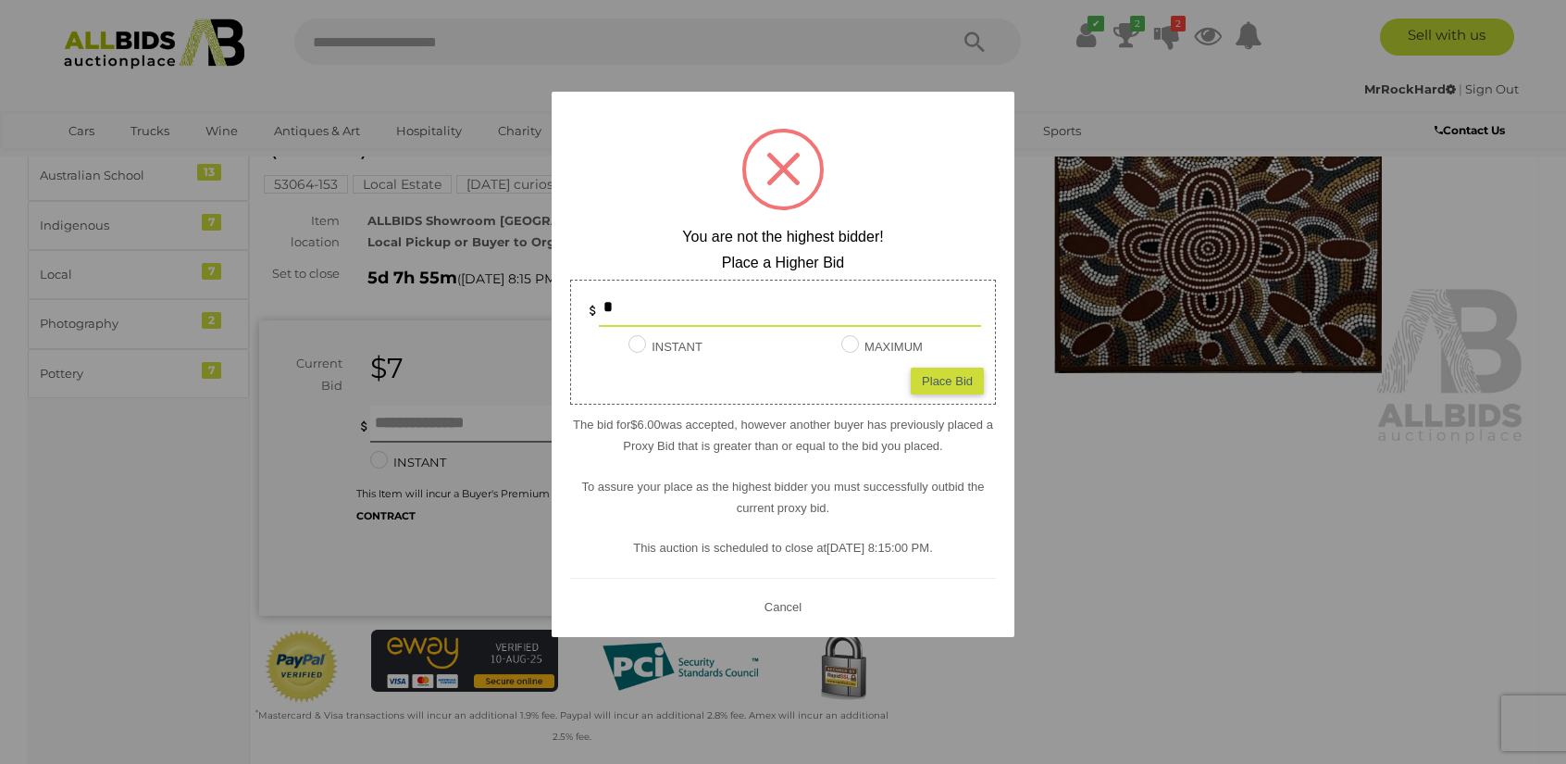
click at [1123, 455] on div at bounding box center [783, 382] width 1566 height 764
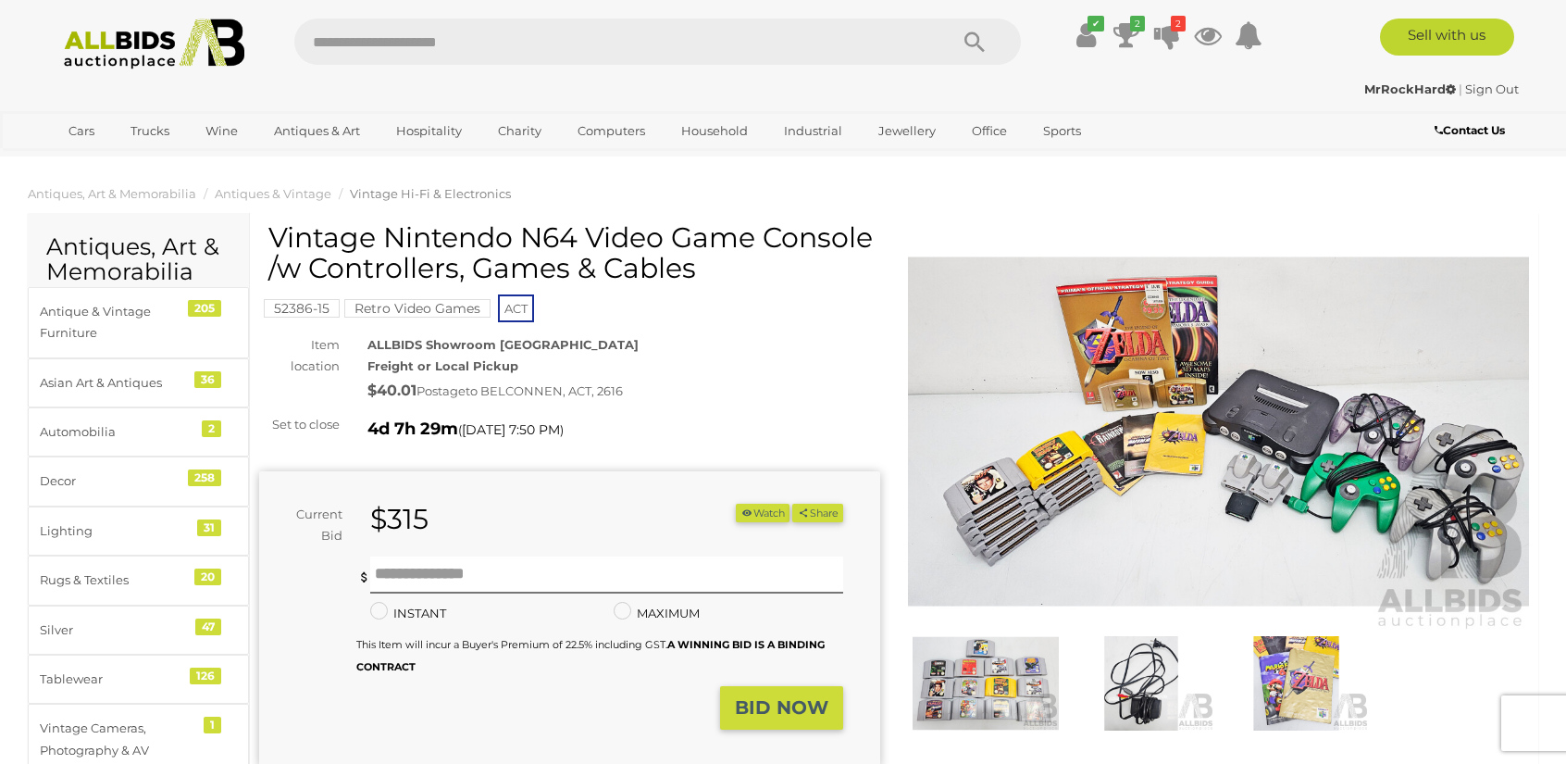
click at [963, 497] on img at bounding box center [1218, 431] width 621 height 400
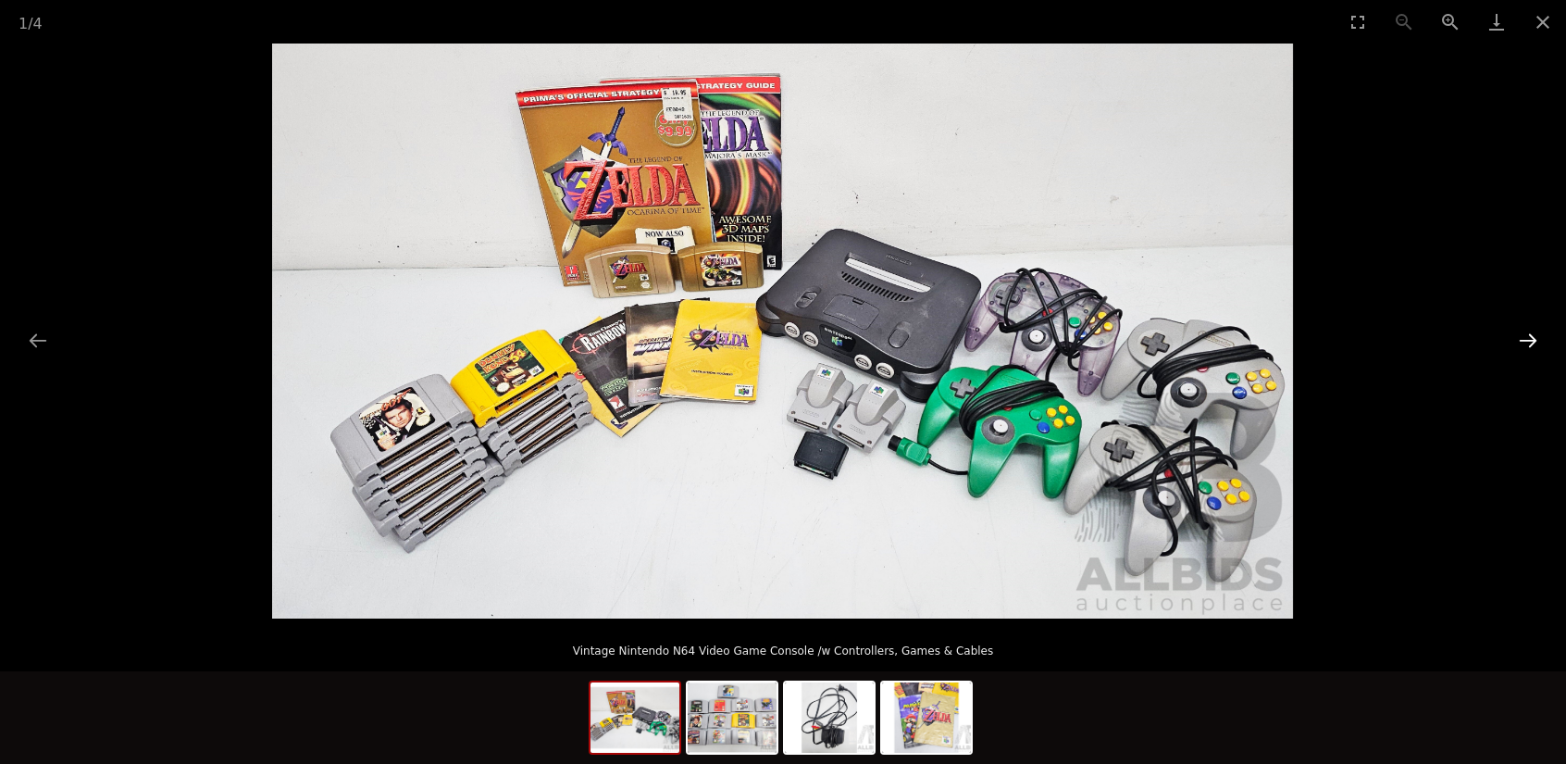
click at [1531, 337] on button "Next slide" at bounding box center [1528, 340] width 39 height 36
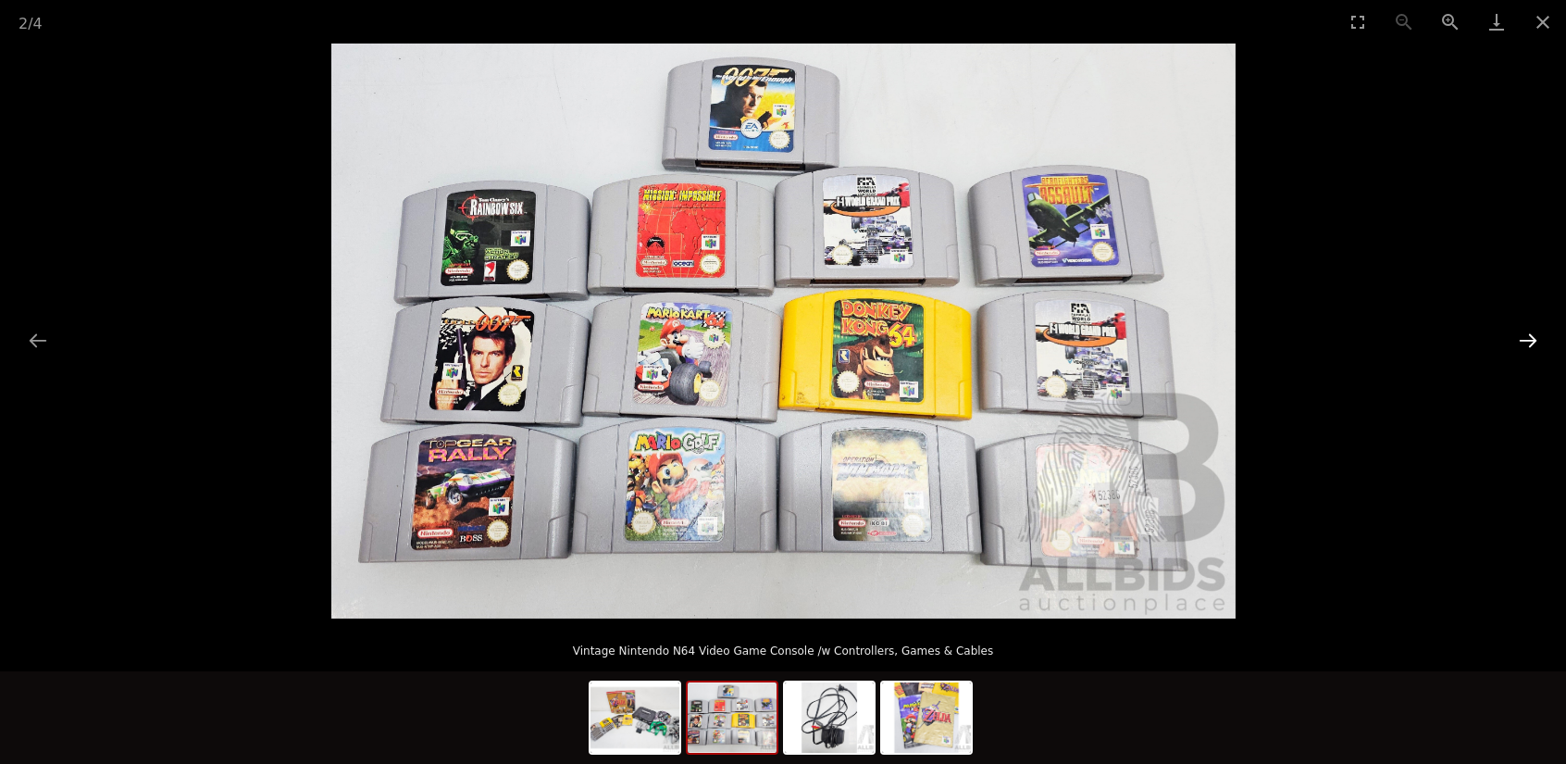
click at [1531, 337] on button "Next slide" at bounding box center [1528, 340] width 39 height 36
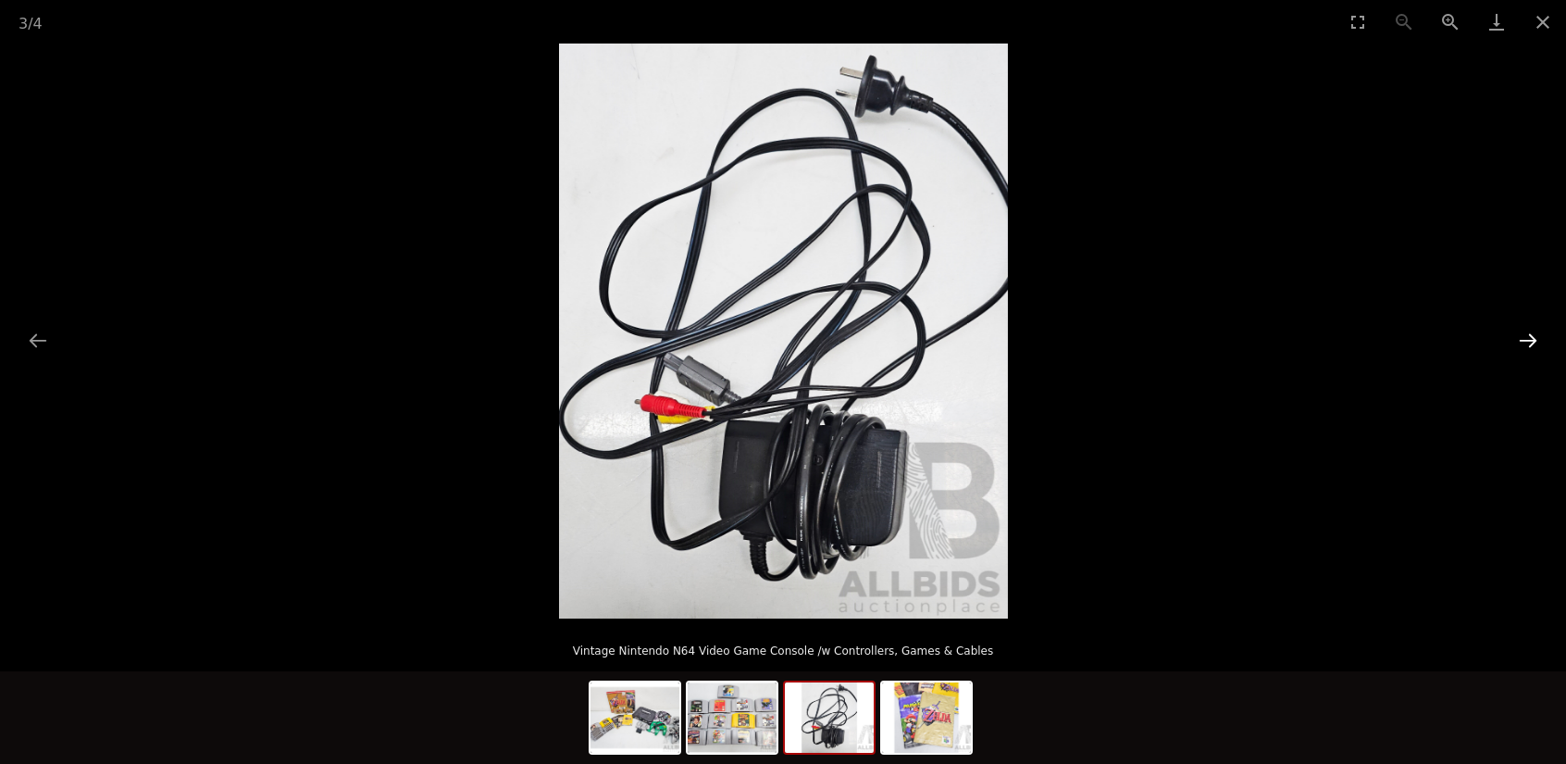
click at [1531, 337] on button "Next slide" at bounding box center [1528, 340] width 39 height 36
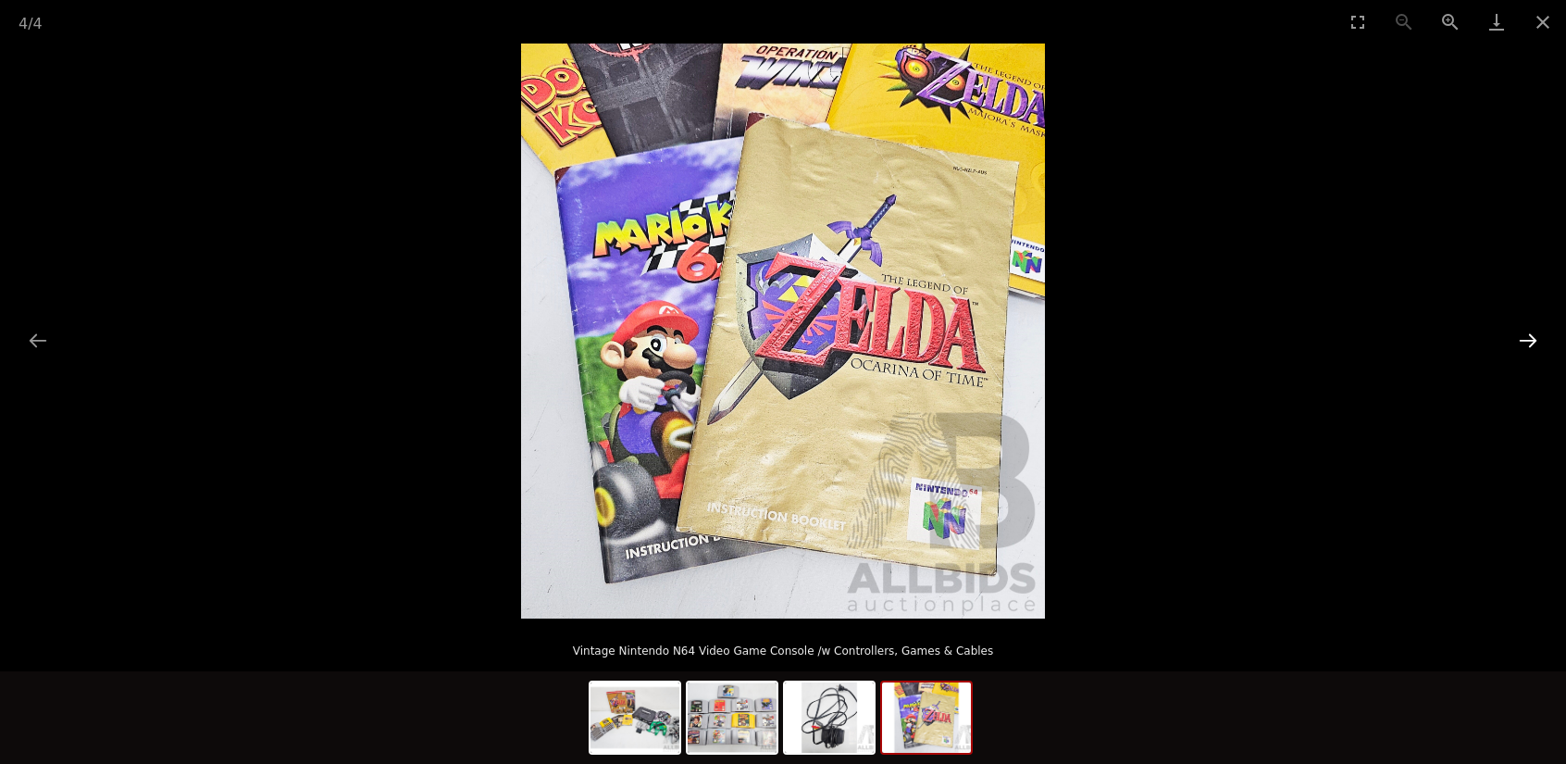
click at [1531, 337] on button "Next slide" at bounding box center [1528, 340] width 39 height 36
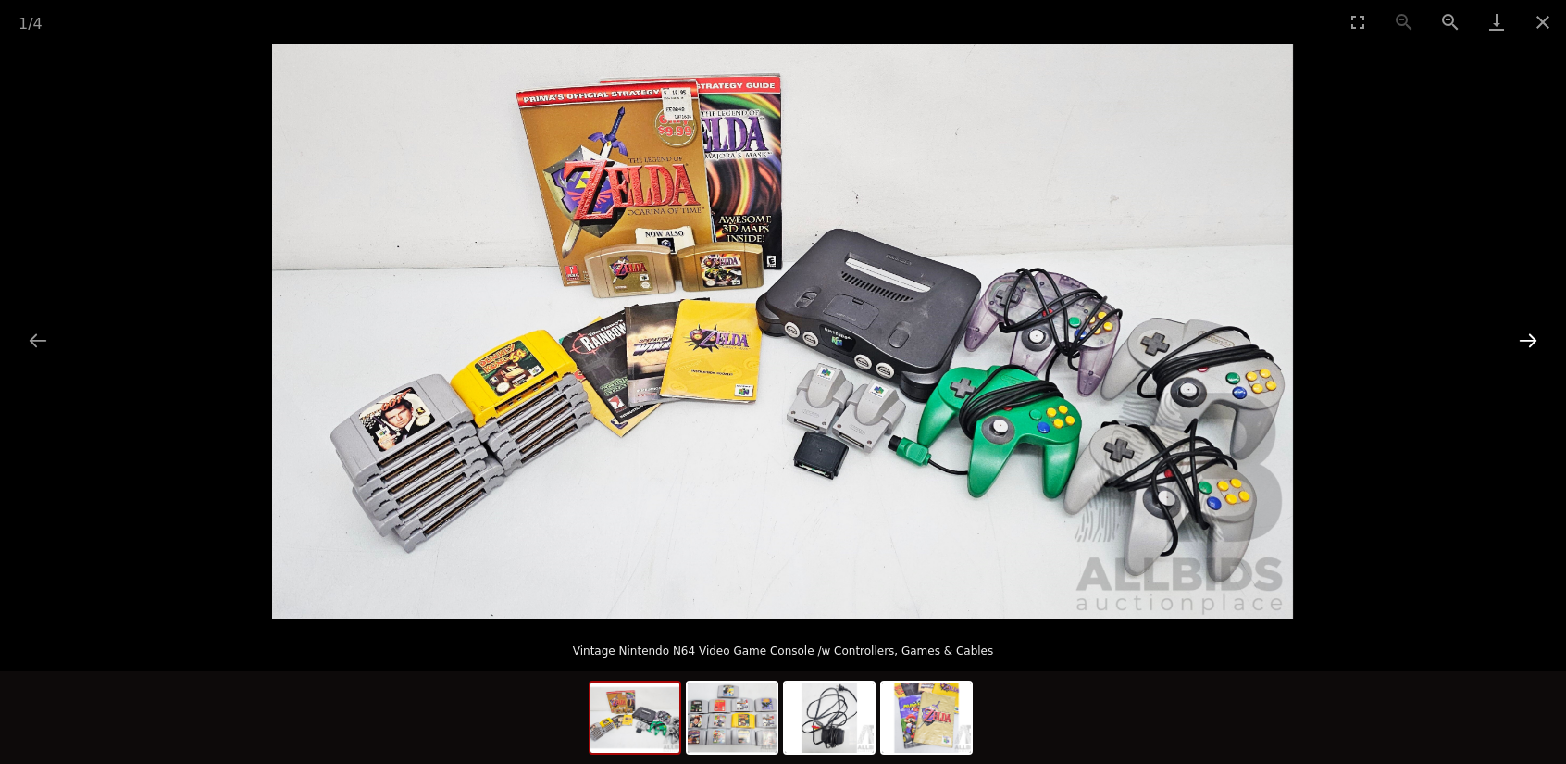
click at [1531, 337] on button "Next slide" at bounding box center [1528, 340] width 39 height 36
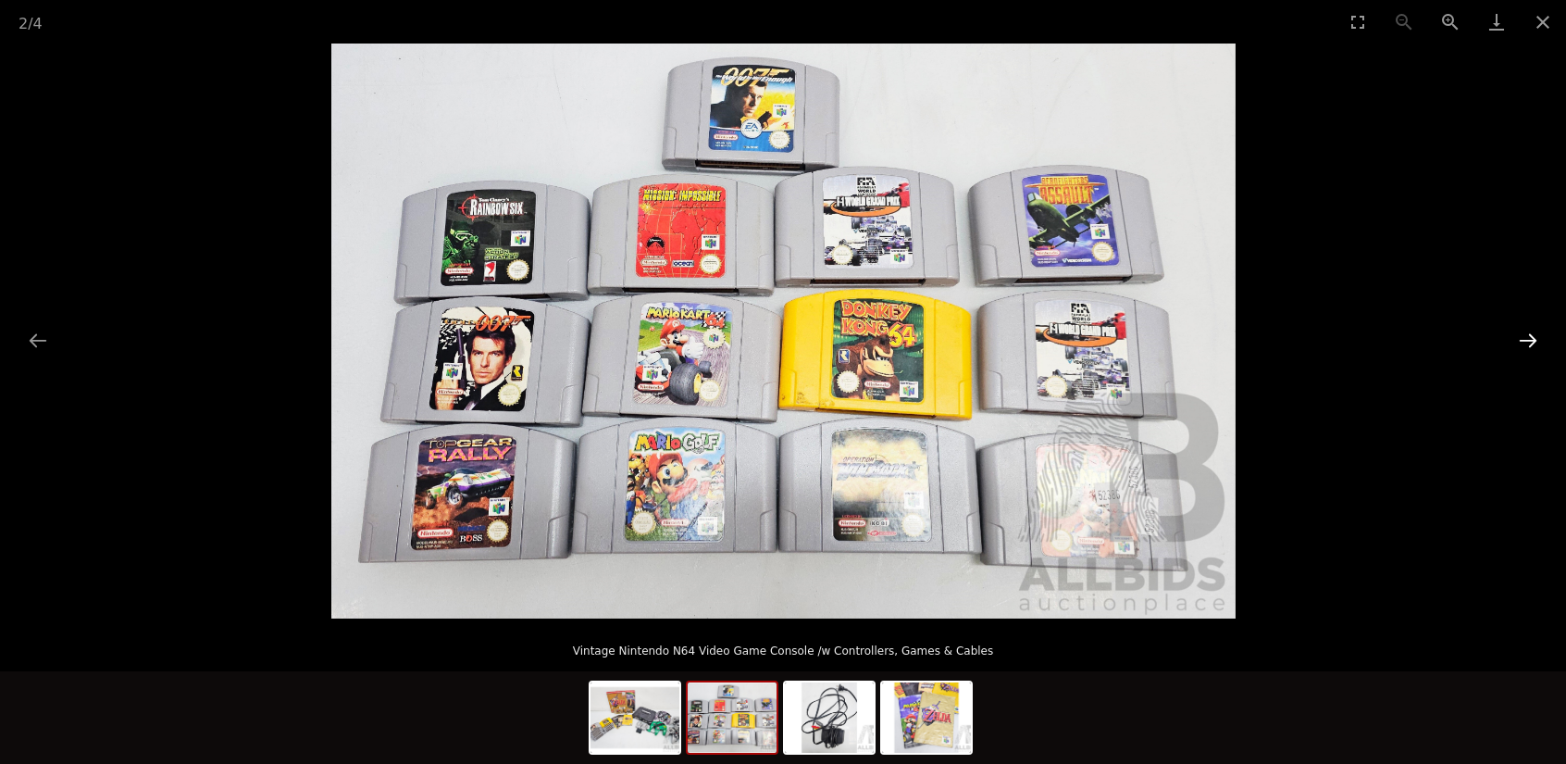
click at [1531, 337] on button "Next slide" at bounding box center [1528, 340] width 39 height 36
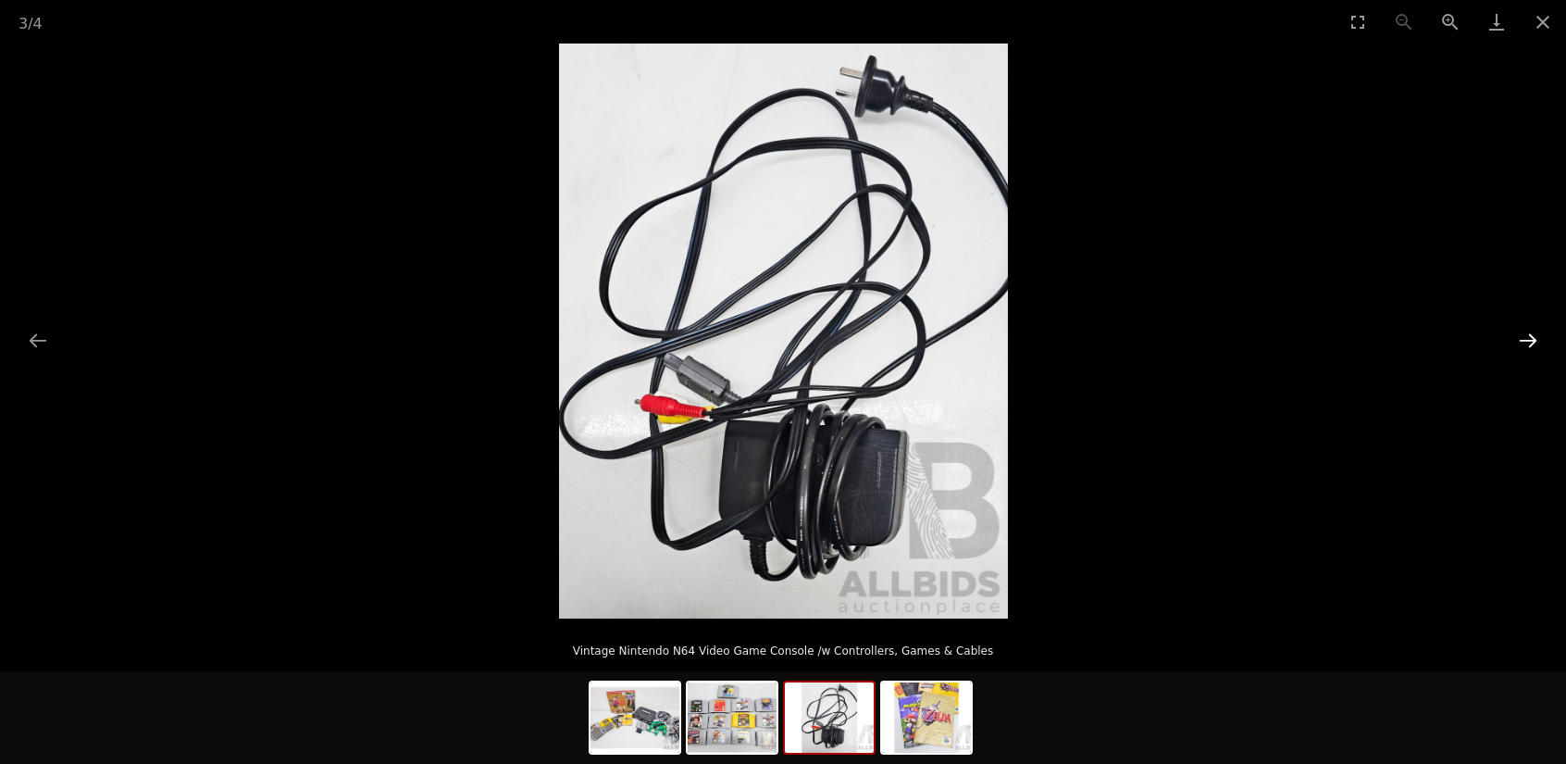
click at [1531, 337] on button "Next slide" at bounding box center [1528, 340] width 39 height 36
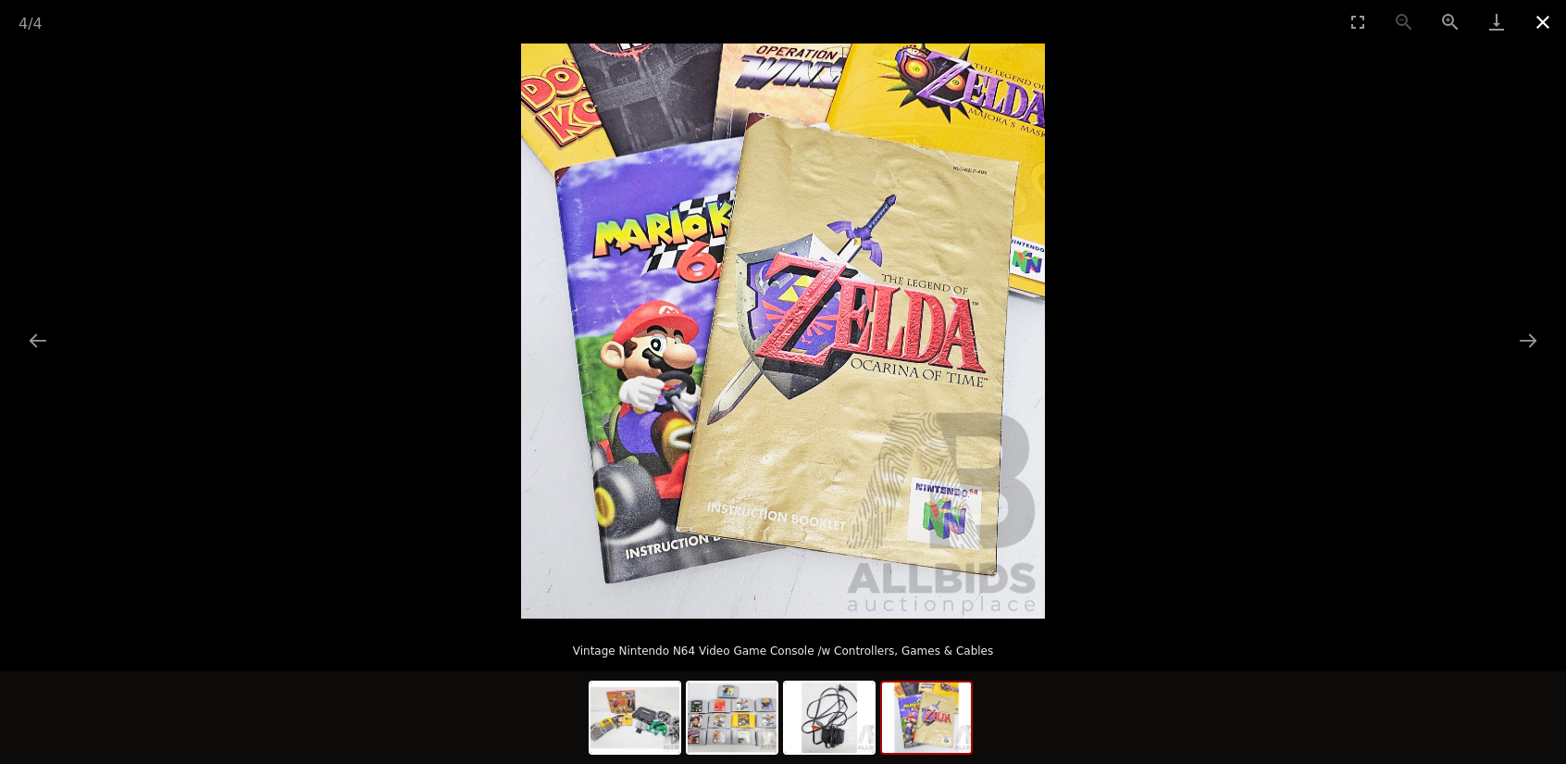
click at [1543, 28] on button "Close gallery" at bounding box center [1543, 22] width 46 height 44
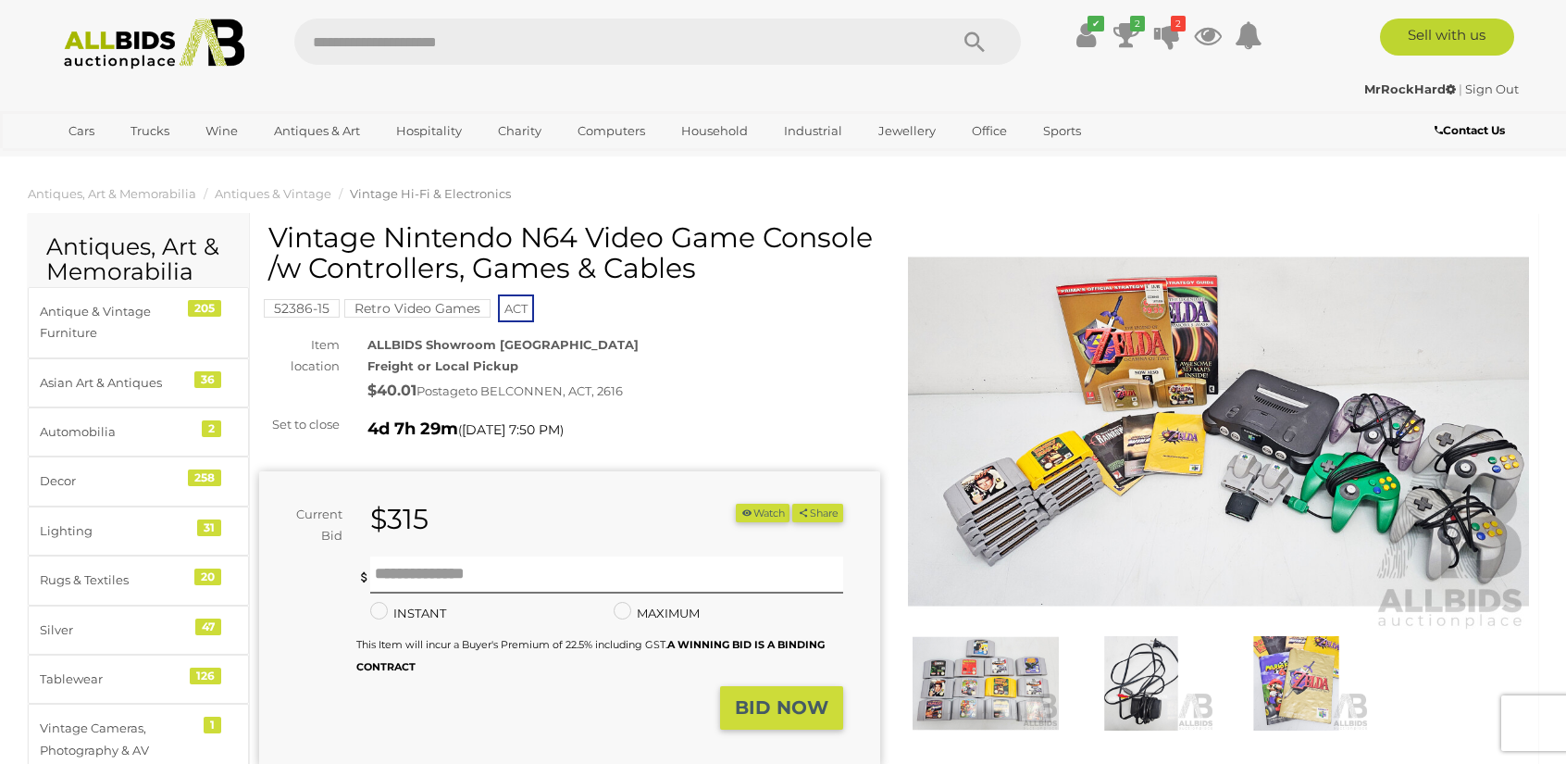
click at [983, 671] on img at bounding box center [986, 683] width 146 height 94
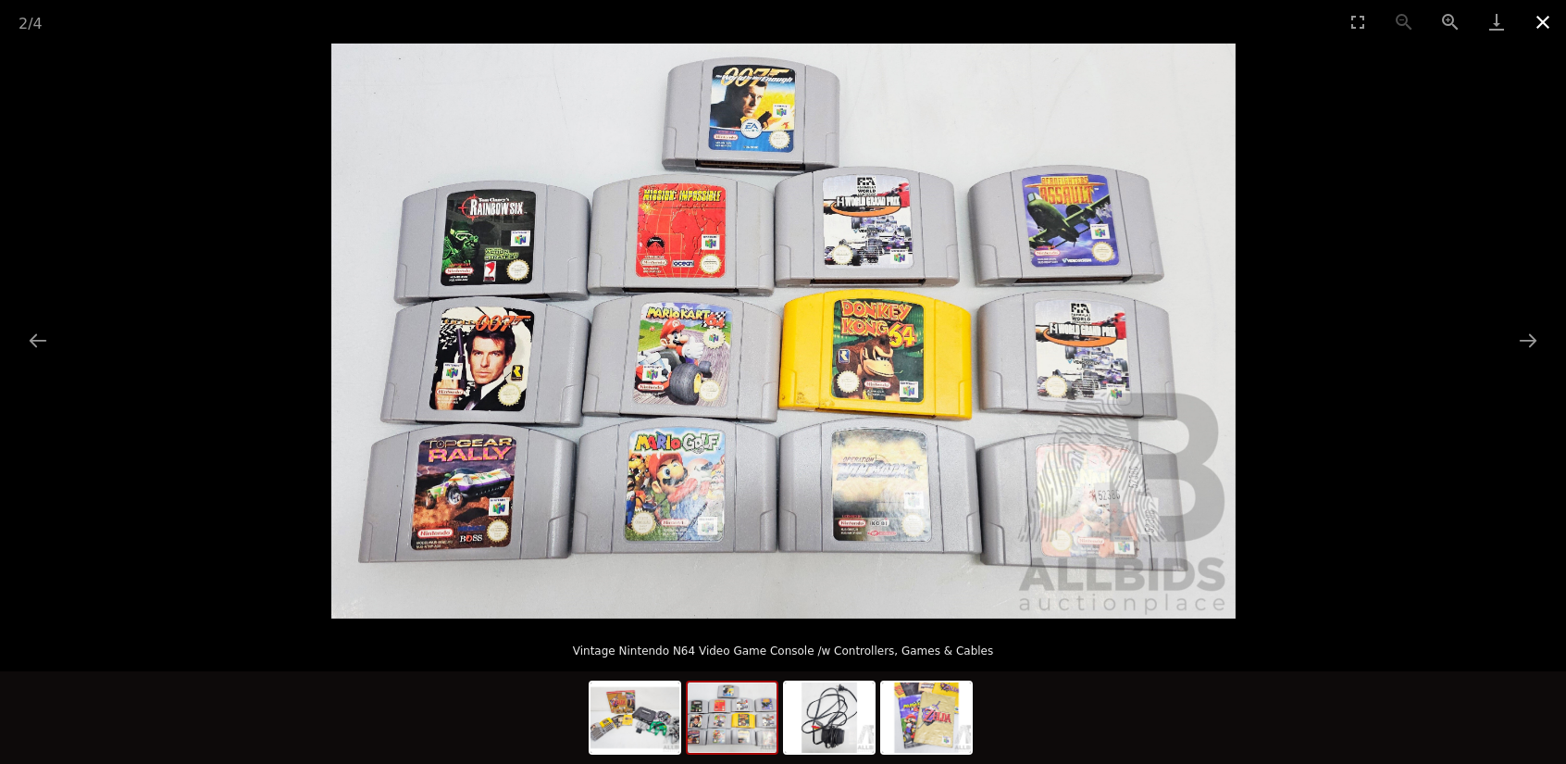
click at [1554, 19] on button "Close gallery" at bounding box center [1543, 22] width 46 height 44
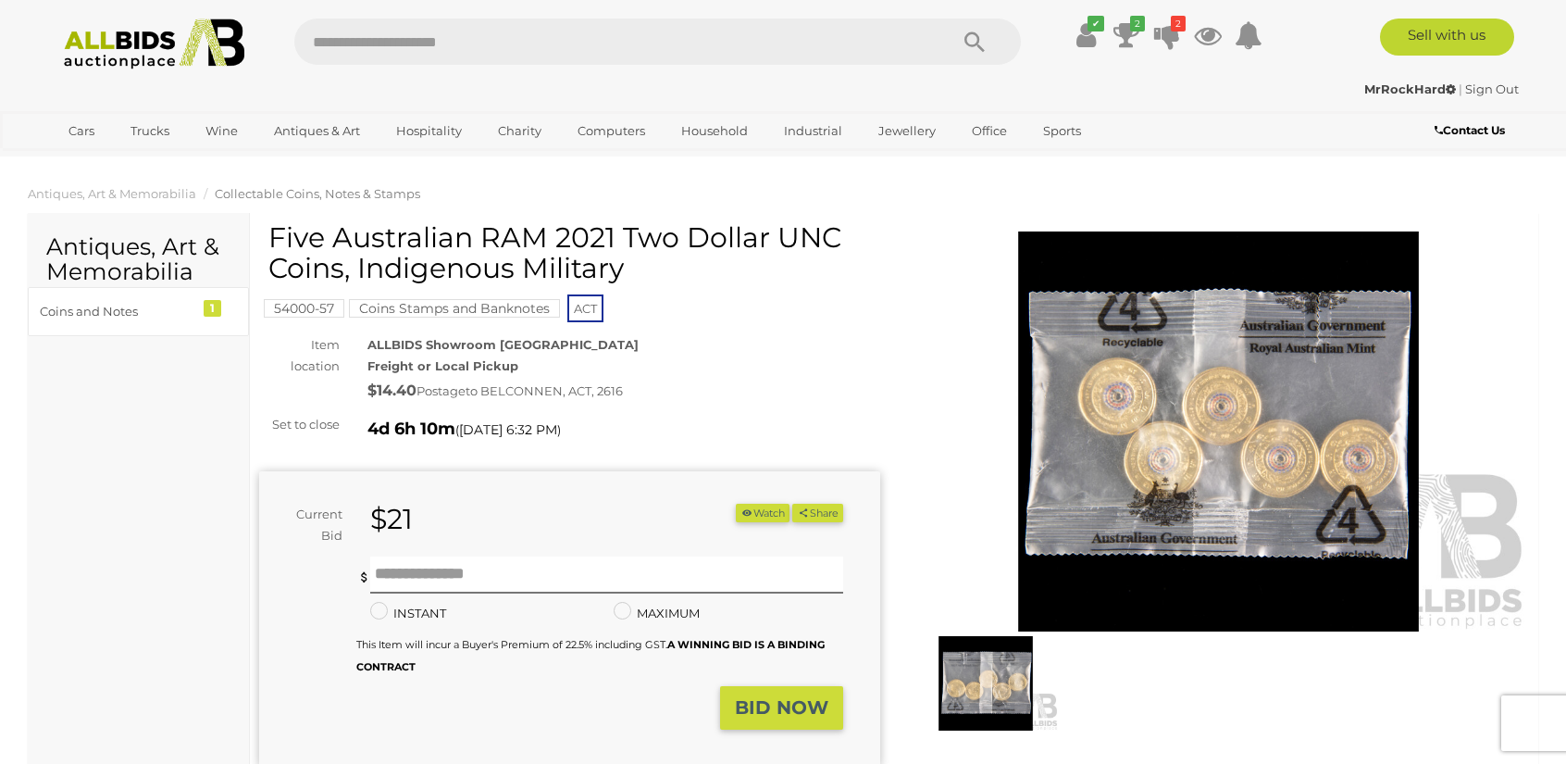
drag, startPoint x: 630, startPoint y: 265, endPoint x: 330, endPoint y: 242, distance: 300.9
click at [330, 242] on h1 "Five Australian RAM 2021 Two Dollar UNC Coins, Indigenous Military" at bounding box center [571, 252] width 607 height 61
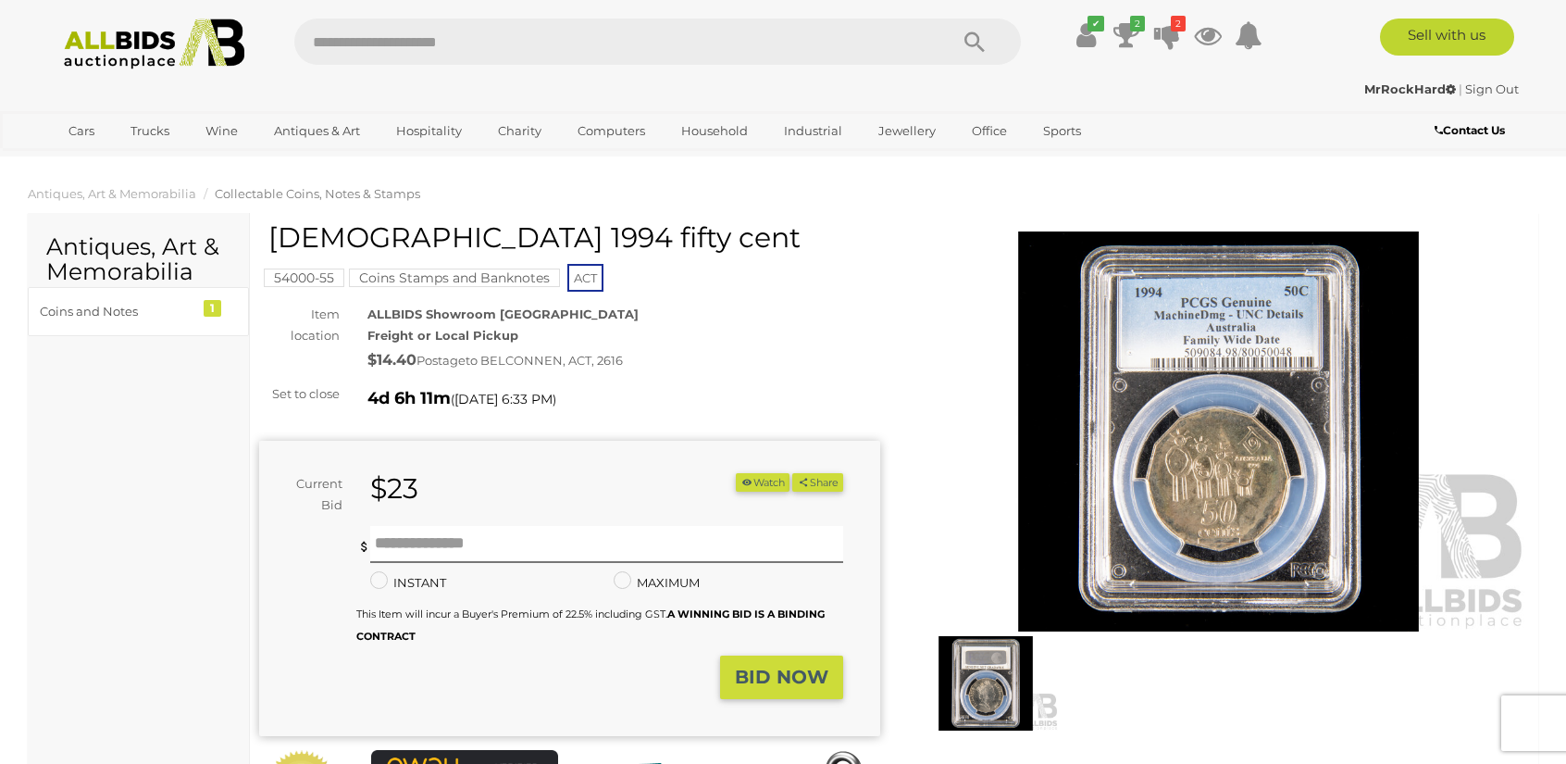
drag, startPoint x: 627, startPoint y: 243, endPoint x: 272, endPoint y: 231, distance: 354.8
click at [272, 231] on h1 "[DEMOGRAPHIC_DATA] 1994 fifty cent" at bounding box center [571, 237] width 607 height 31
drag, startPoint x: 272, startPoint y: 231, endPoint x: 366, endPoint y: 297, distance: 114.8
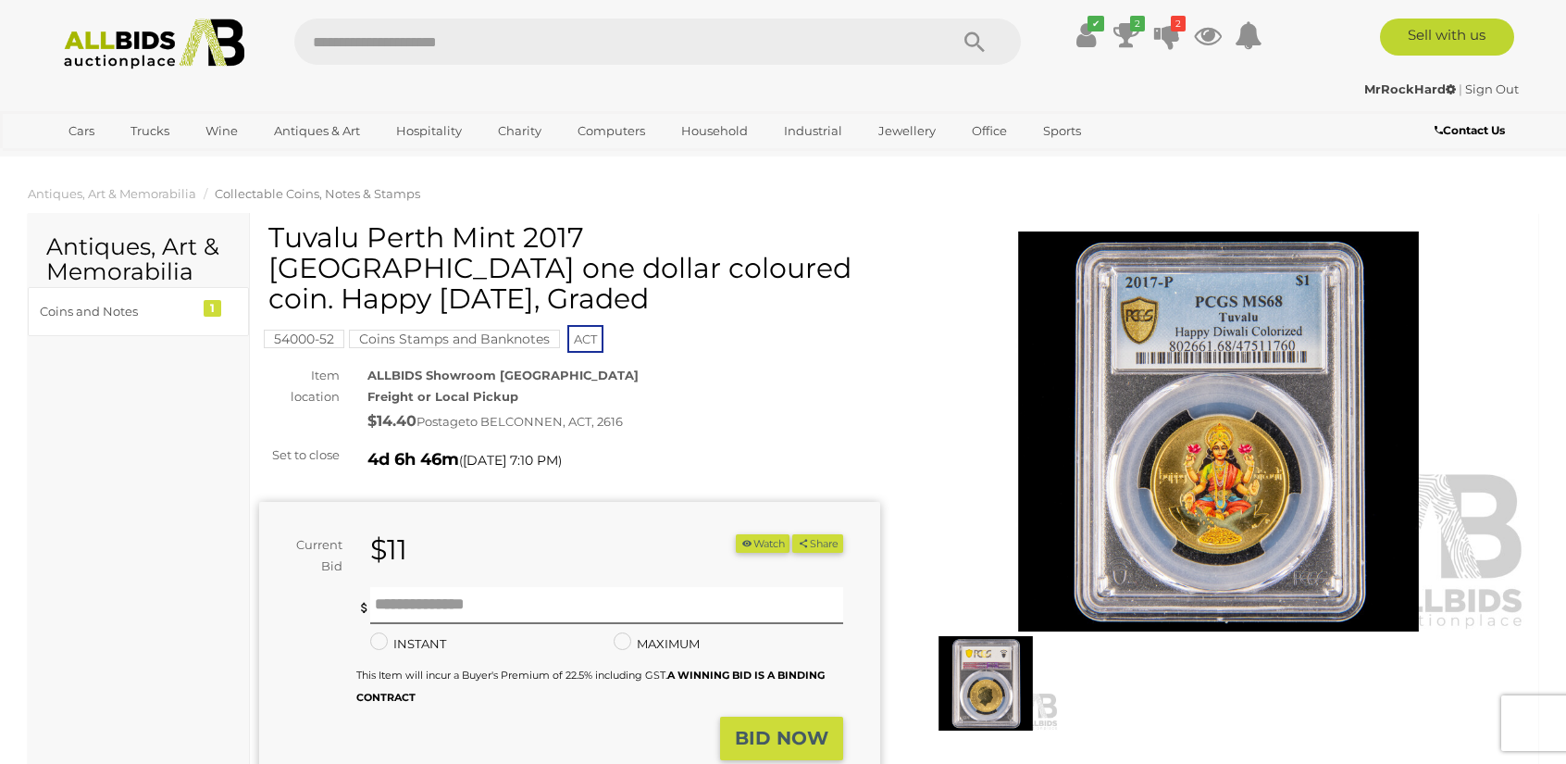
drag, startPoint x: 452, startPoint y: 263, endPoint x: 269, endPoint y: 237, distance: 184.2
click at [269, 237] on h1 "Tuvalu Perth Mint 2017 [GEOGRAPHIC_DATA] one dollar coloured coin. Happy [DATE]…" at bounding box center [571, 268] width 607 height 92
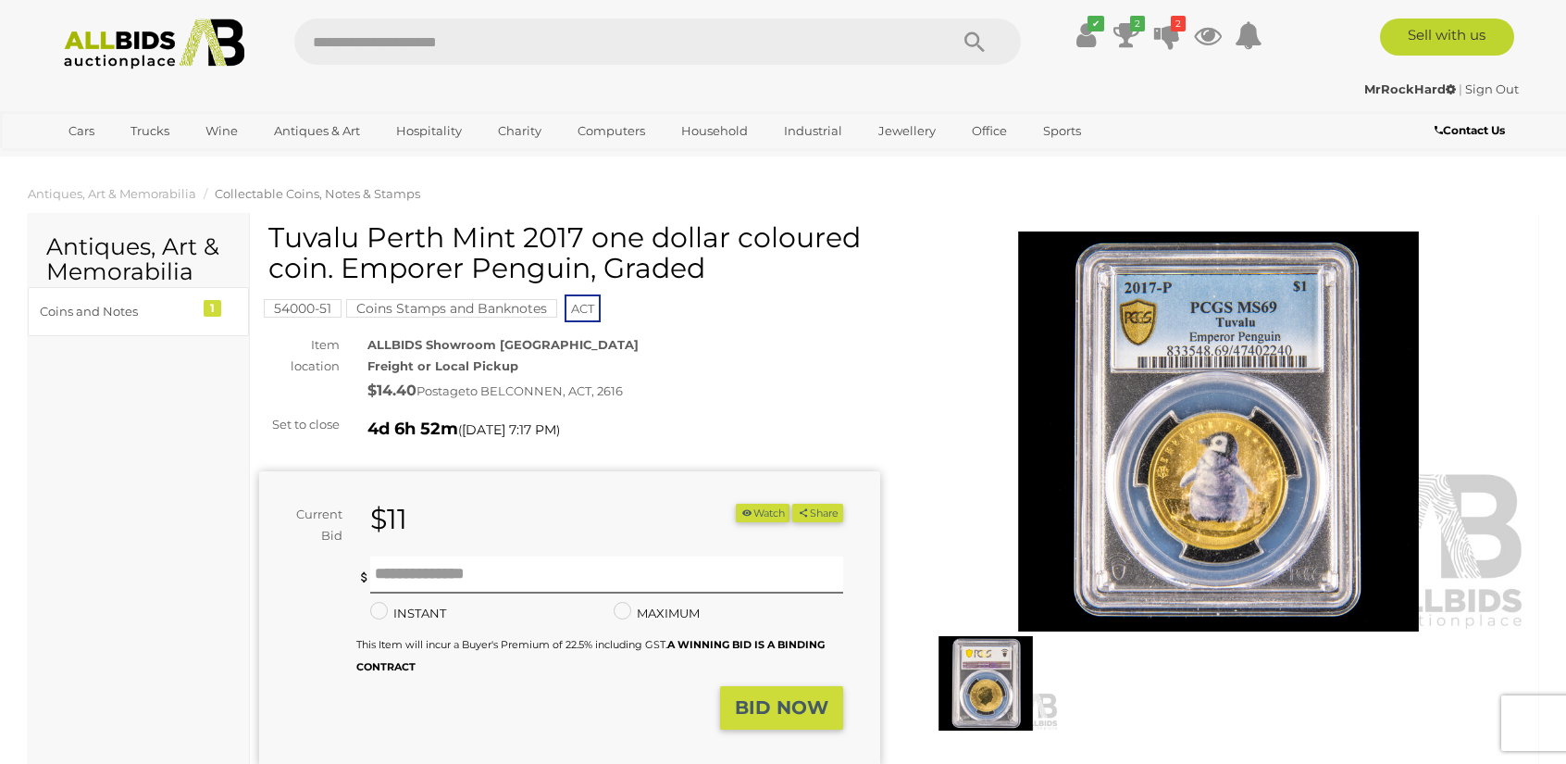
drag, startPoint x: 375, startPoint y: 222, endPoint x: 581, endPoint y: 277, distance: 213.6
click at [581, 277] on h1 "Tuvalu Perth Mint 2017 one dollar coloured coin. Emporer Penguin, Graded" at bounding box center [571, 252] width 607 height 61
click at [1004, 677] on img at bounding box center [986, 683] width 146 height 94
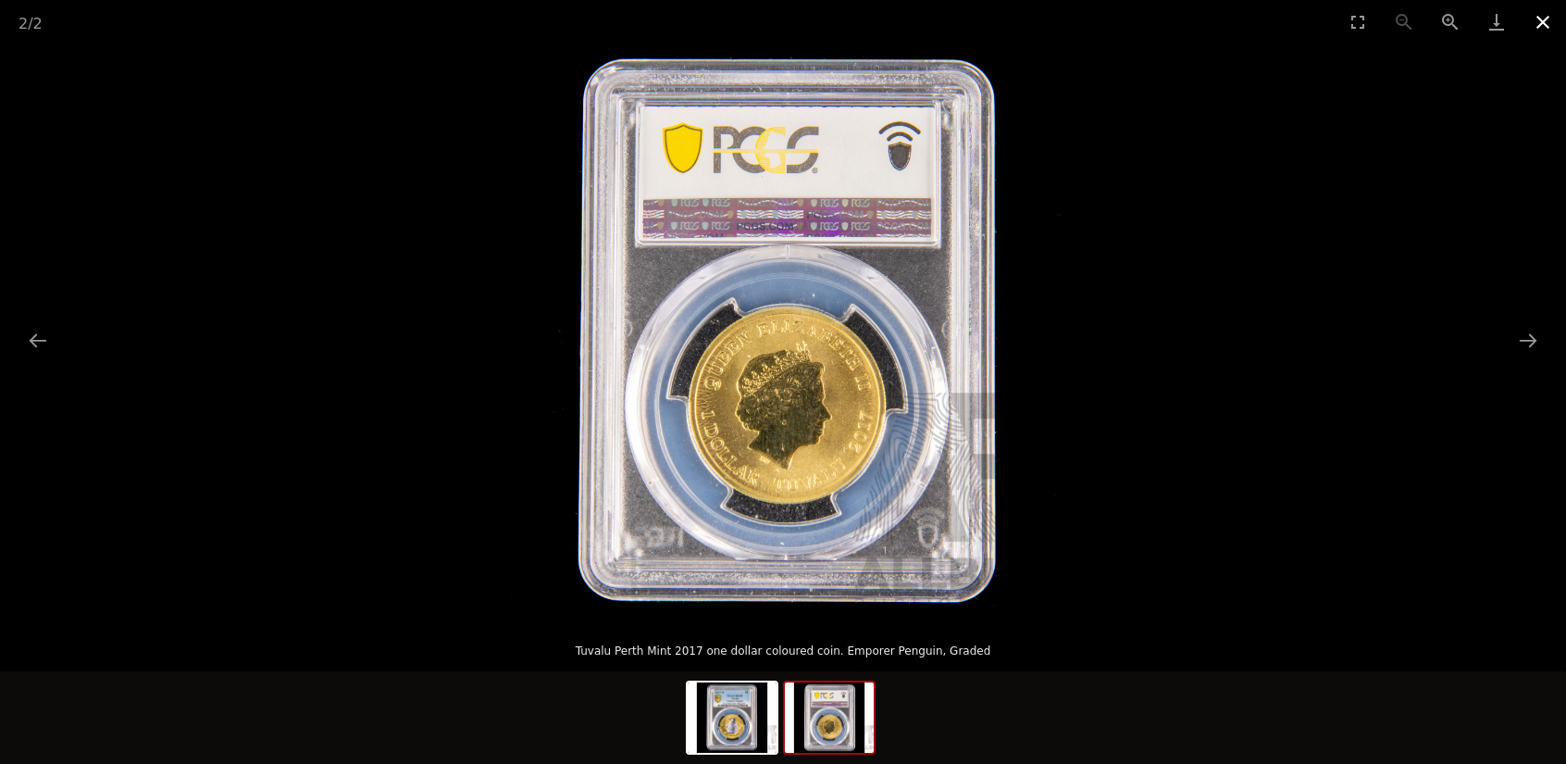
click at [1555, 18] on button "Close gallery" at bounding box center [1543, 22] width 46 height 44
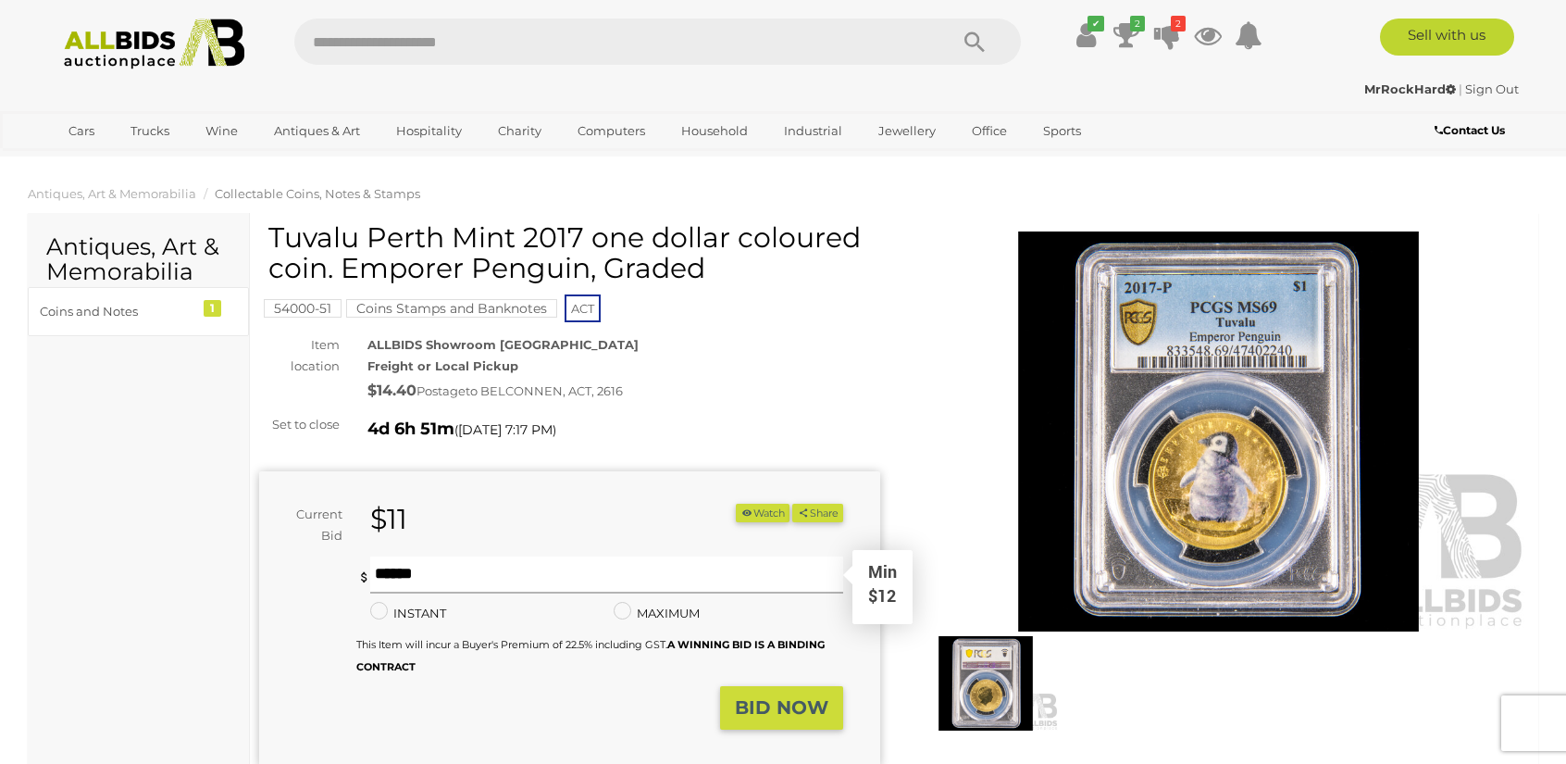
click at [491, 566] on input "text" at bounding box center [606, 574] width 473 height 37
type input "**"
click at [760, 699] on strong "BID NOW" at bounding box center [782, 707] width 94 height 22
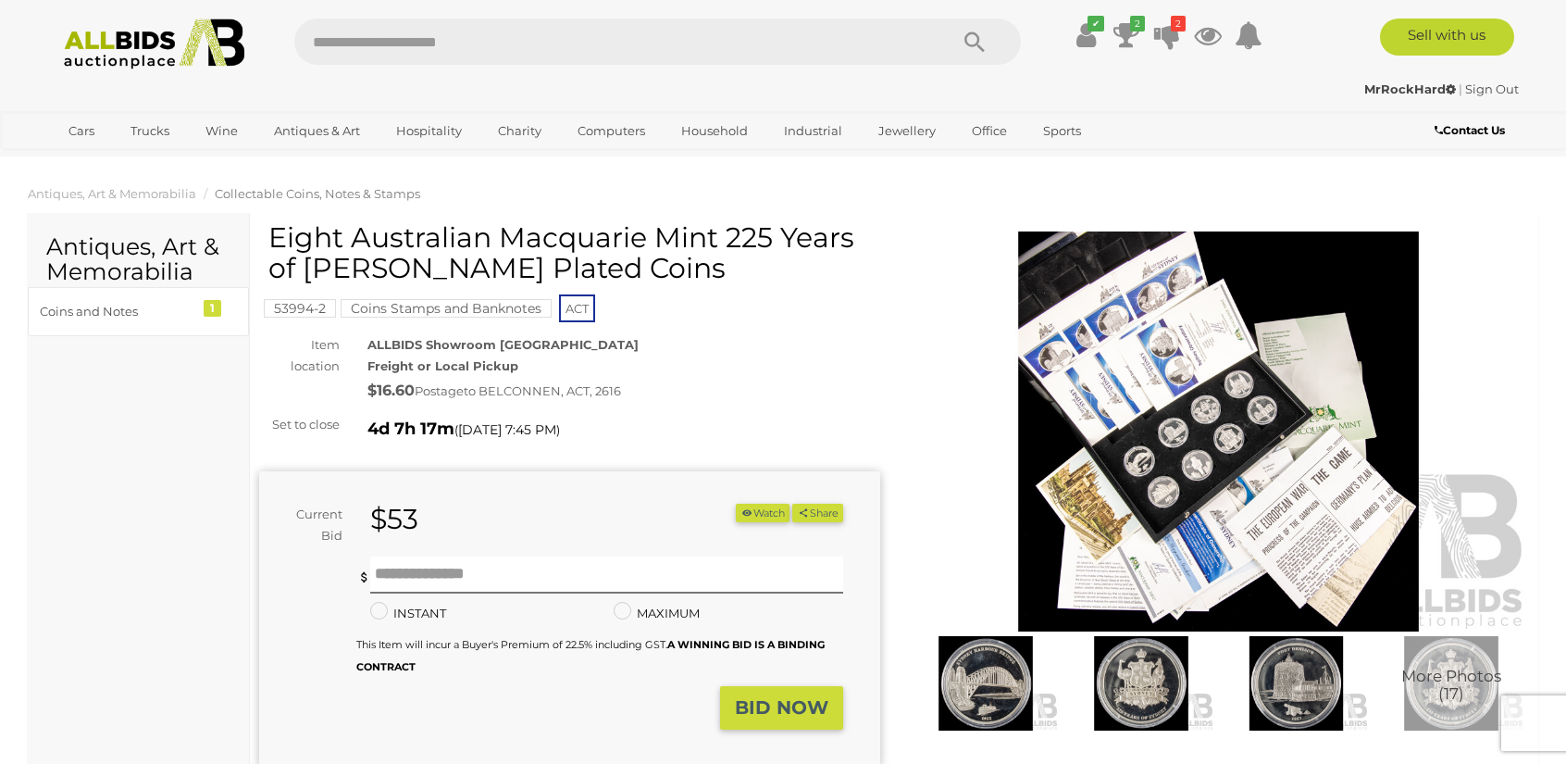
click at [1278, 505] on img at bounding box center [1218, 431] width 621 height 400
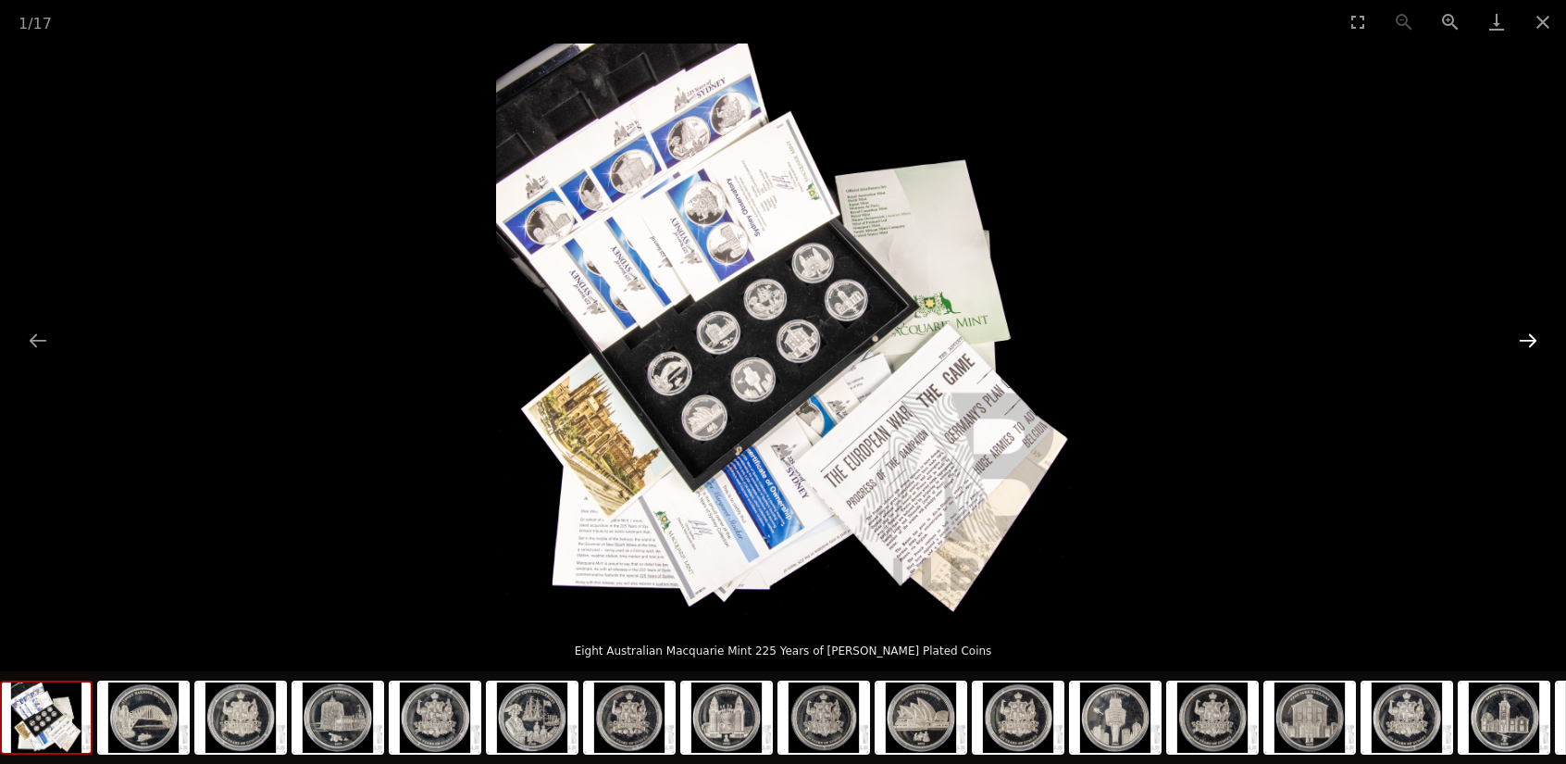
click at [1537, 331] on button "Next slide" at bounding box center [1528, 340] width 39 height 36
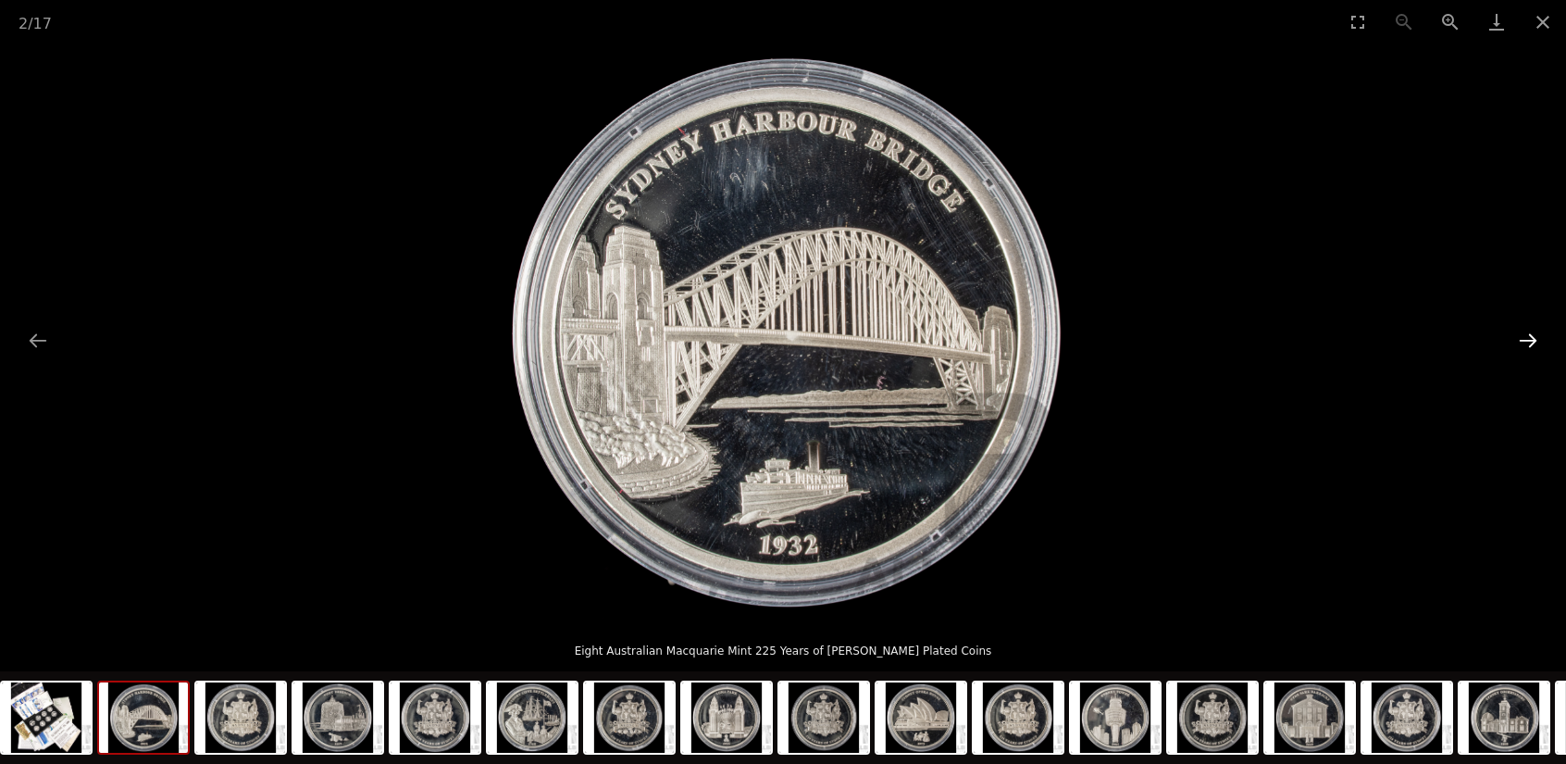
click at [1540, 331] on button "Next slide" at bounding box center [1528, 340] width 39 height 36
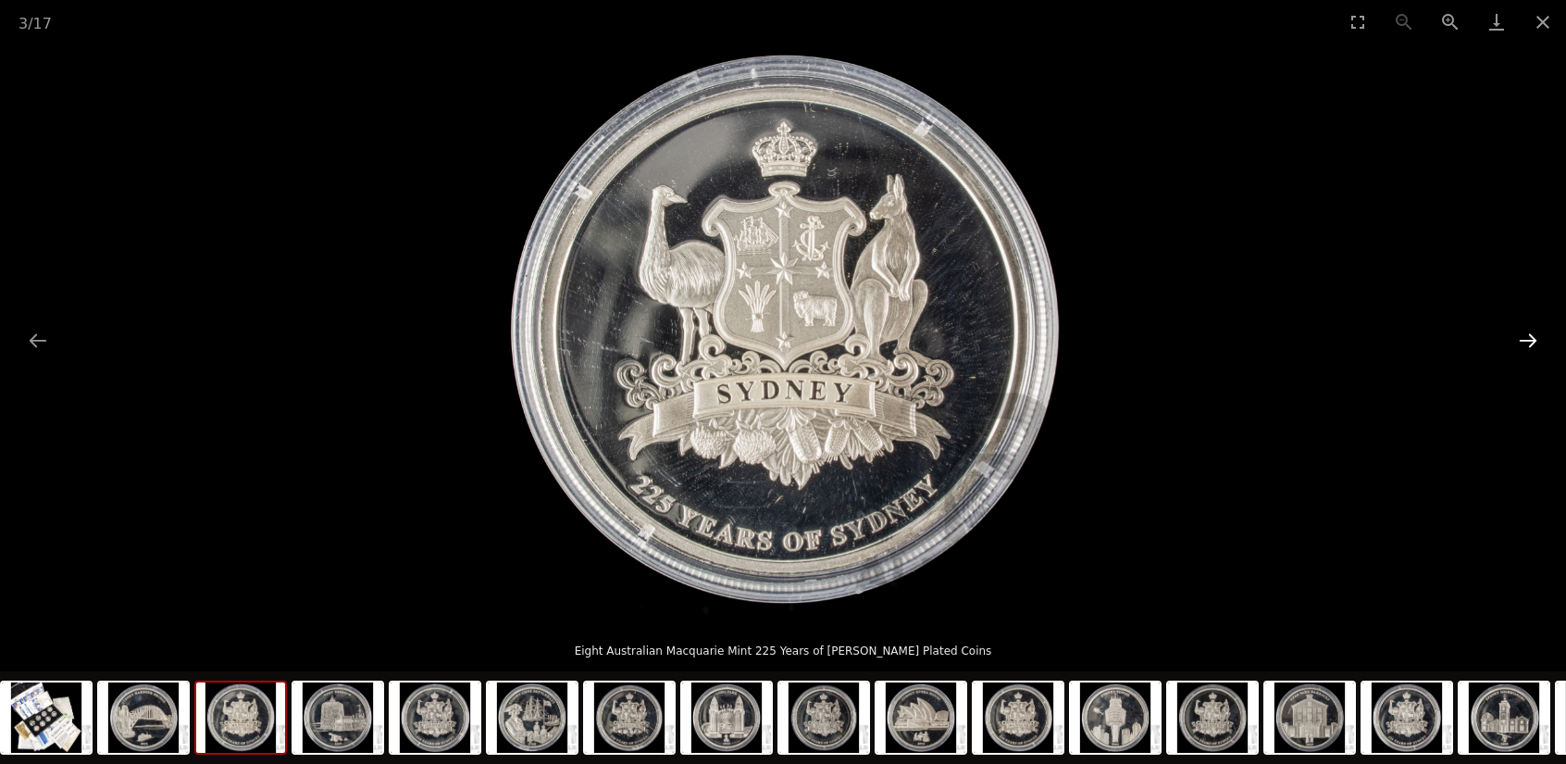
click at [1538, 330] on button "Next slide" at bounding box center [1528, 340] width 39 height 36
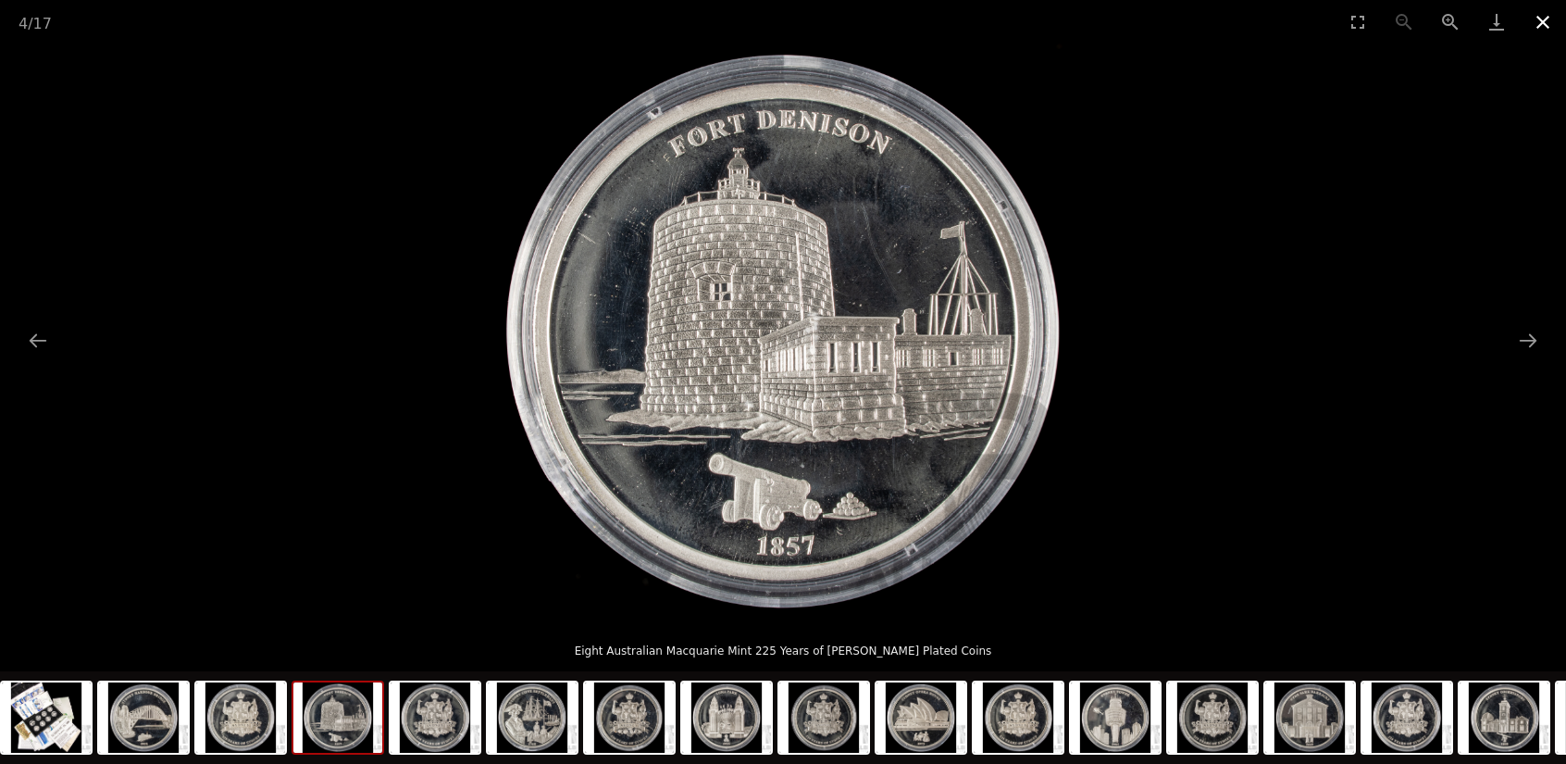
click at [1541, 29] on button "Close gallery" at bounding box center [1543, 22] width 46 height 44
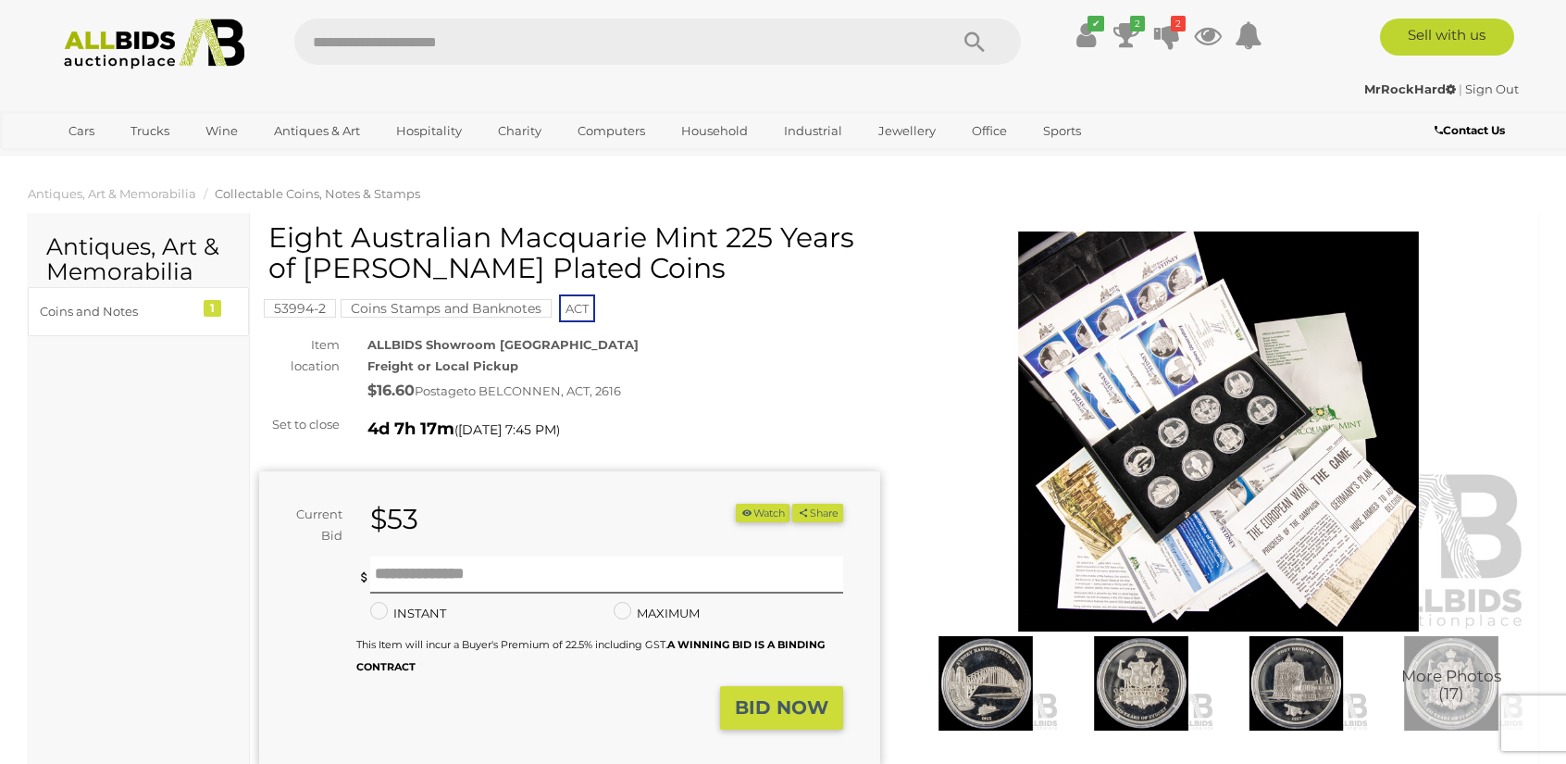
drag, startPoint x: 685, startPoint y: 269, endPoint x: 283, endPoint y: 236, distance: 403.2
click at [273, 234] on h1 "Eight Australian Macquarie Mint 225 Years of Sydney Silver Plated Coins" at bounding box center [571, 252] width 607 height 61
drag, startPoint x: 283, startPoint y: 236, endPoint x: 306, endPoint y: 252, distance: 27.2
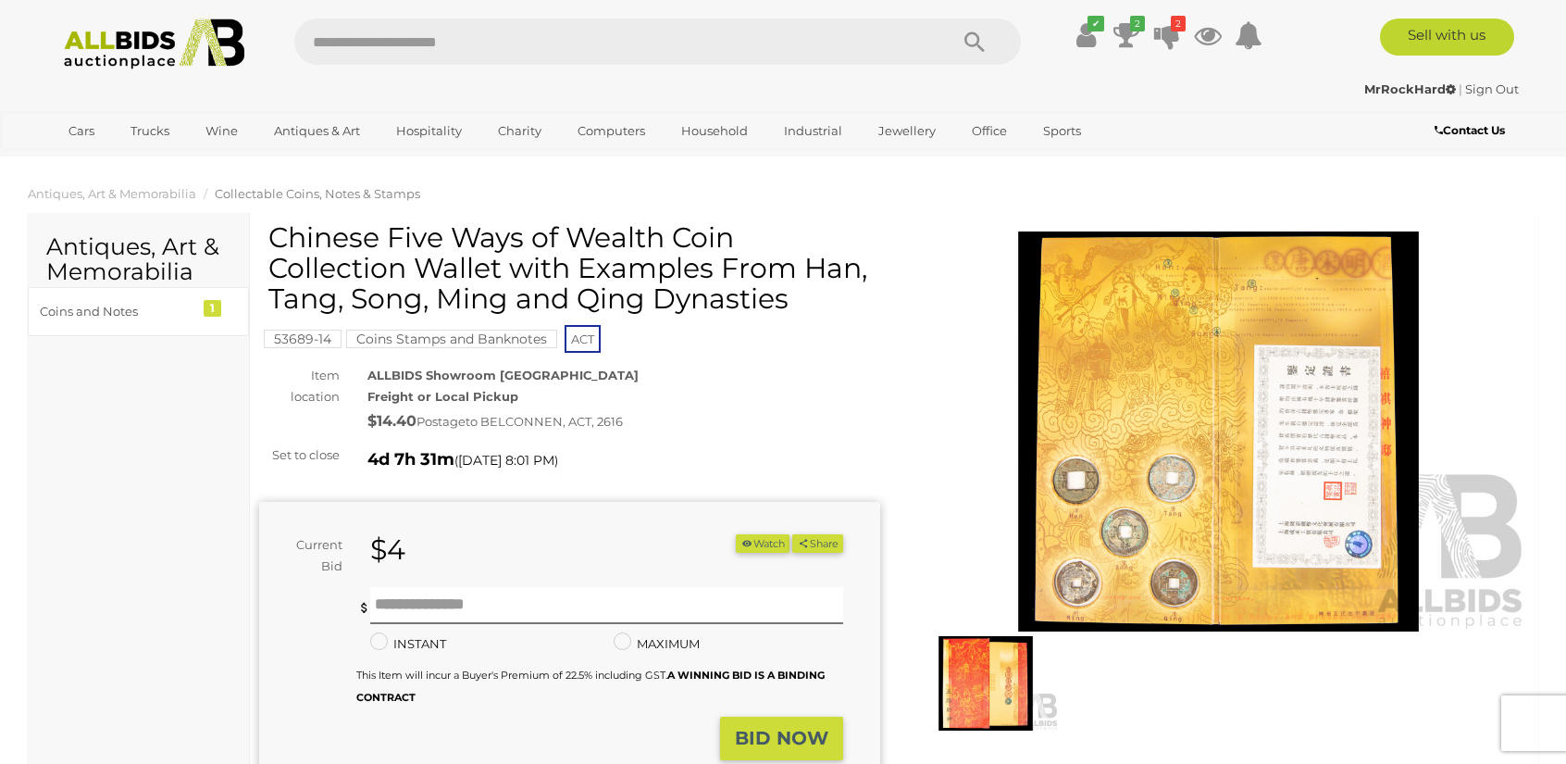
click at [1105, 431] on img at bounding box center [1218, 431] width 621 height 400
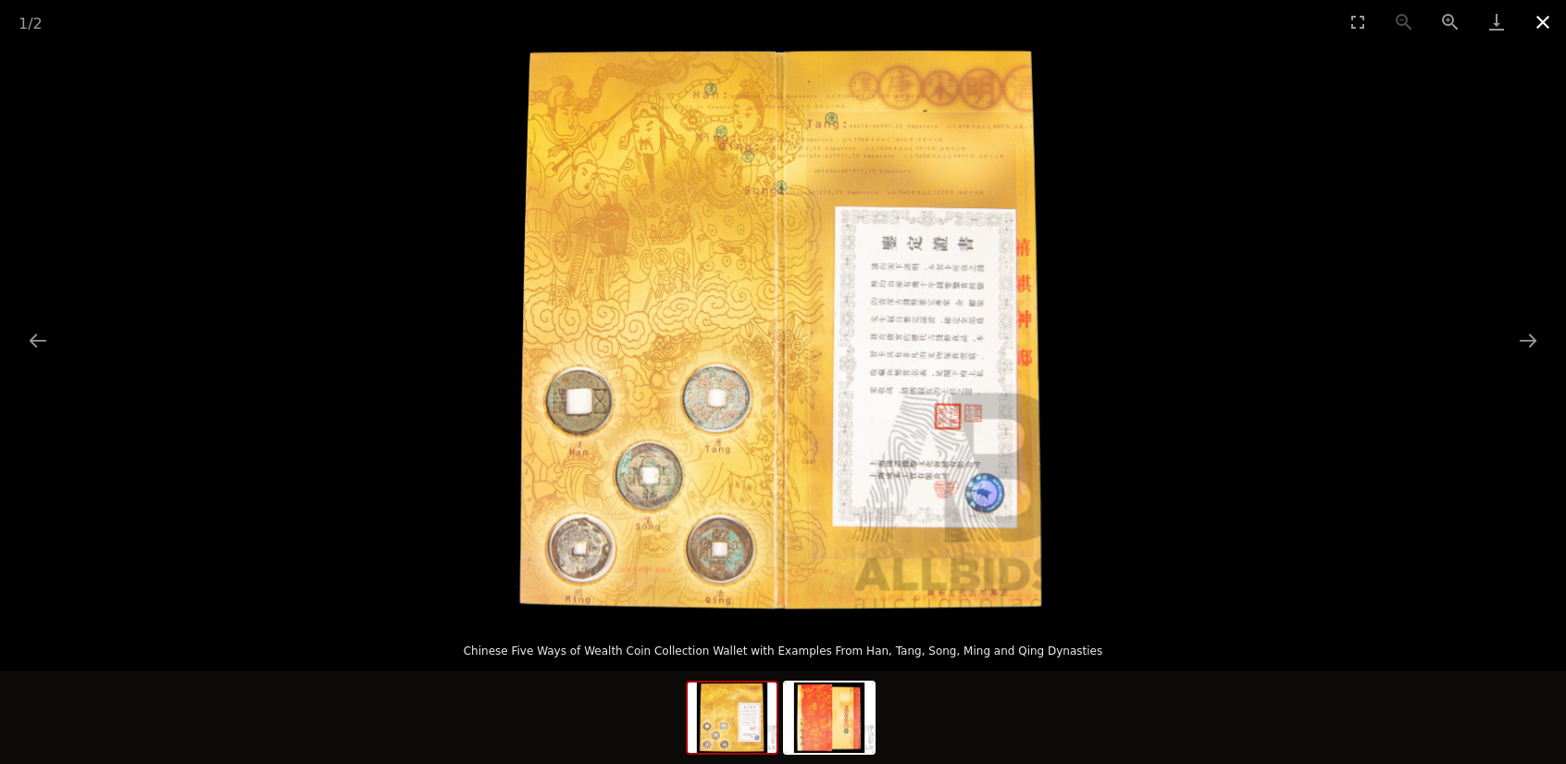
click at [1541, 24] on button "Close gallery" at bounding box center [1543, 22] width 46 height 44
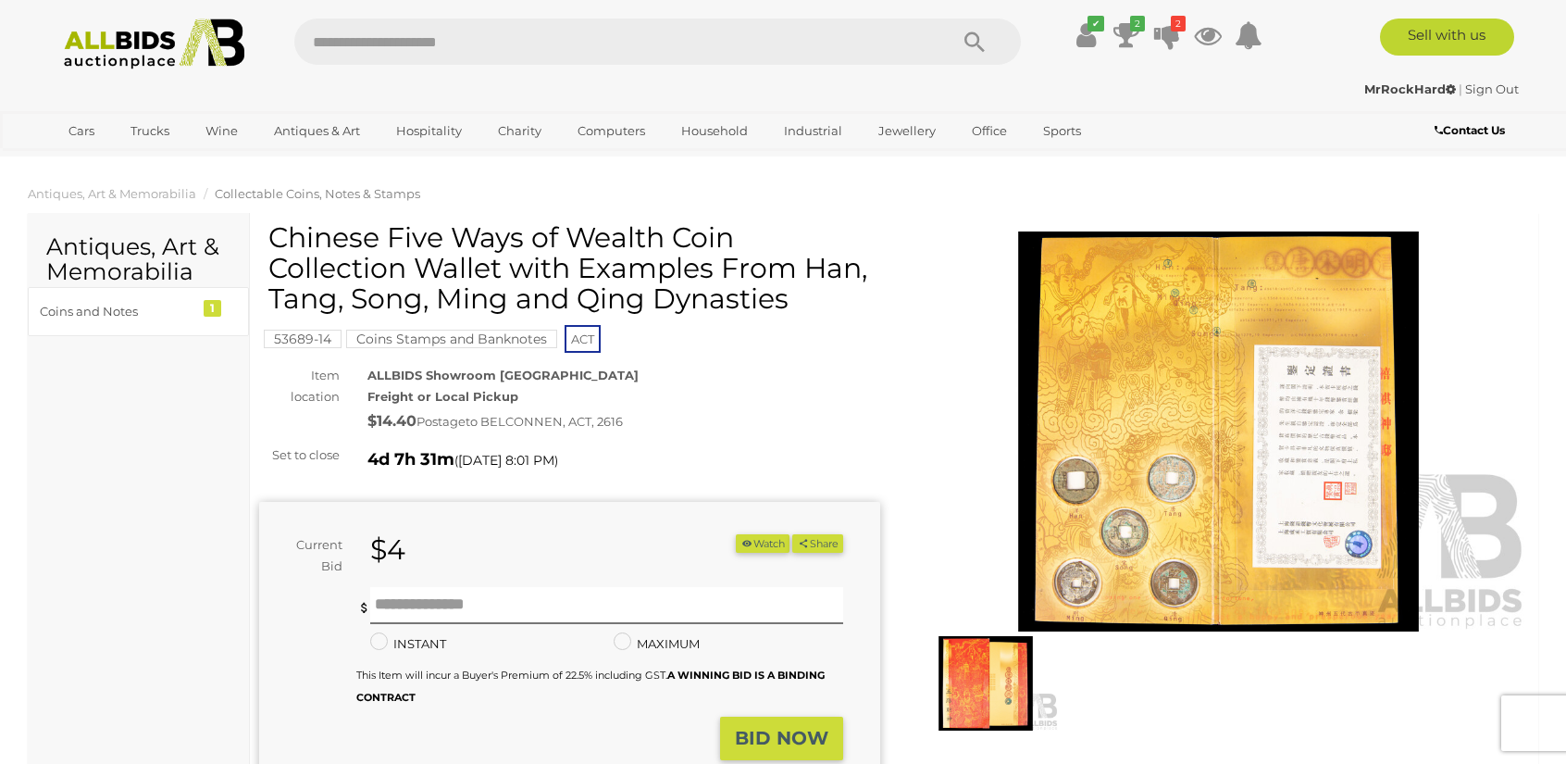
drag, startPoint x: 804, startPoint y: 302, endPoint x: 395, endPoint y: 237, distance: 413.4
click at [394, 237] on h1 "Chinese Five Ways of Wealth Coin Collection Wallet with Examples From Han, Tang…" at bounding box center [571, 268] width 607 height 92
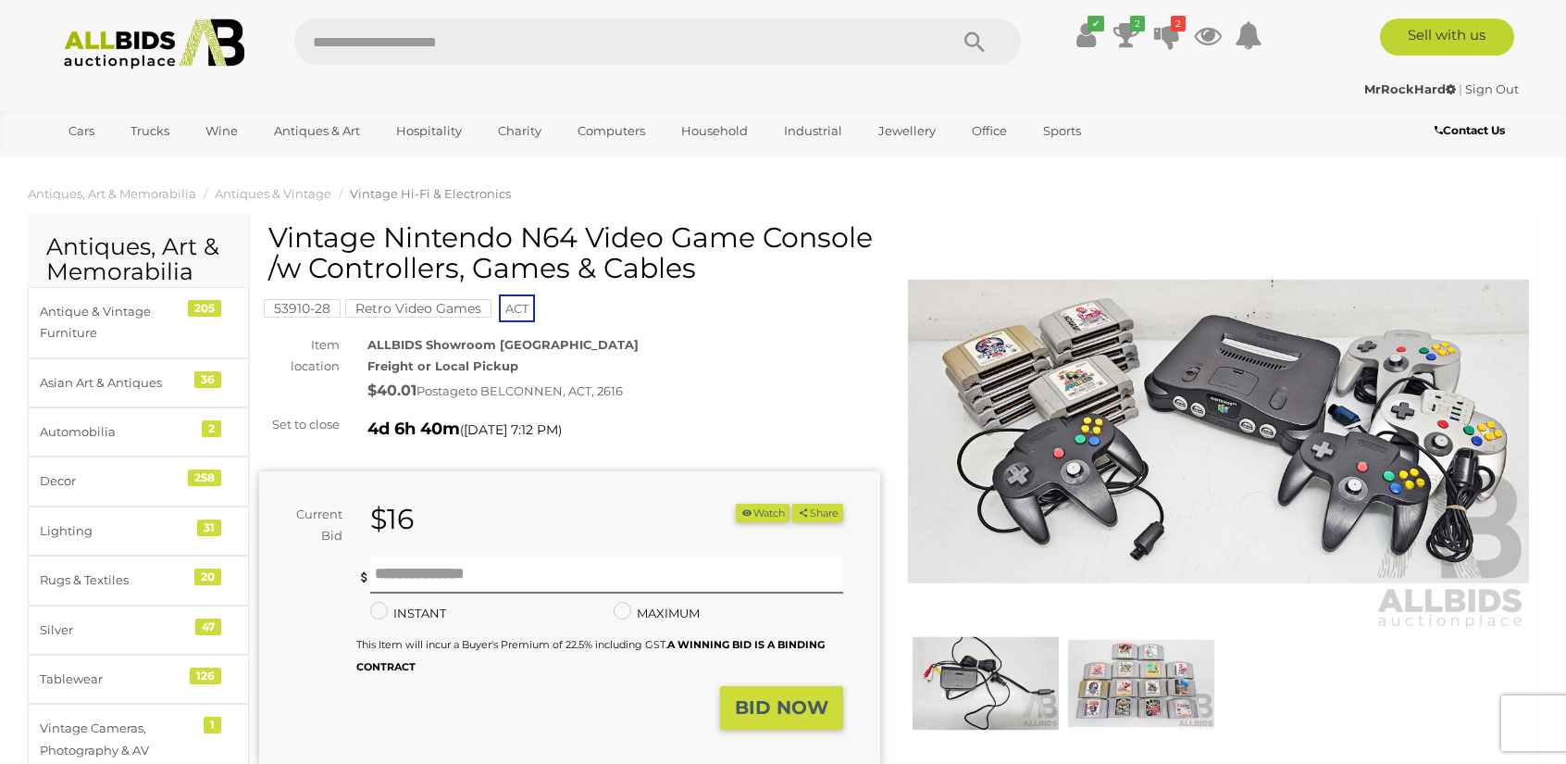
click at [1126, 606] on img at bounding box center [1218, 431] width 621 height 400
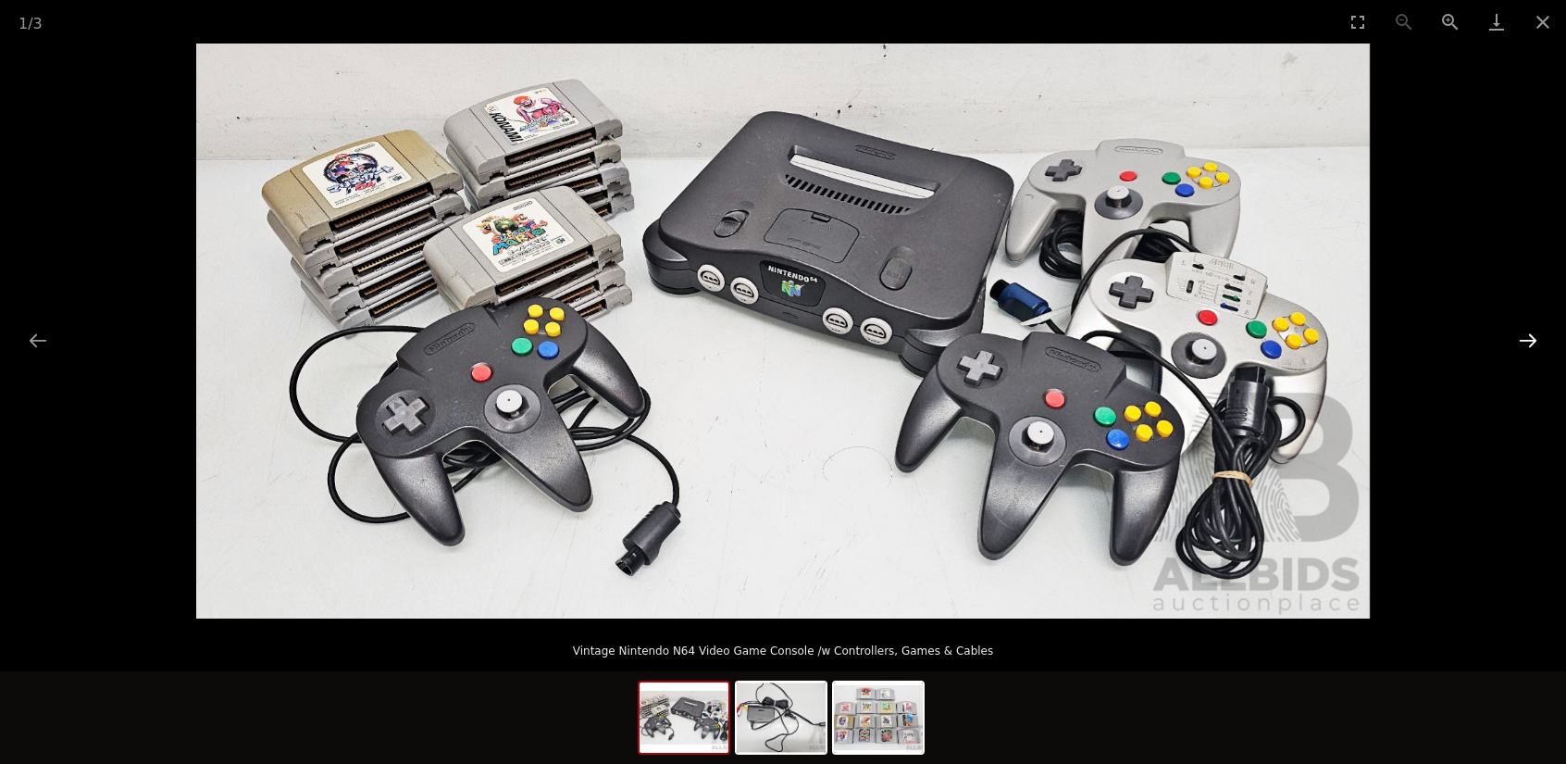
click at [1526, 339] on button "Next slide" at bounding box center [1528, 340] width 39 height 36
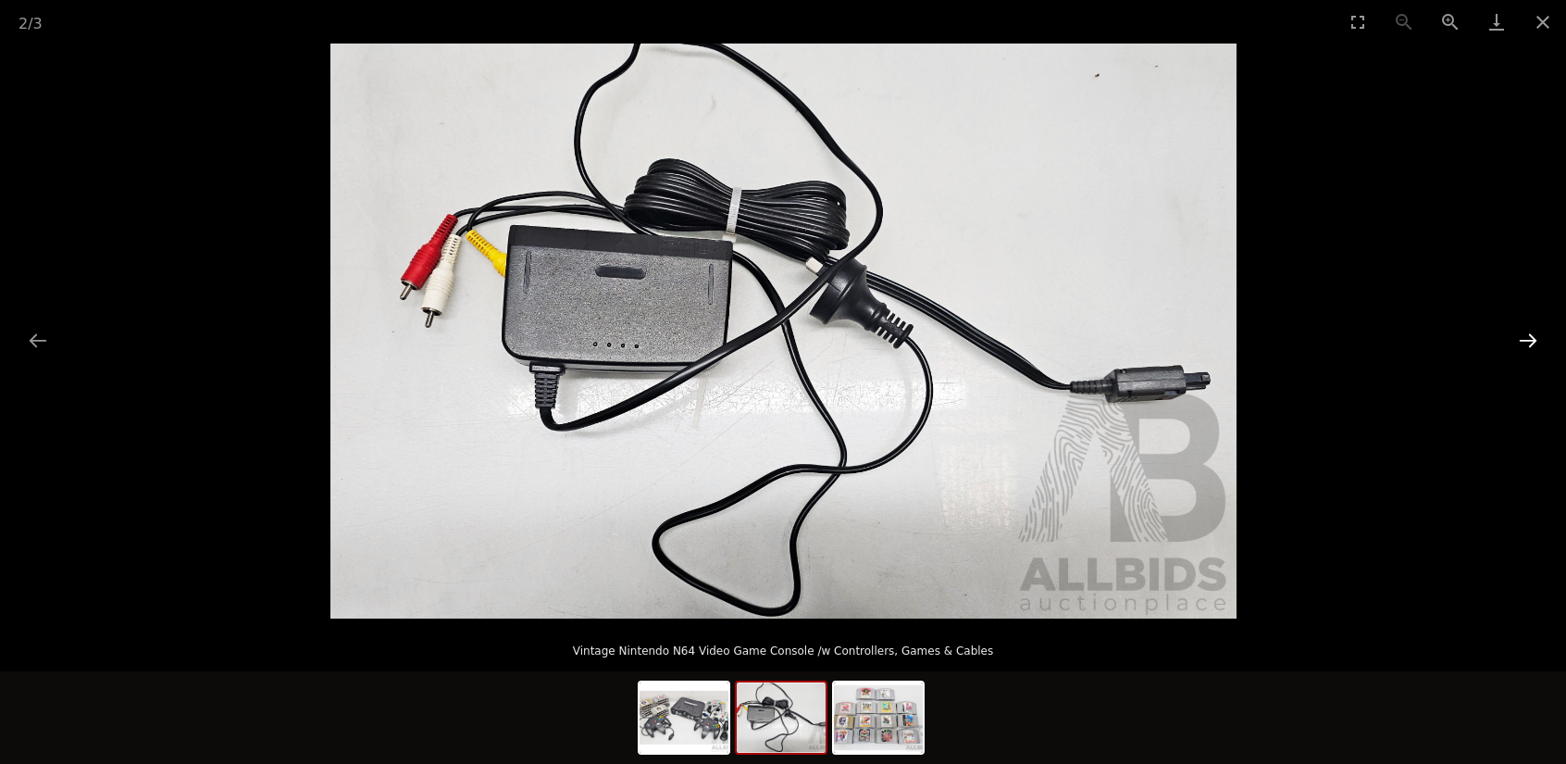
click at [1514, 343] on button "Next slide" at bounding box center [1528, 340] width 39 height 36
